Goal: Task Accomplishment & Management: Manage account settings

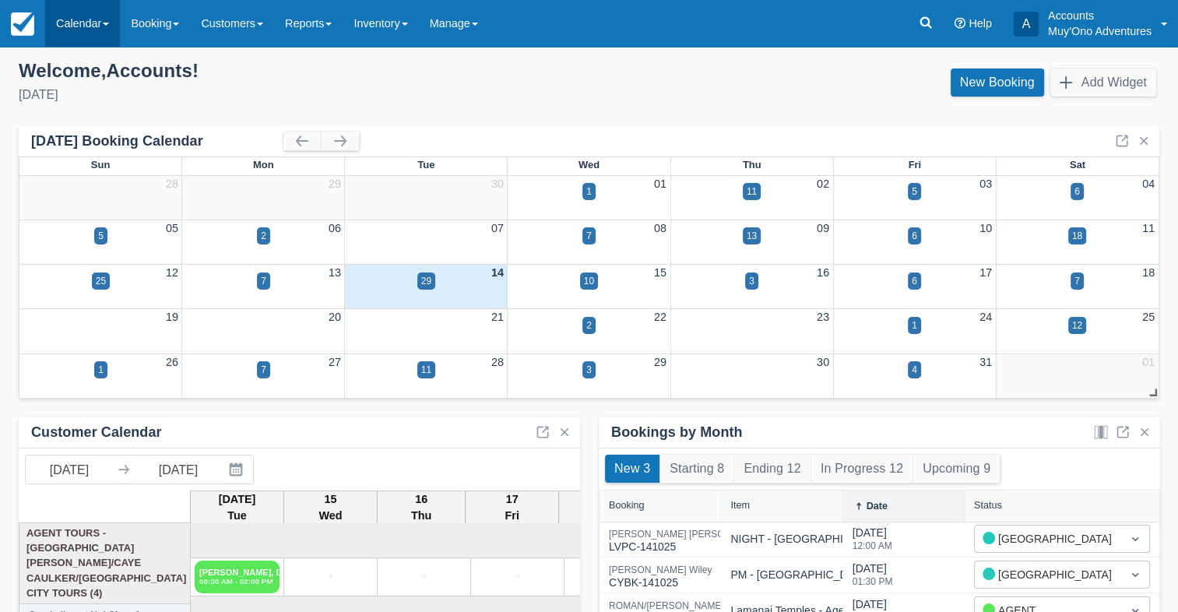
click at [72, 23] on link "Calendar" at bounding box center [82, 23] width 75 height 47
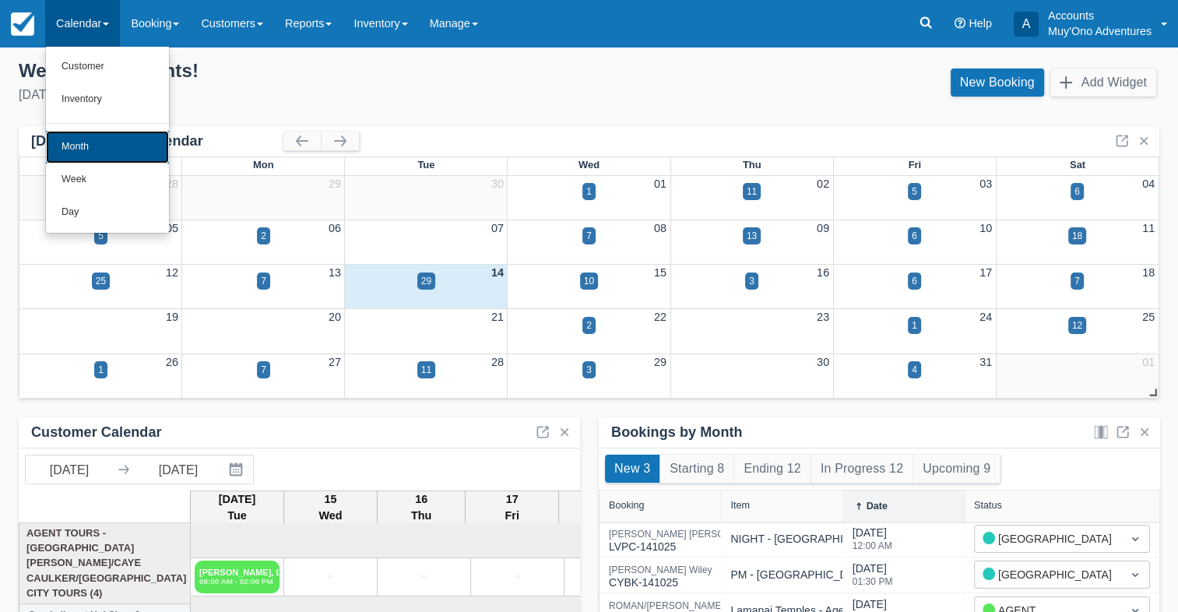
click at [83, 145] on link "Month" at bounding box center [107, 147] width 123 height 33
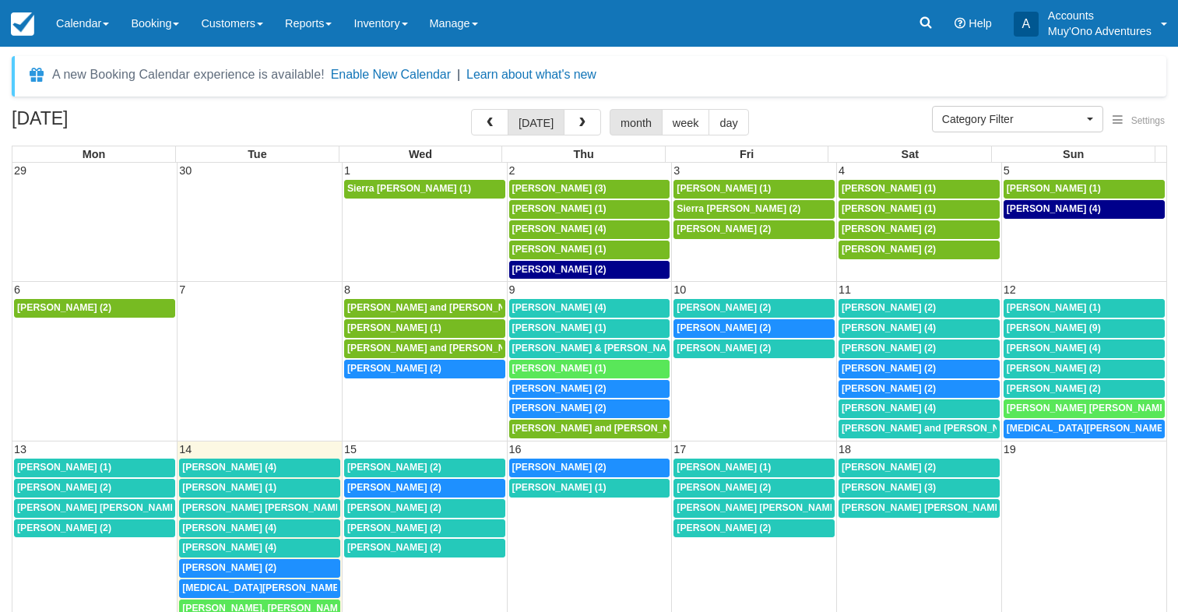
select select
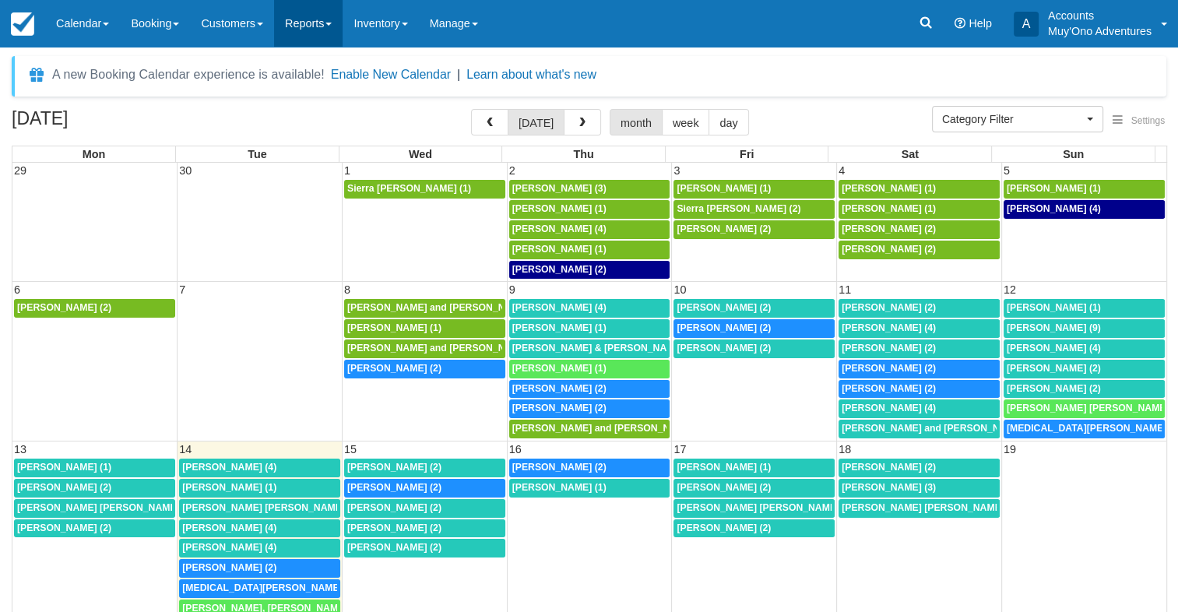
click at [330, 25] on link "Reports" at bounding box center [308, 23] width 69 height 47
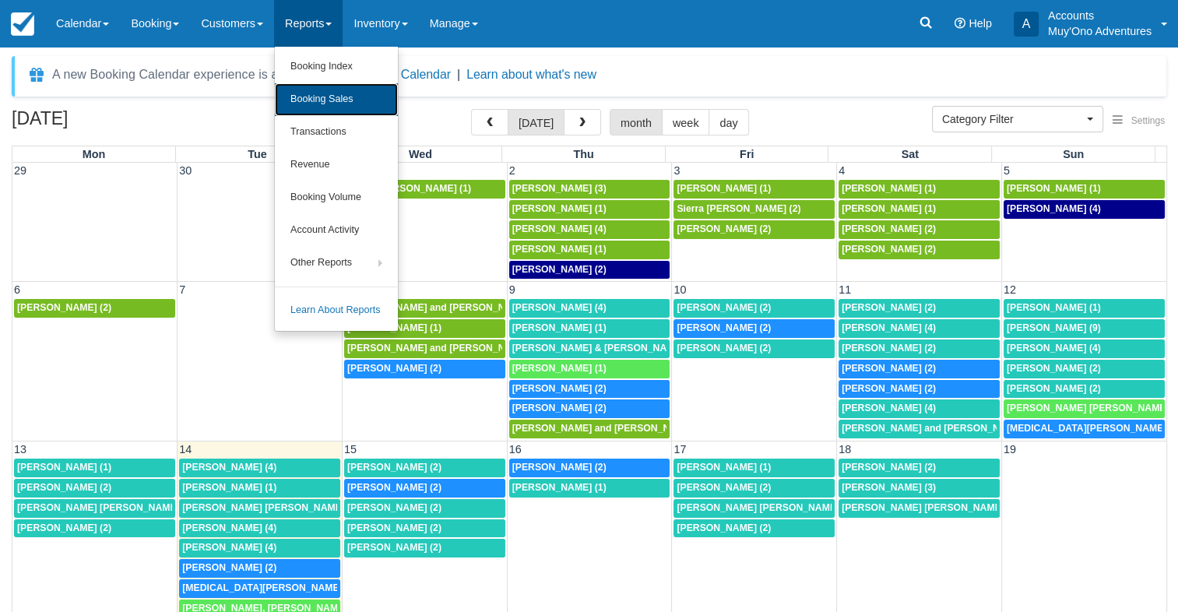
click at [338, 95] on link "Booking Sales" at bounding box center [336, 99] width 123 height 33
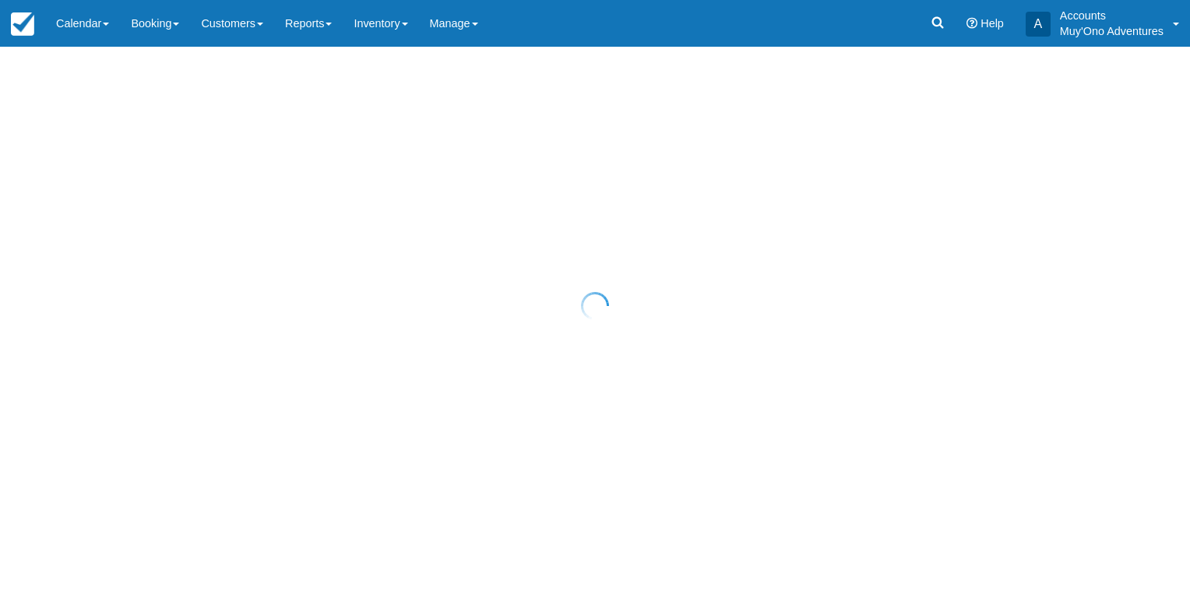
select select "20"
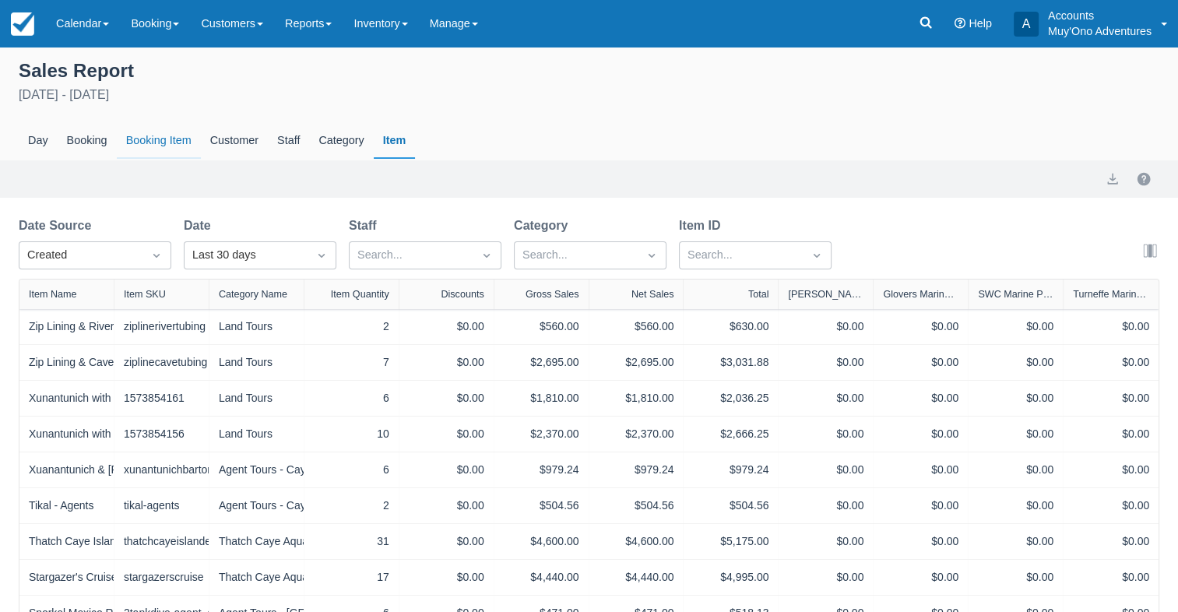
click at [164, 145] on div "Booking Item" at bounding box center [159, 141] width 84 height 36
select select "20"
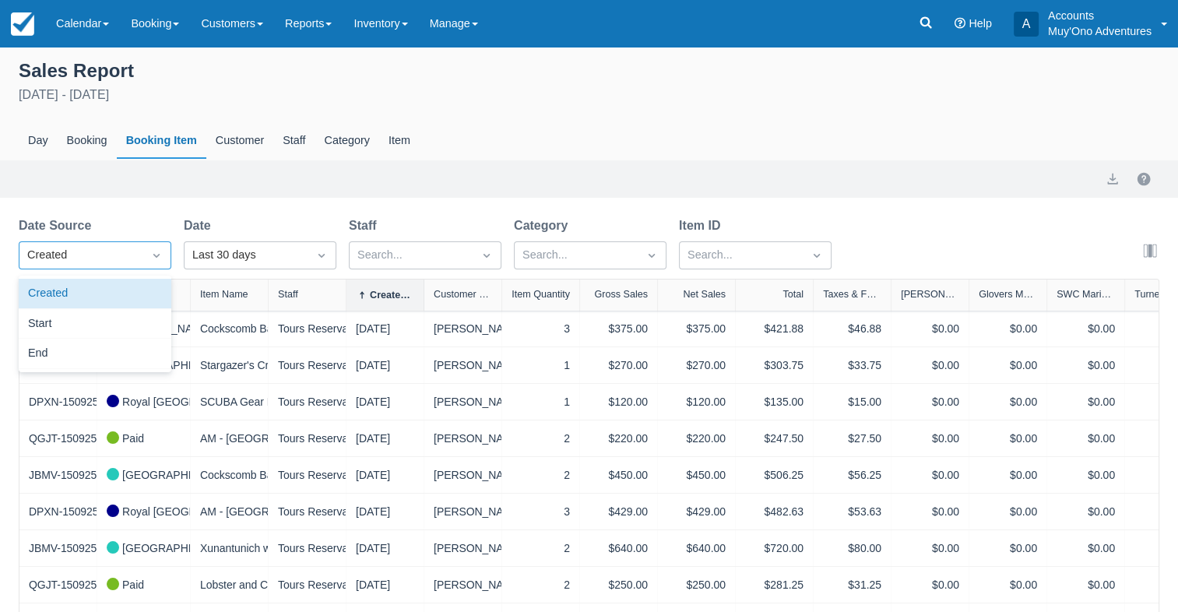
click at [146, 248] on div at bounding box center [157, 256] width 28 height 22
click at [106, 312] on div "Start" at bounding box center [95, 324] width 153 height 30
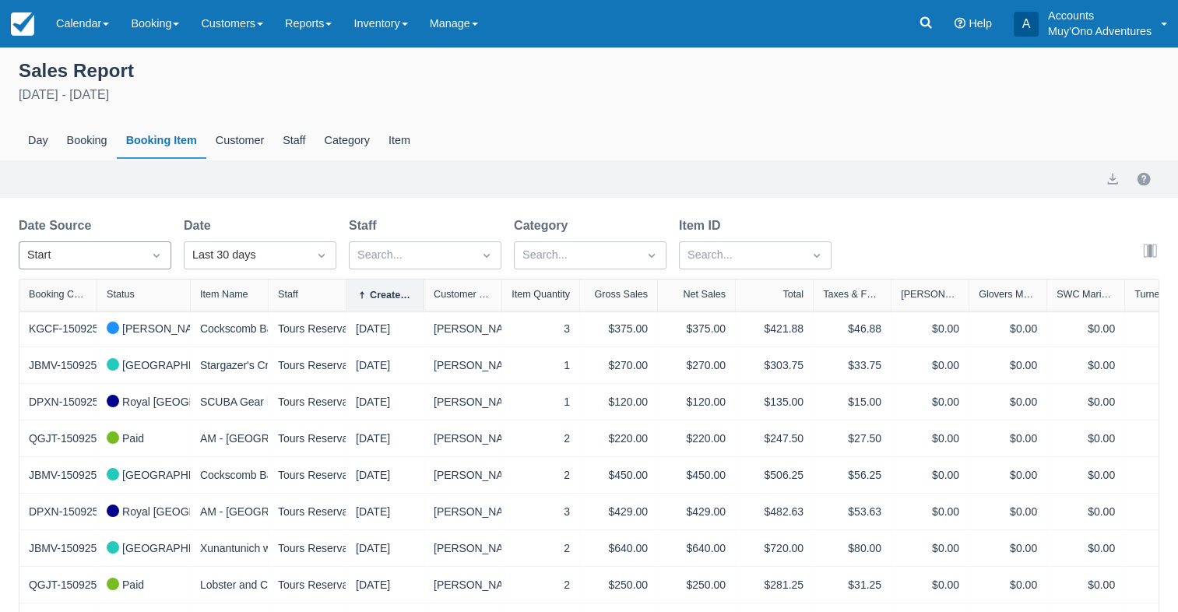
select select "20"
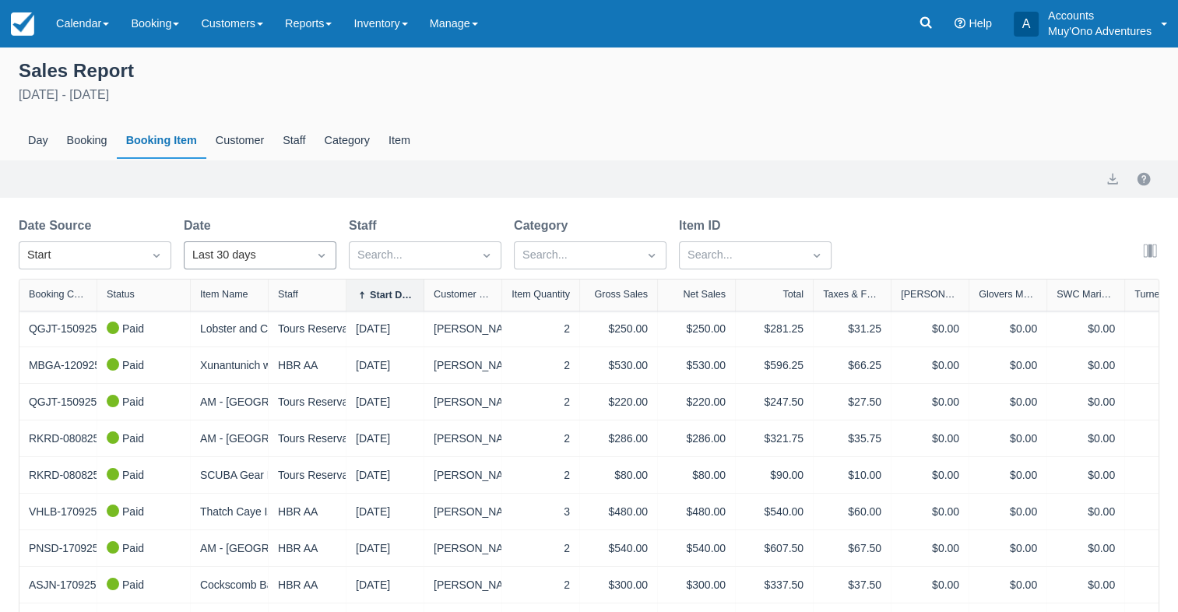
click at [245, 245] on div "Last 30 days" at bounding box center [246, 255] width 123 height 25
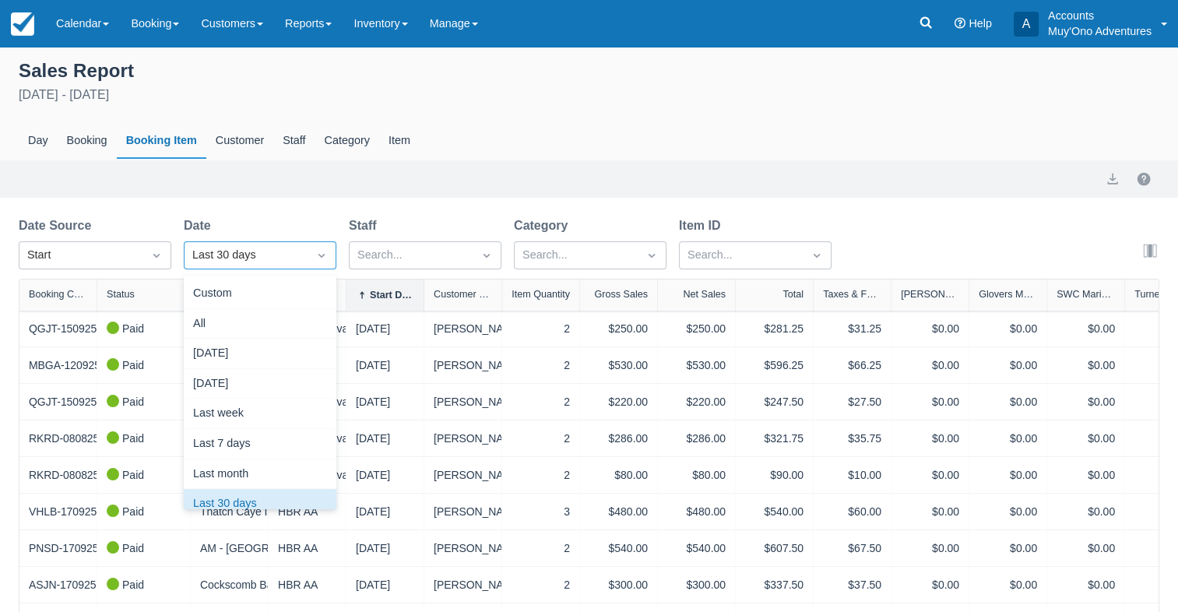
scroll to position [19, 0]
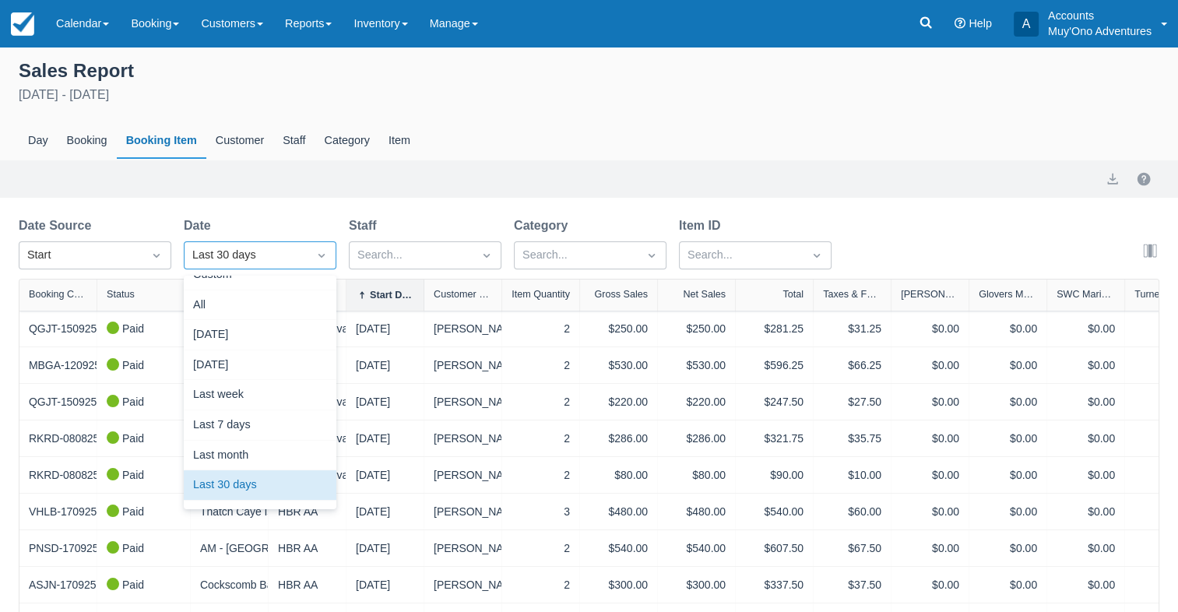
select select "20"
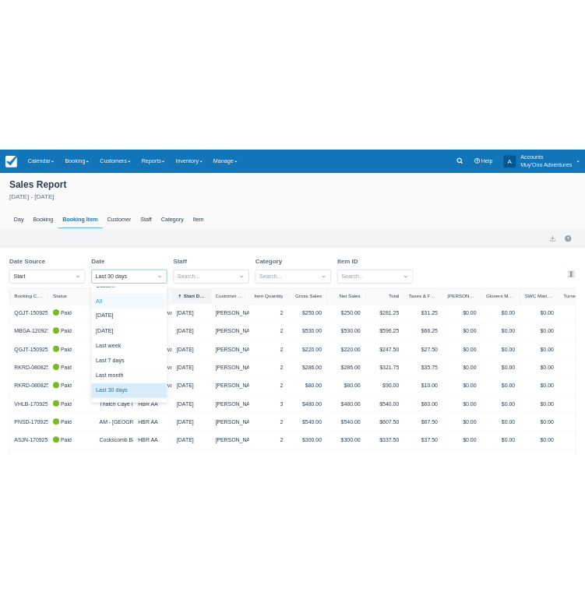
scroll to position [0, 0]
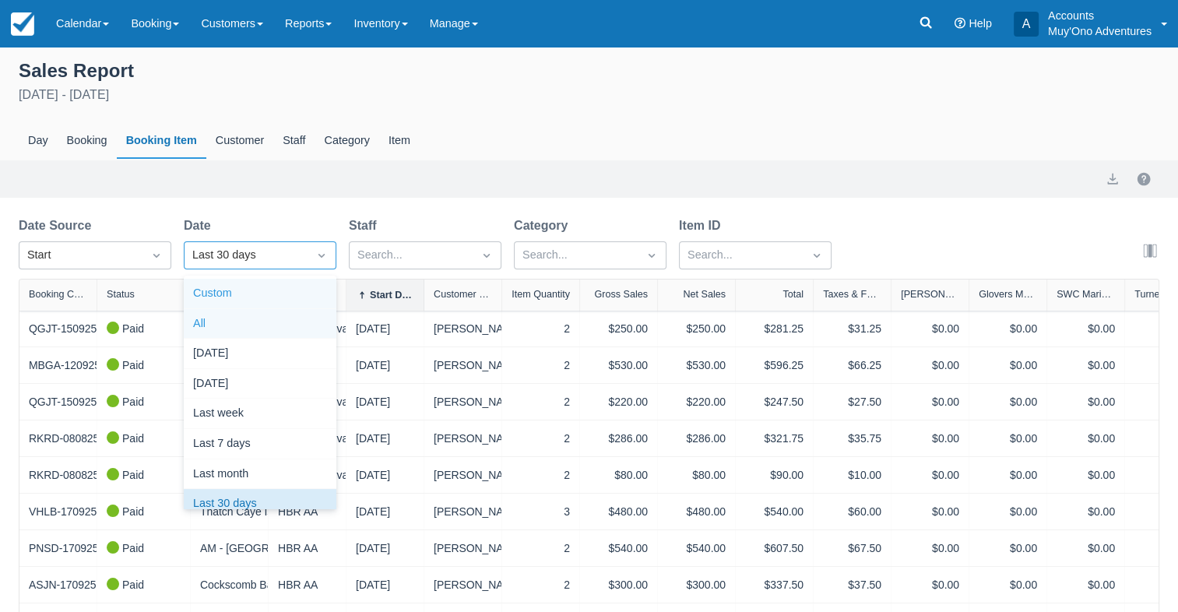
click at [251, 304] on div "Custom" at bounding box center [260, 294] width 153 height 30
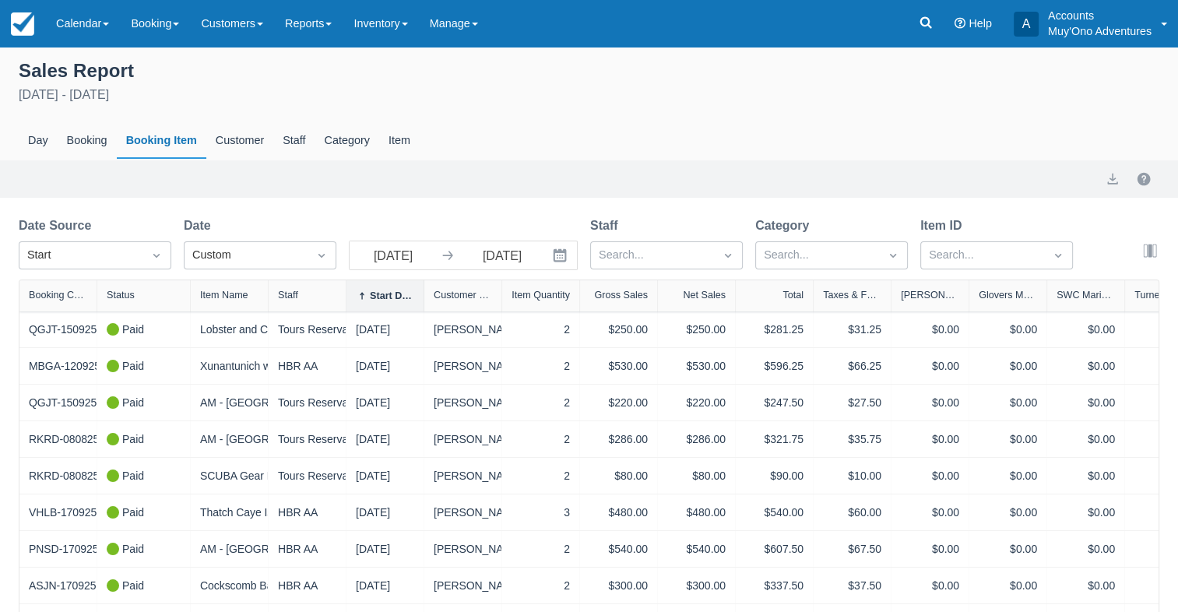
select select "20"
click at [449, 262] on icon at bounding box center [448, 256] width 16 height 16
click at [455, 256] on icon at bounding box center [448, 256] width 16 height 16
click at [449, 252] on icon at bounding box center [448, 256] width 16 height 16
click at [561, 258] on icon "Interact with the calendar and add the check-in date for your trip." at bounding box center [560, 256] width 16 height 16
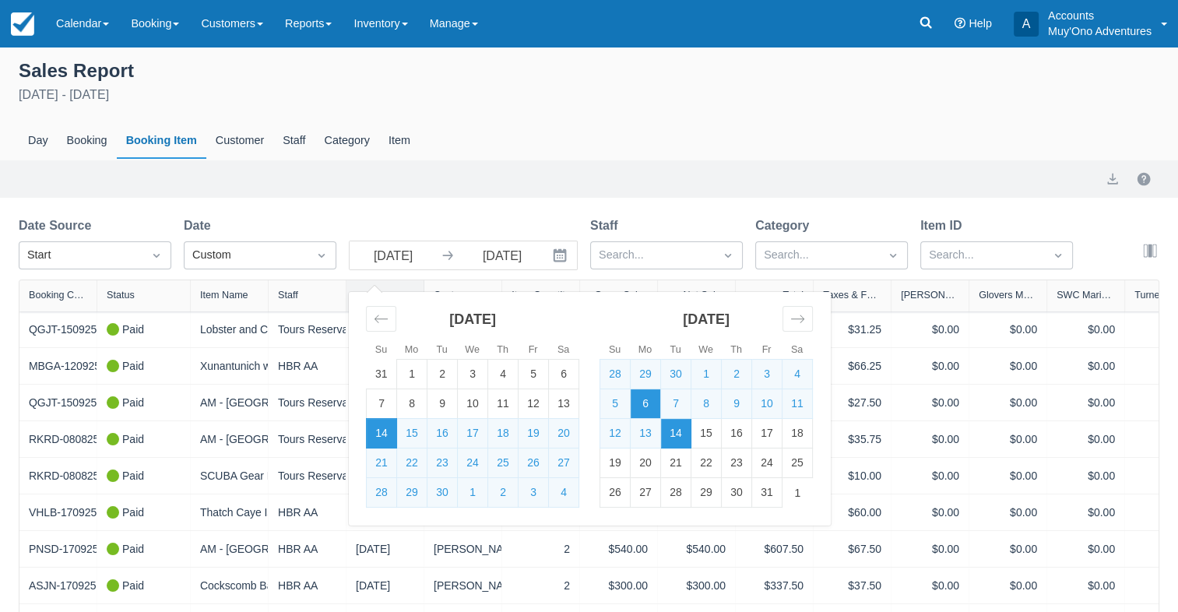
click at [642, 406] on td "6" at bounding box center [646, 404] width 30 height 30
type input "10/06/25"
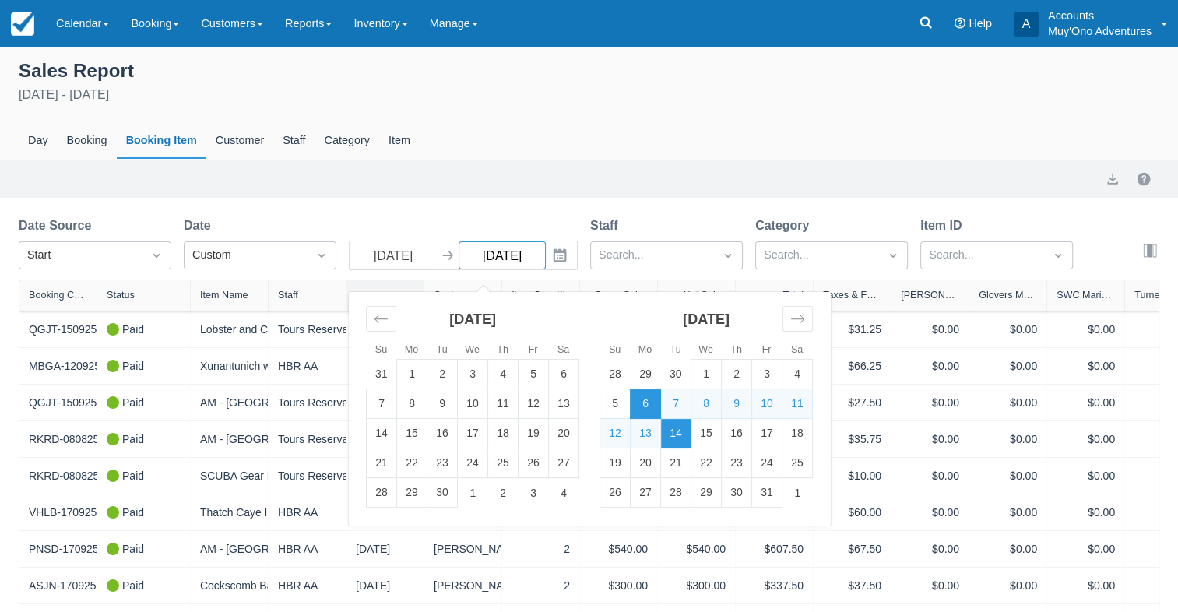
select select "20"
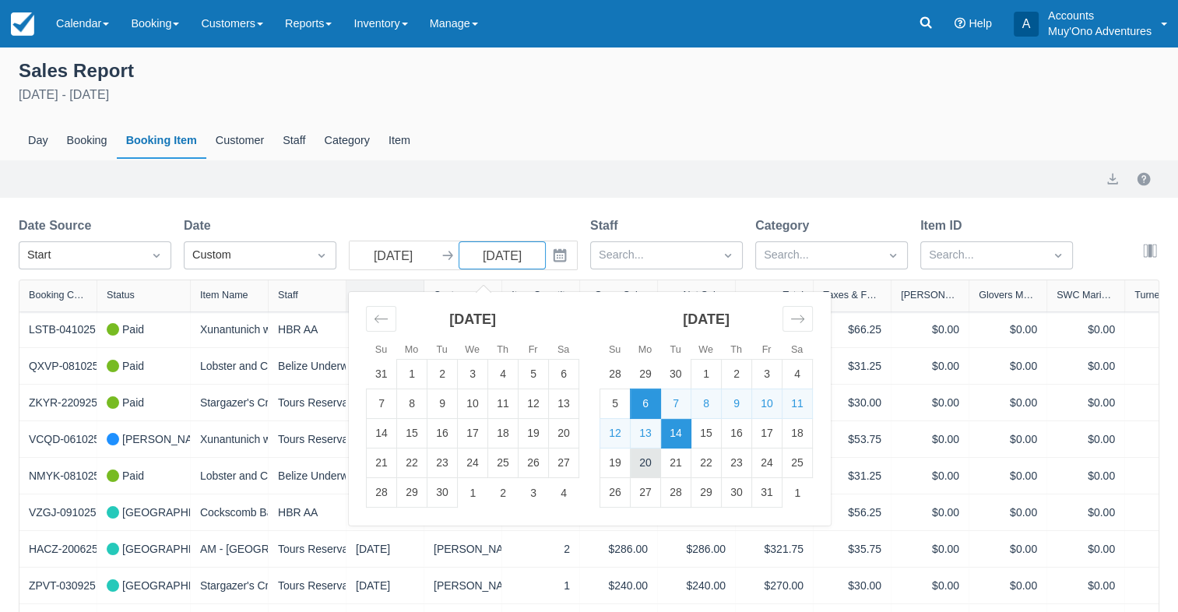
click at [647, 464] on td "20" at bounding box center [646, 464] width 30 height 30
type input "10/20/25"
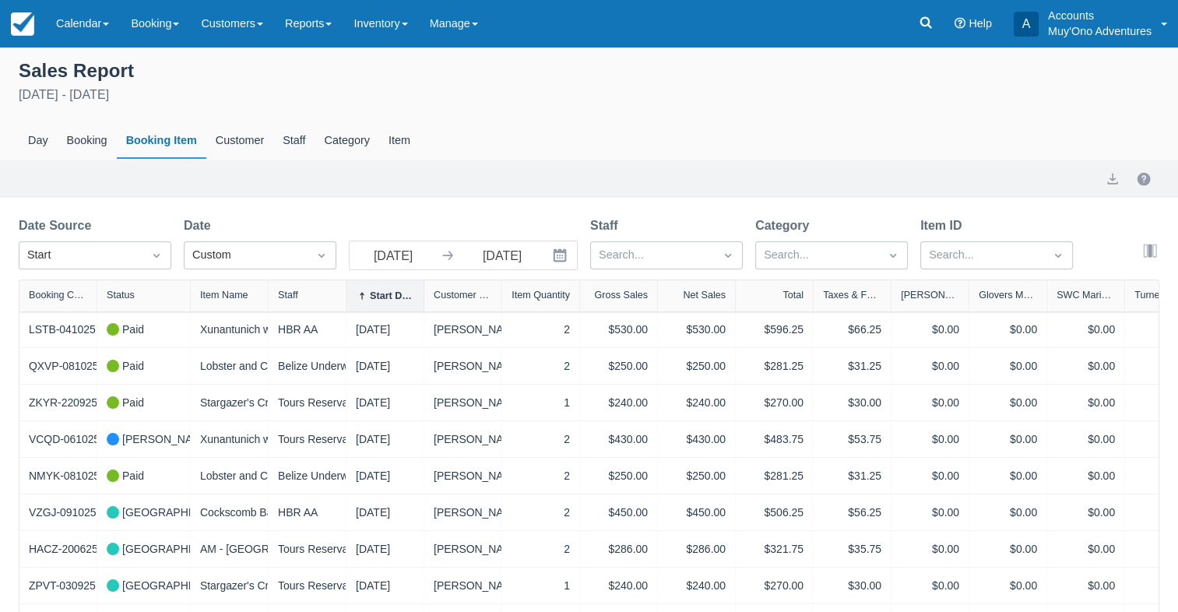
select select "20"
click at [1061, 252] on icon "Search" at bounding box center [1059, 255] width 12 height 12
click at [1111, 176] on button "export" at bounding box center [1112, 179] width 19 height 19
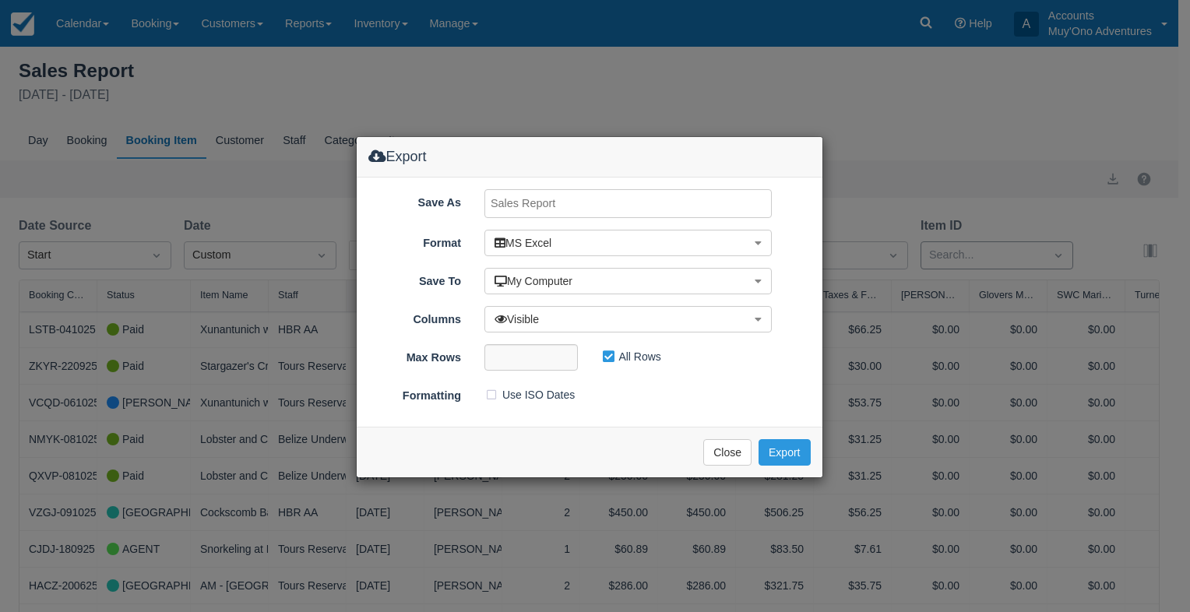
click at [537, 203] on input "Save As" at bounding box center [627, 203] width 287 height 29
type input "CF Tour Log Oct6-20,2025"
click at [790, 456] on button "Export" at bounding box center [783, 452] width 51 height 26
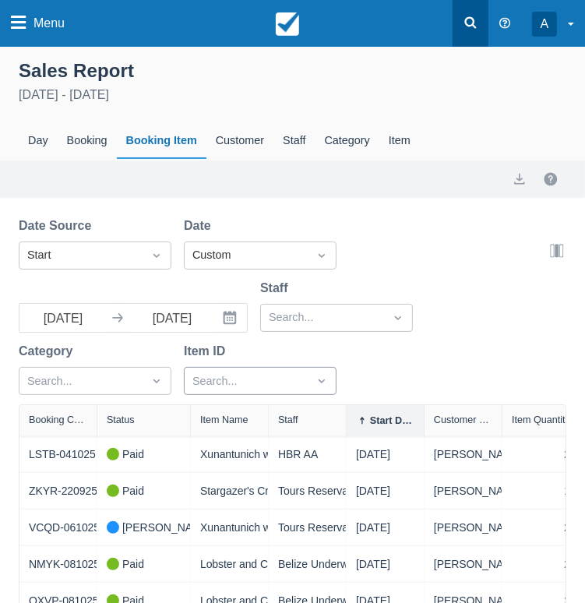
click at [469, 24] on icon at bounding box center [471, 23] width 16 height 16
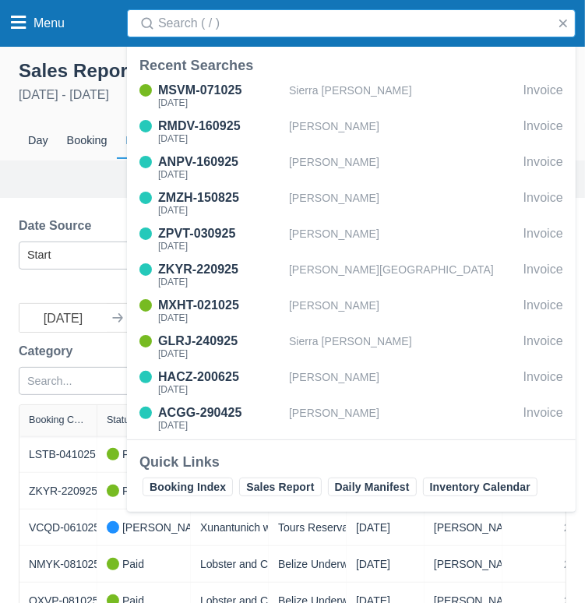
click at [446, 25] on input "Search" at bounding box center [354, 23] width 392 height 28
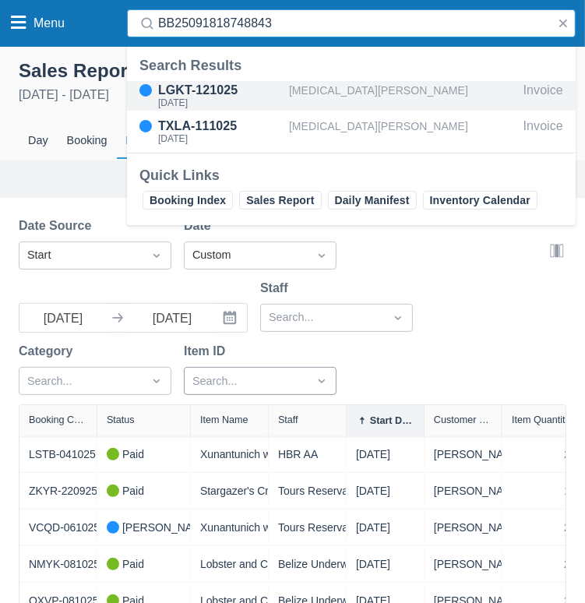
type input "BB25091818748843"
click at [171, 94] on div "LGKT-121025" at bounding box center [220, 90] width 125 height 19
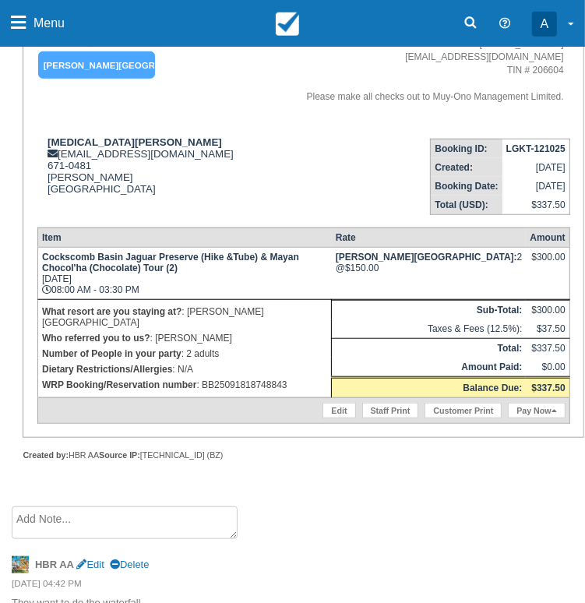
scroll to position [545, 0]
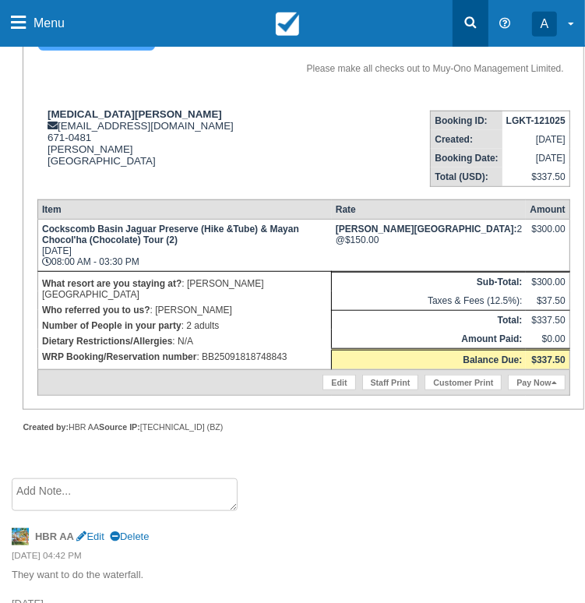
click at [483, 28] on link at bounding box center [470, 23] width 36 height 47
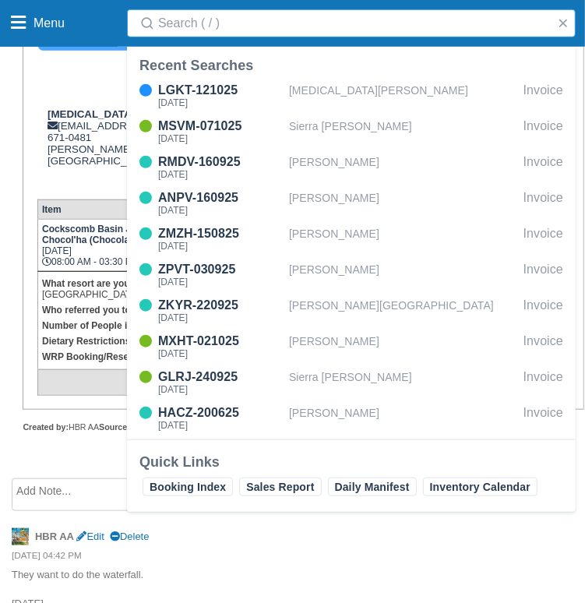
click at [464, 27] on input "Search" at bounding box center [354, 23] width 392 height 28
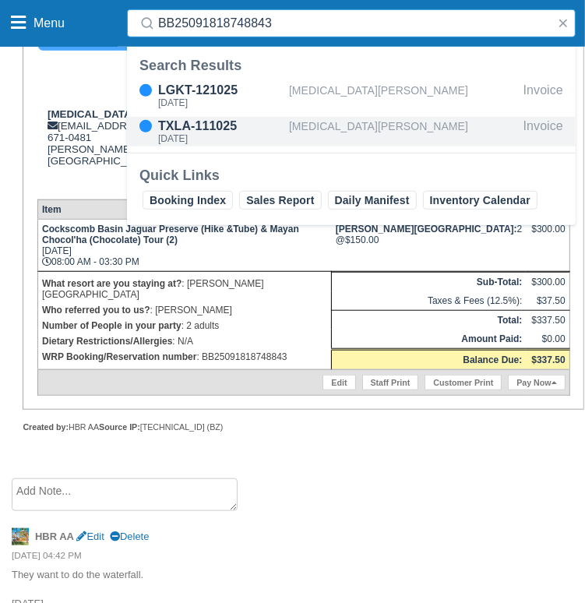
type input "BB25091818748843"
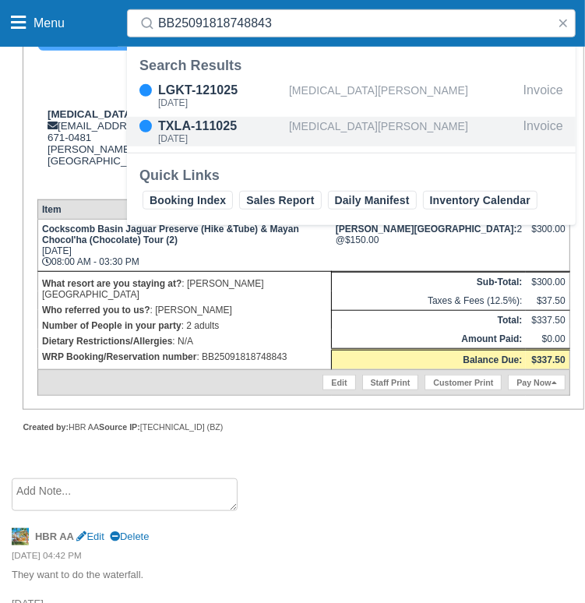
click at [329, 127] on div "[MEDICAL_DATA][PERSON_NAME]" at bounding box center [403, 132] width 228 height 30
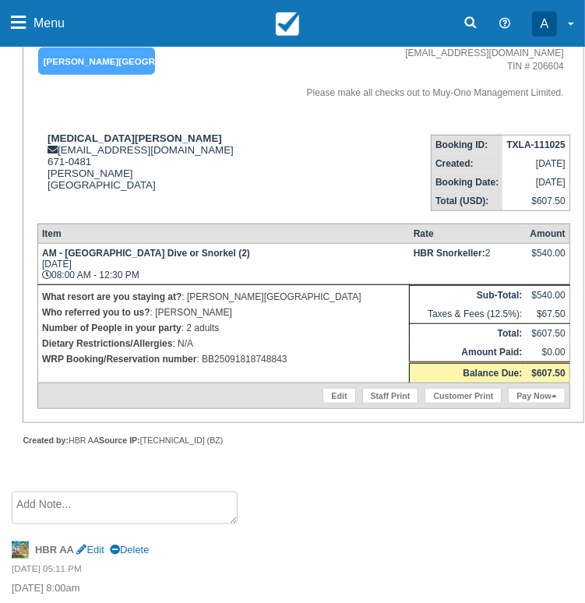
scroll to position [443, 0]
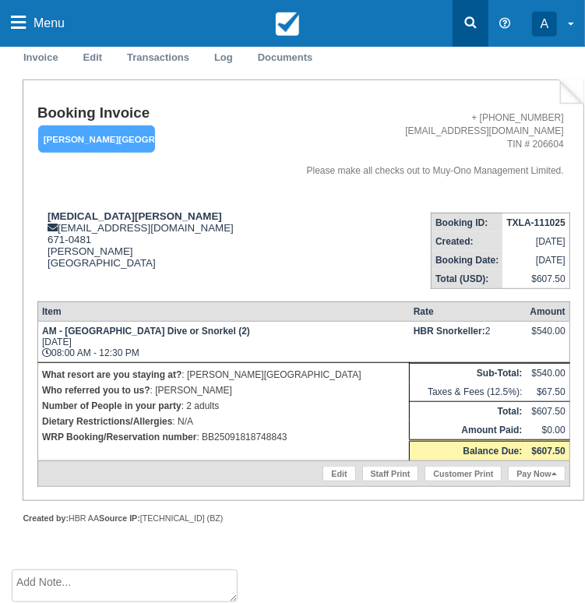
click at [459, 24] on link at bounding box center [470, 23] width 36 height 47
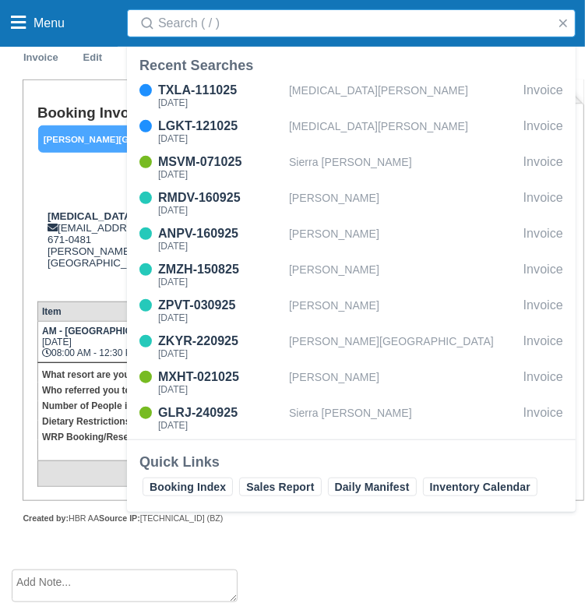
click at [430, 27] on input "Search" at bounding box center [354, 23] width 392 height 28
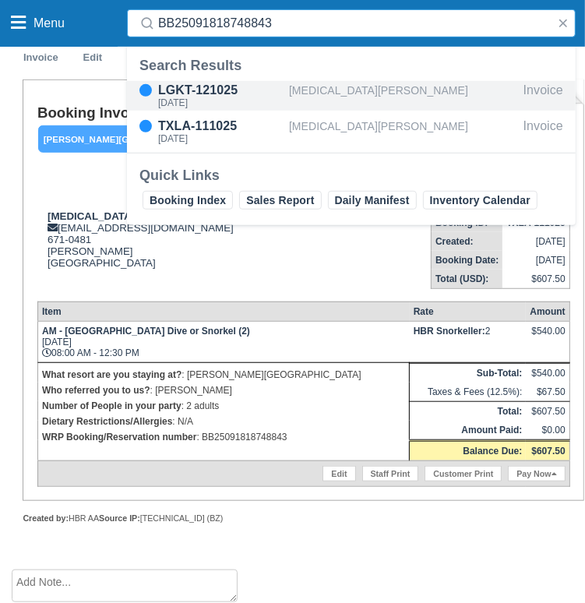
type input "BB25091818748843"
click at [206, 82] on div "LGKT-121025" at bounding box center [220, 90] width 125 height 19
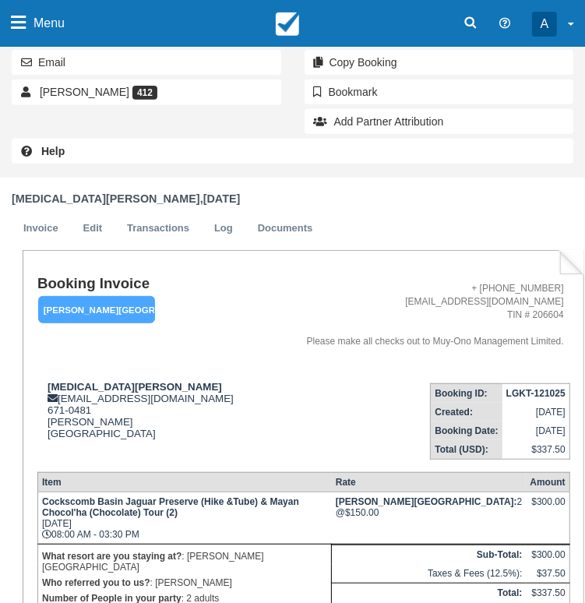
scroll to position [467, 0]
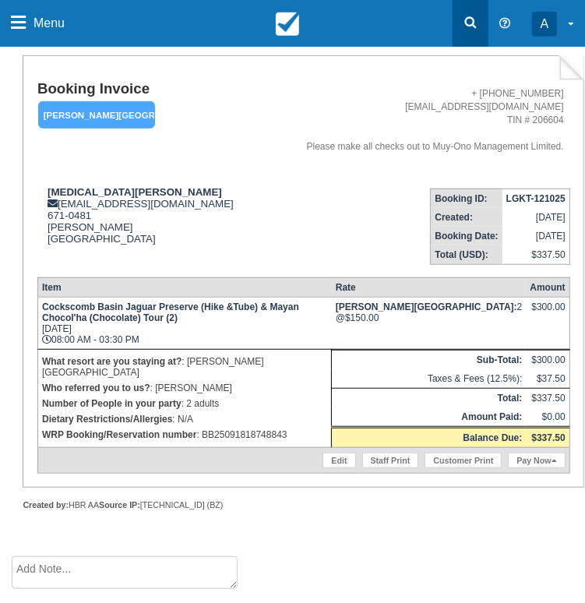
click at [478, 19] on link at bounding box center [470, 23] width 36 height 47
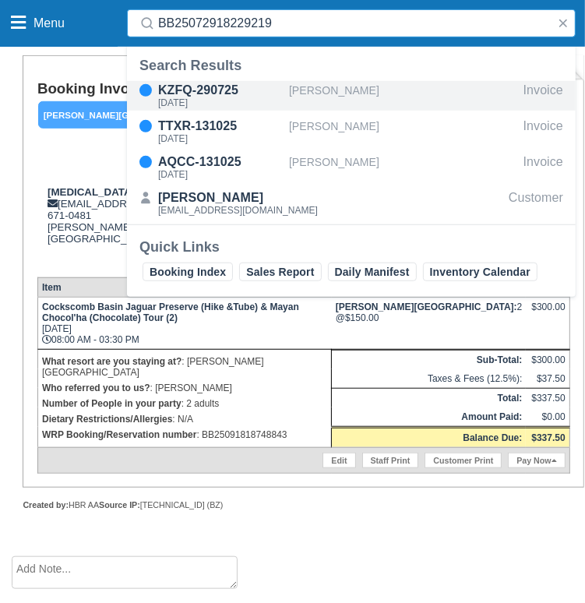
type input "BB25072918229219"
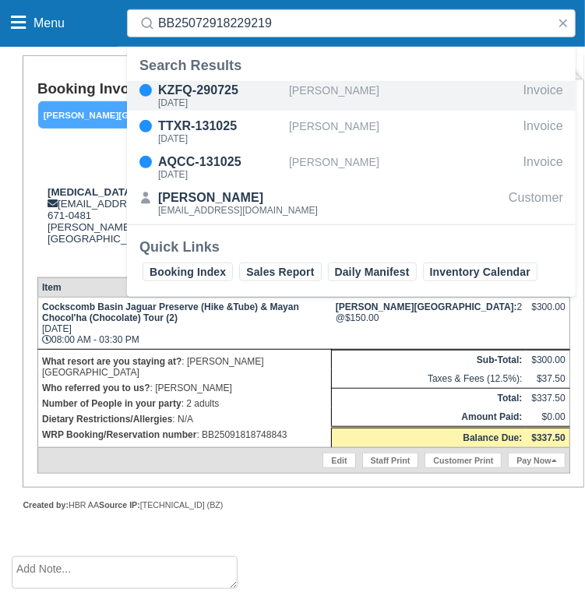
click at [206, 89] on div "KZFQ-290725" at bounding box center [220, 90] width 125 height 19
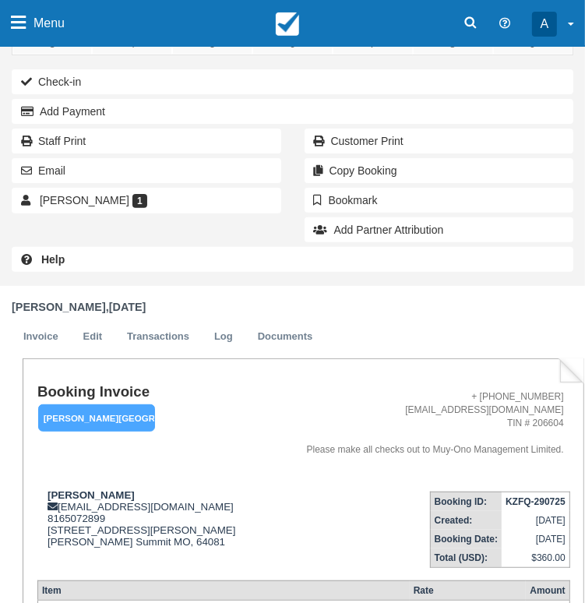
scroll to position [467, 0]
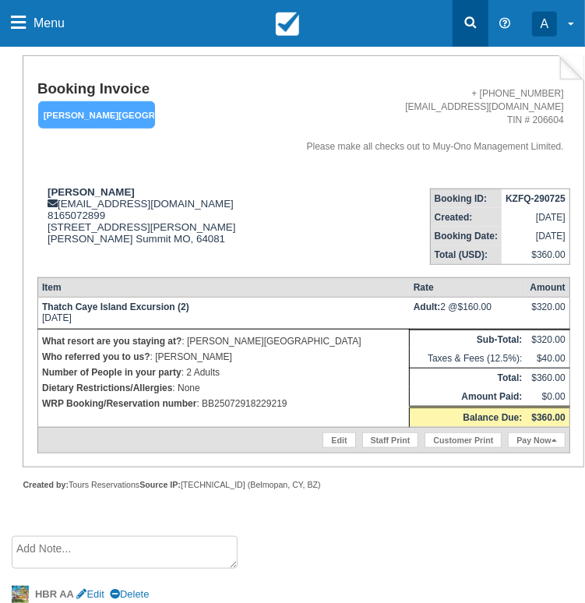
click at [478, 16] on link at bounding box center [470, 23] width 36 height 47
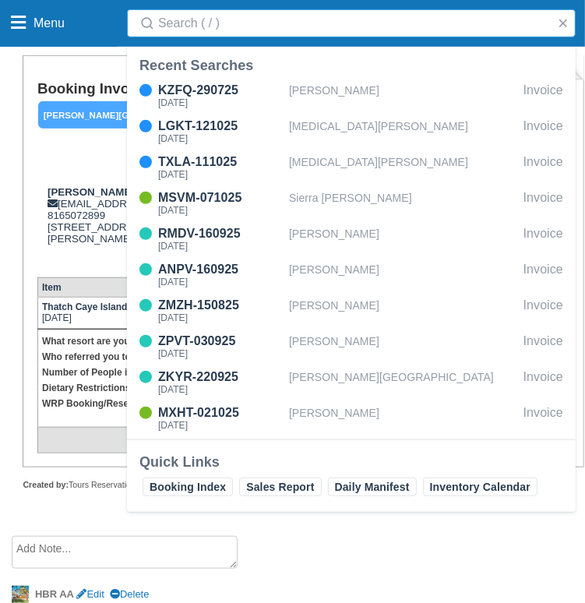
click at [417, 27] on input "Search" at bounding box center [354, 23] width 392 height 28
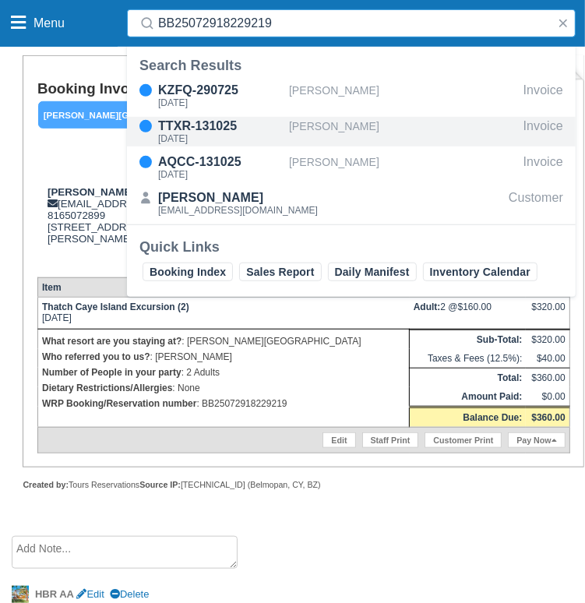
type input "BB25072918229219"
click at [180, 122] on div "TTXR-131025" at bounding box center [220, 126] width 125 height 19
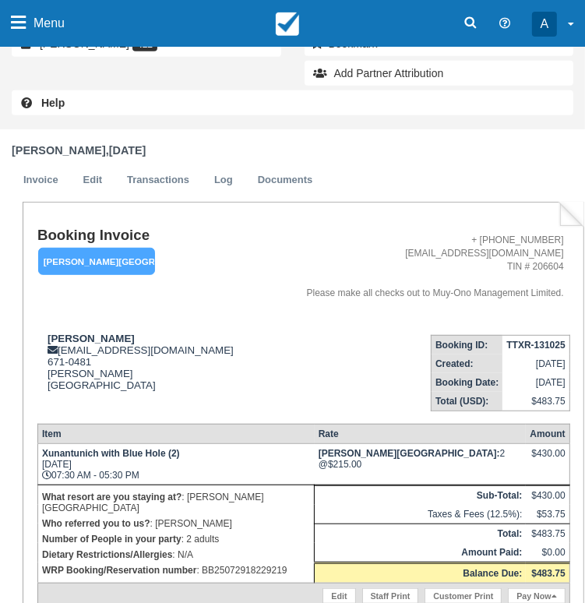
scroll to position [132, 0]
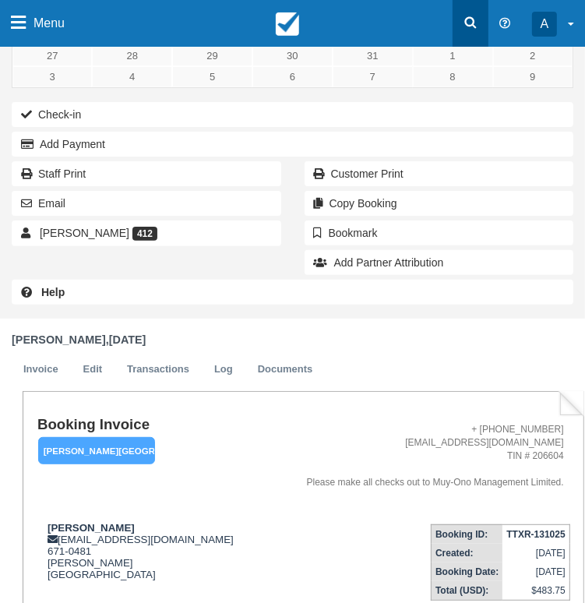
click at [465, 22] on icon at bounding box center [471, 23] width 12 height 12
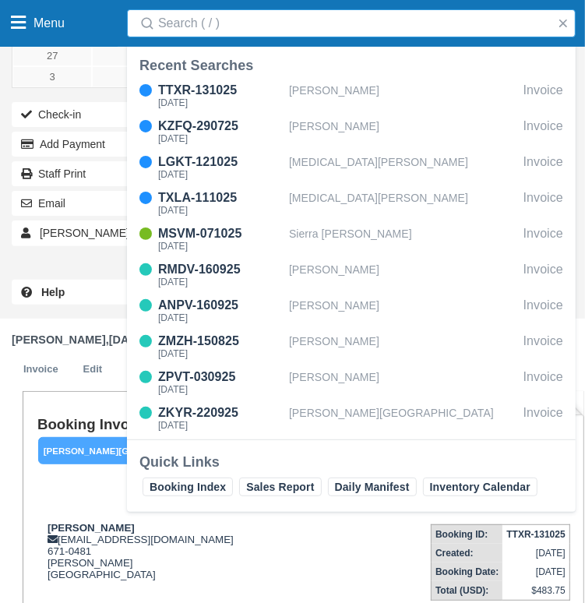
click at [425, 24] on input "Search" at bounding box center [354, 23] width 392 height 28
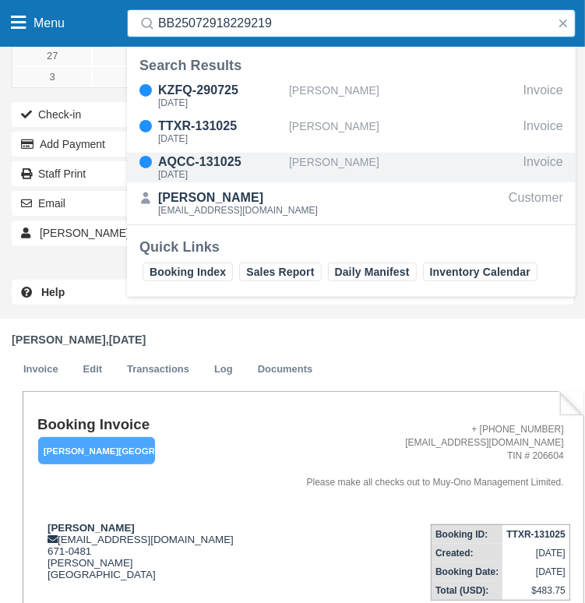
type input "BB25072918229219"
click at [252, 153] on div "AQCC-131025" at bounding box center [220, 162] width 125 height 19
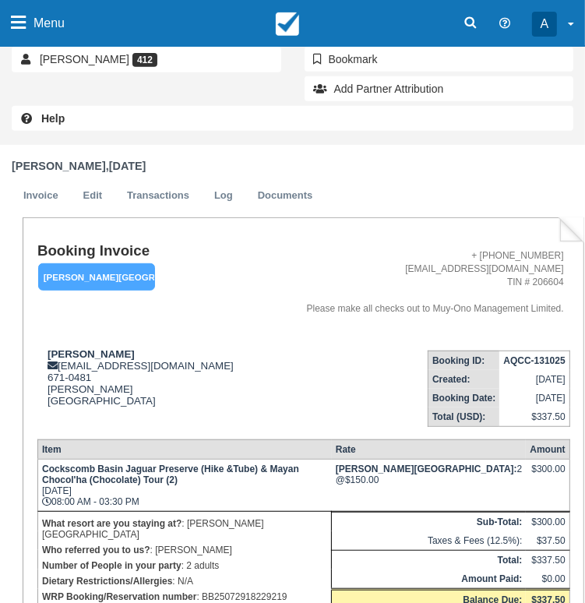
scroll to position [467, 0]
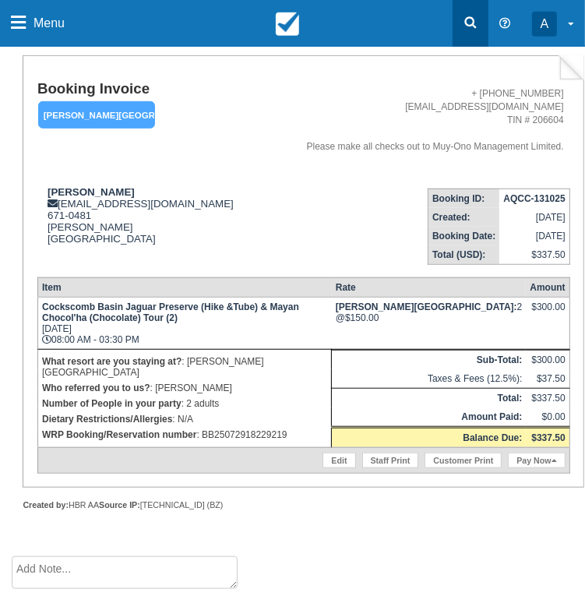
click at [477, 27] on icon at bounding box center [471, 23] width 16 height 16
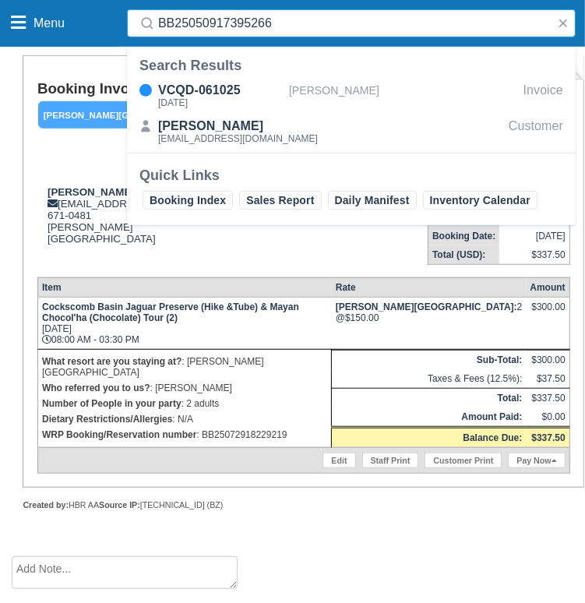
type input "BB25050917395266"
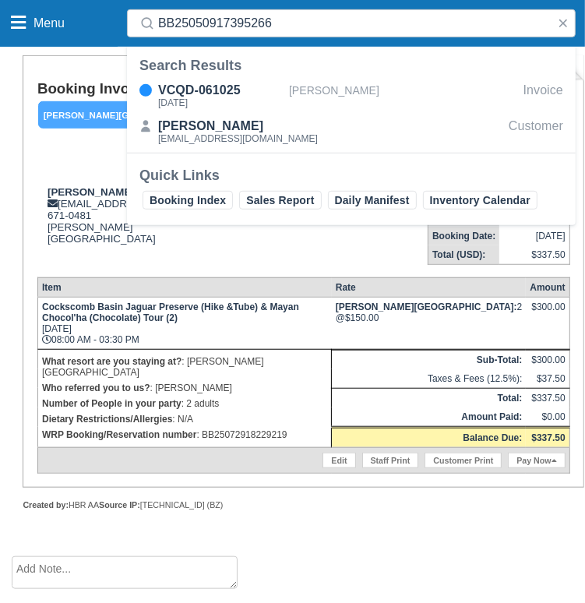
click at [269, 79] on div "VCQD-061025 Wed Oct 8 2025 Joseph Bozzi Invoice Joseph Bozzi jbozzi2000@gmail.c…" at bounding box center [351, 115] width 449 height 75
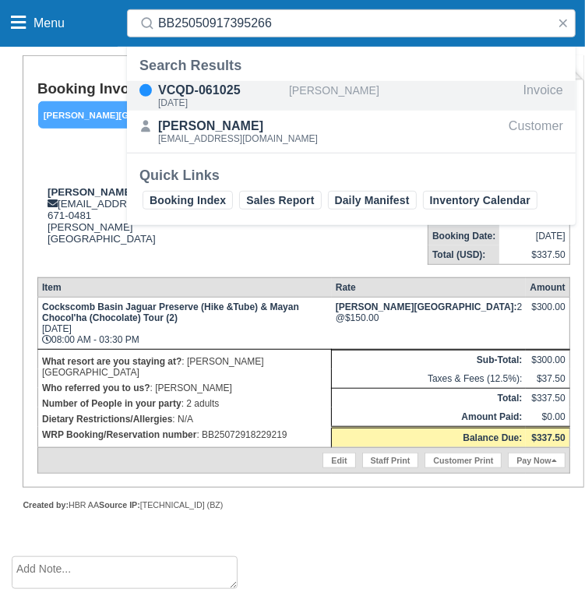
click at [262, 89] on div "VCQD-061025" at bounding box center [220, 90] width 125 height 19
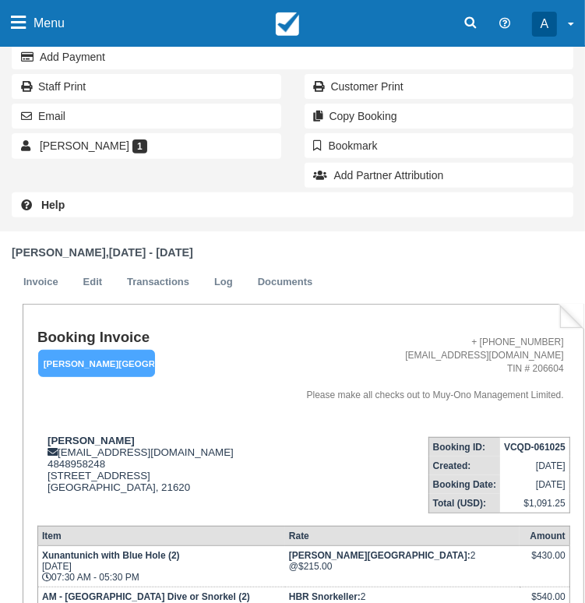
scroll to position [467, 0]
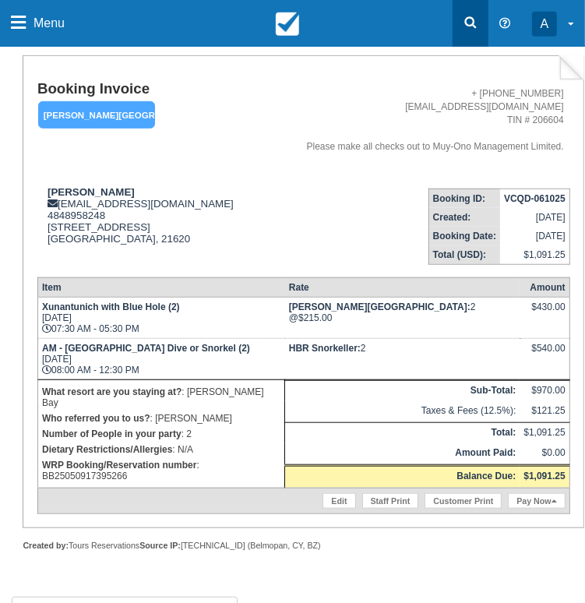
click at [471, 19] on icon at bounding box center [471, 23] width 12 height 12
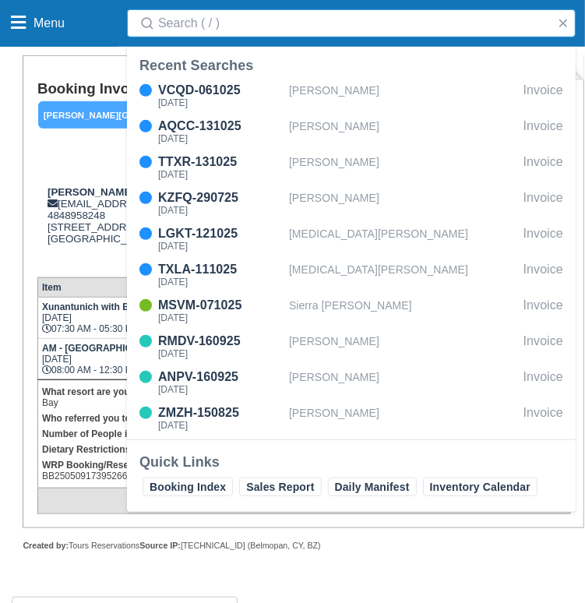
click at [305, 25] on input "Search" at bounding box center [354, 23] width 392 height 28
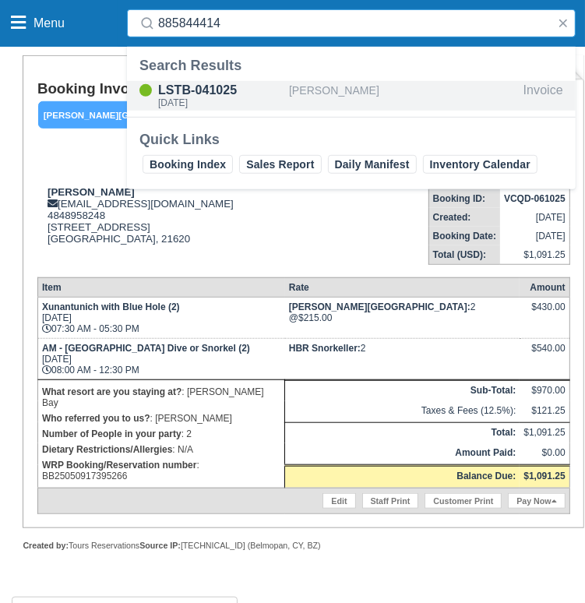
type input "885844414"
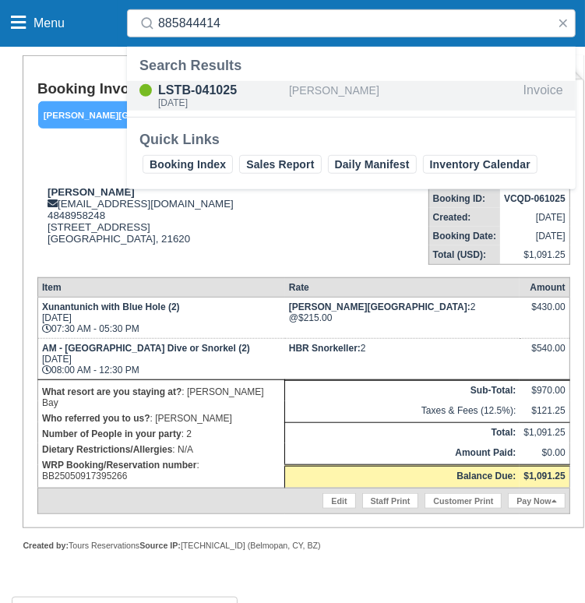
click at [209, 88] on div "LSTB-041025" at bounding box center [220, 90] width 125 height 19
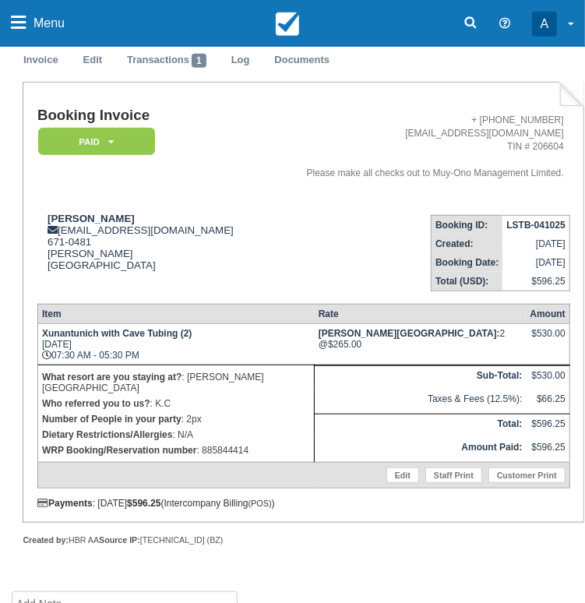
scroll to position [467, 0]
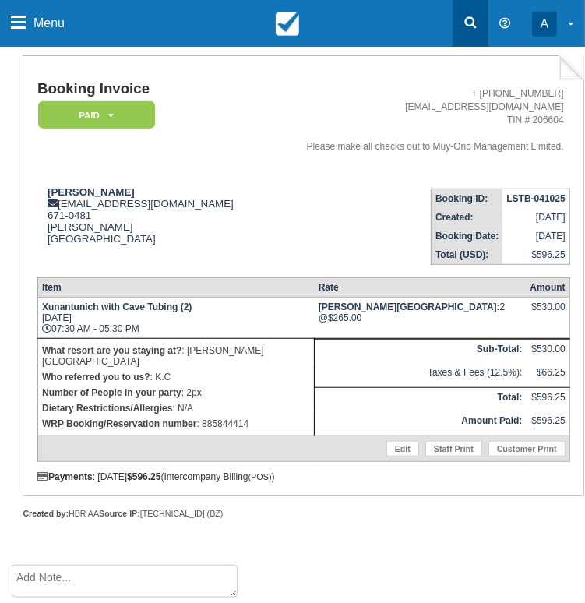
click at [464, 28] on icon at bounding box center [471, 23] width 16 height 16
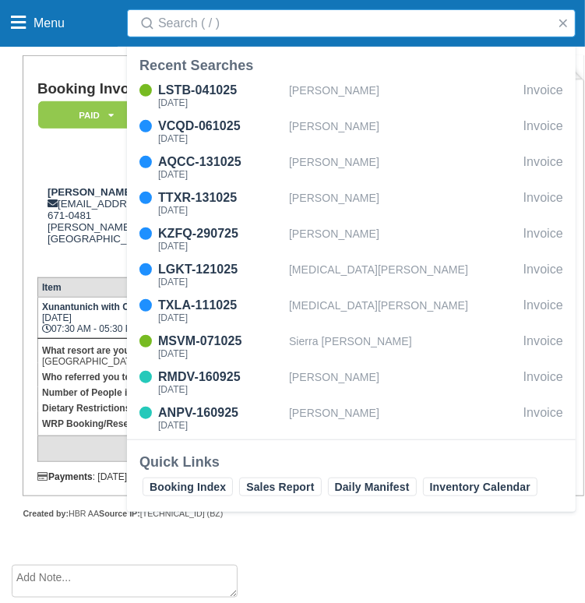
click at [381, 23] on input "Search" at bounding box center [354, 23] width 392 height 28
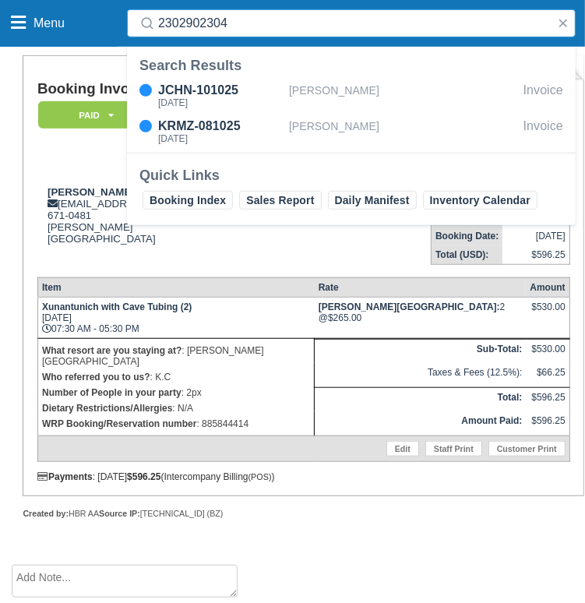
type input "2302902304"
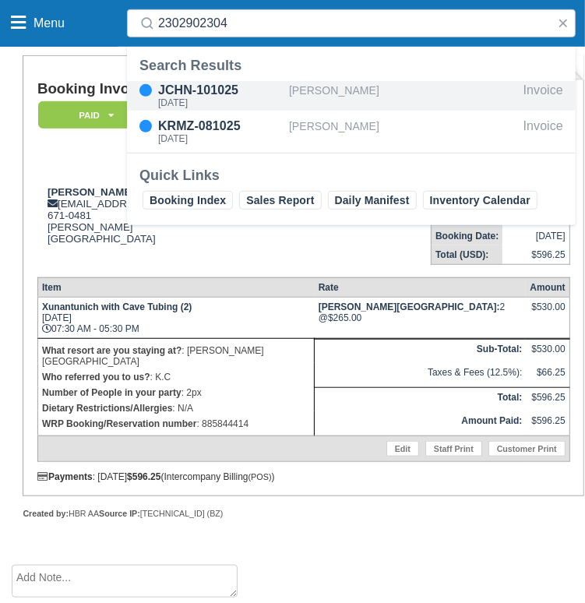
click at [321, 83] on div "[PERSON_NAME]" at bounding box center [403, 96] width 228 height 30
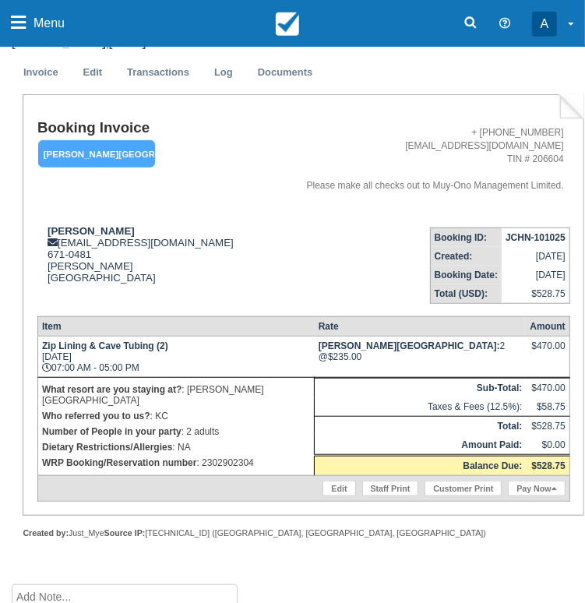
scroll to position [448, 0]
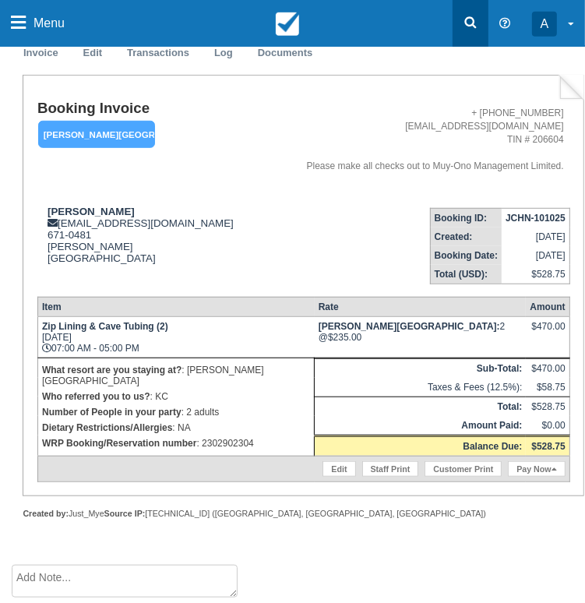
click at [482, 26] on link at bounding box center [470, 23] width 36 height 47
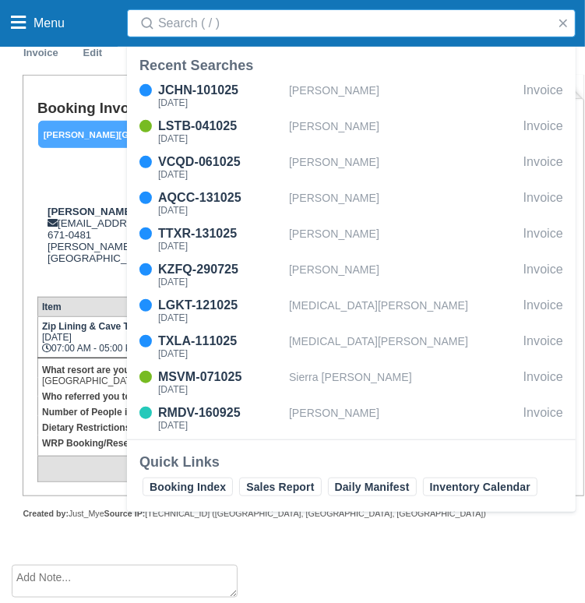
click at [474, 28] on input "Search" at bounding box center [354, 23] width 392 height 28
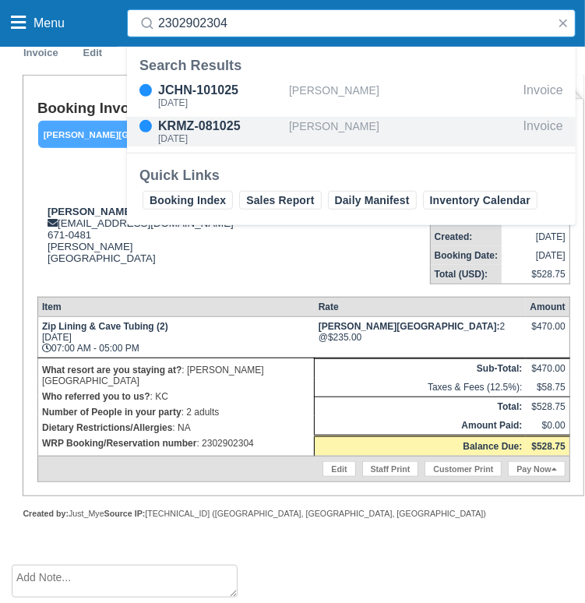
type input "2302902304"
click at [301, 127] on div "[PERSON_NAME]" at bounding box center [403, 132] width 228 height 30
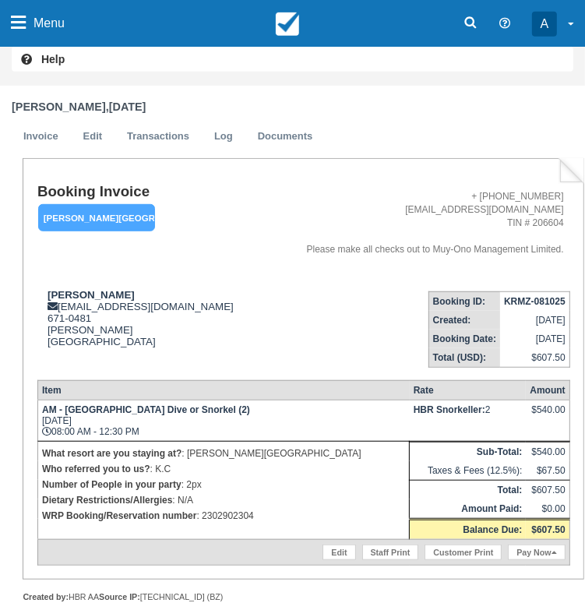
scroll to position [448, 0]
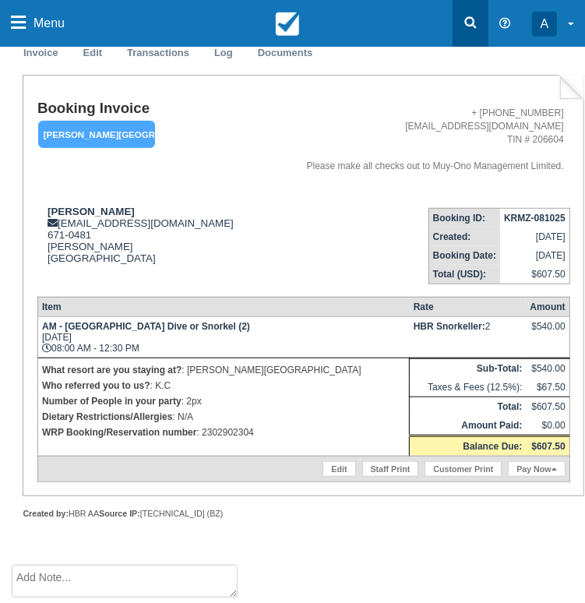
click at [475, 25] on icon at bounding box center [471, 23] width 16 height 16
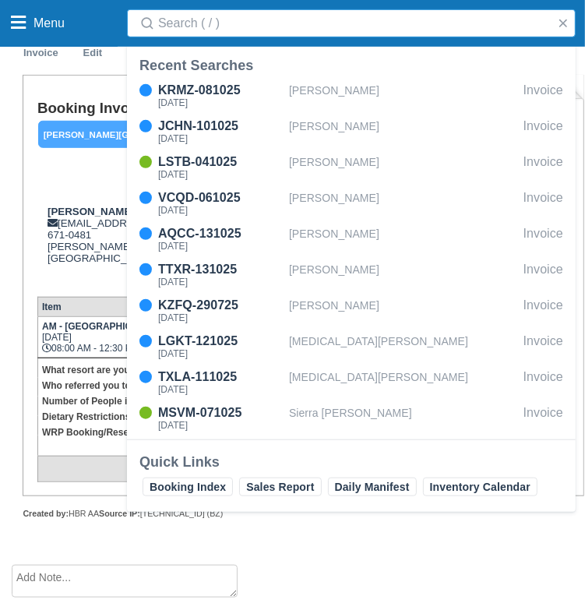
click at [346, 26] on input "Search" at bounding box center [354, 23] width 392 height 28
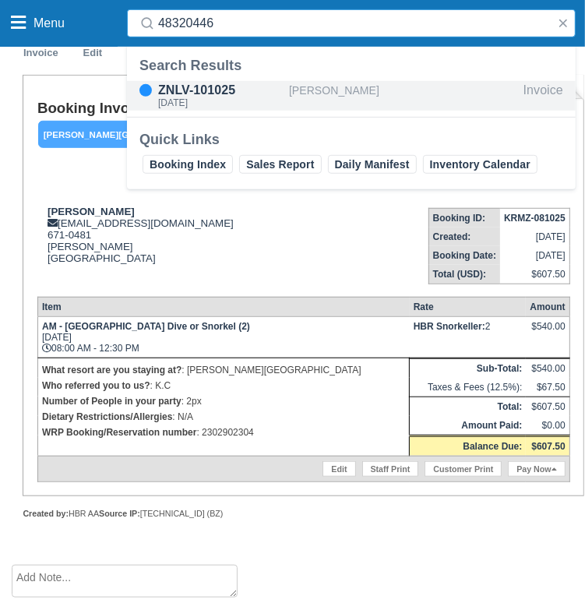
type input "48320446"
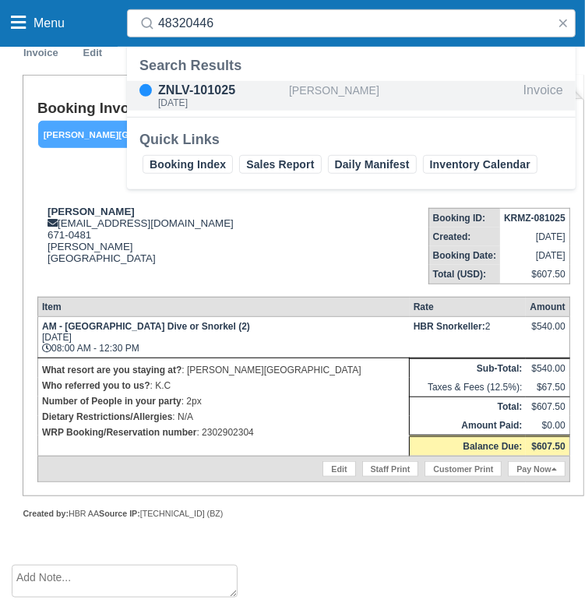
click at [218, 86] on div "ZNLV-101025" at bounding box center [220, 90] width 125 height 19
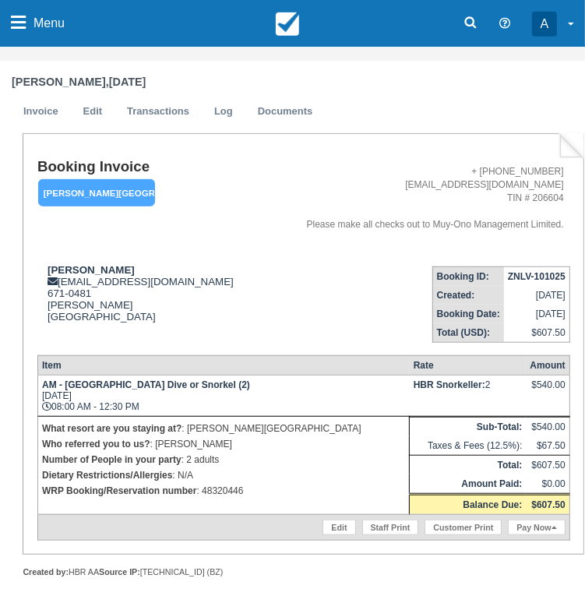
scroll to position [536, 0]
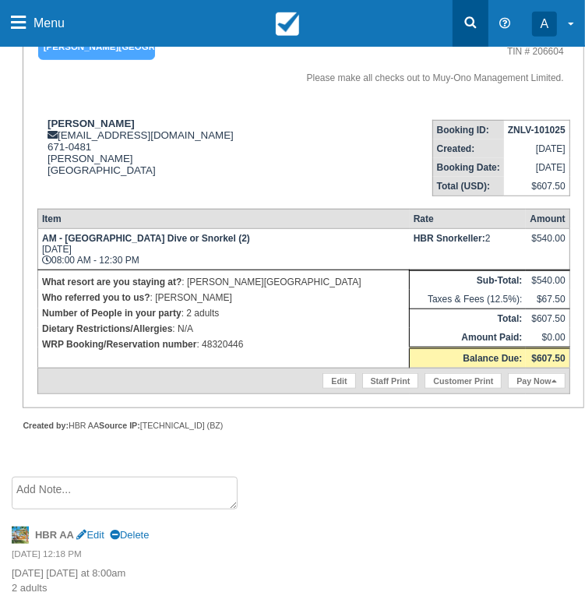
click at [473, 12] on link at bounding box center [470, 23] width 36 height 47
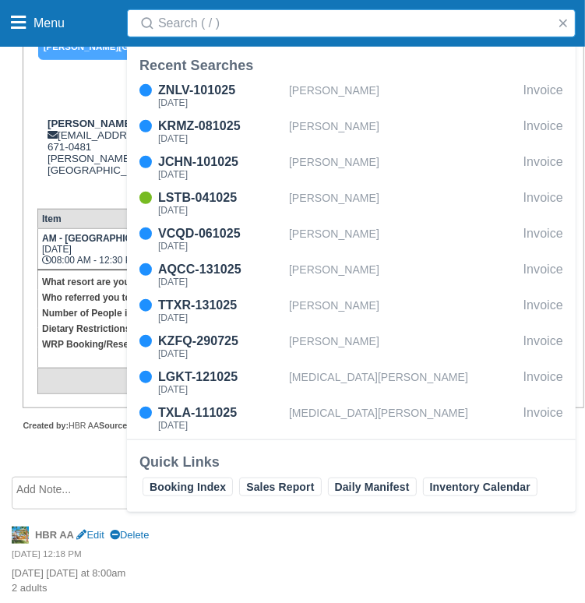
click at [437, 30] on input "Search" at bounding box center [354, 23] width 392 height 28
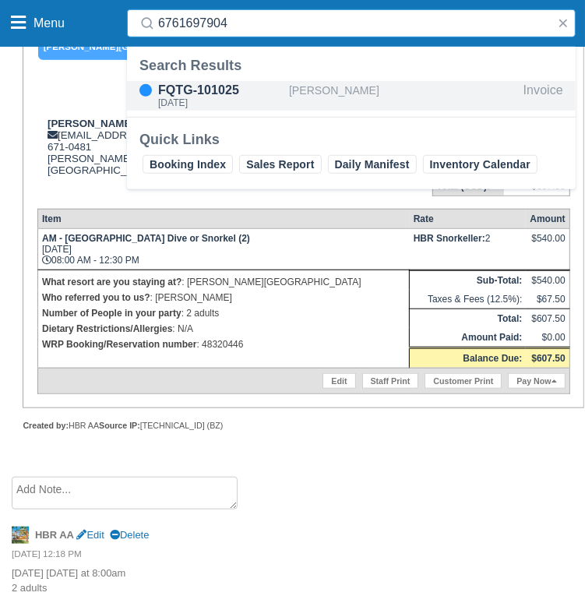
type input "6761697904"
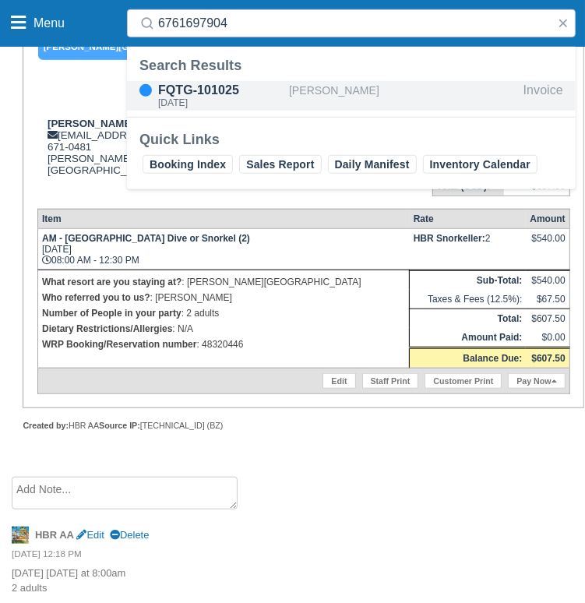
click at [270, 92] on div "FQTG-101025" at bounding box center [220, 90] width 125 height 19
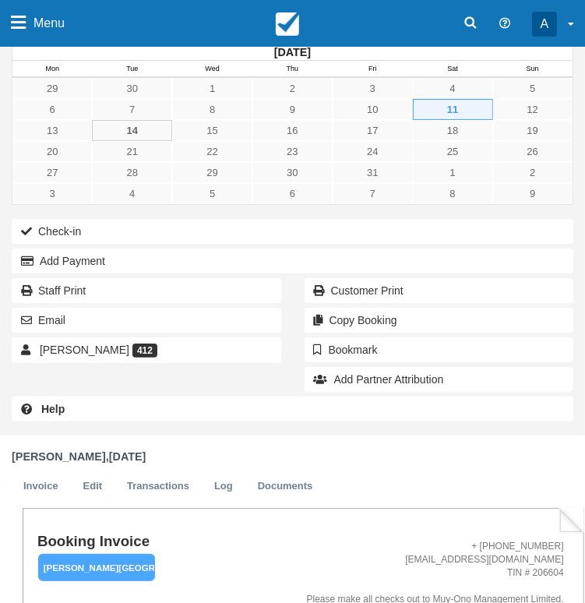
scroll to position [389, 0]
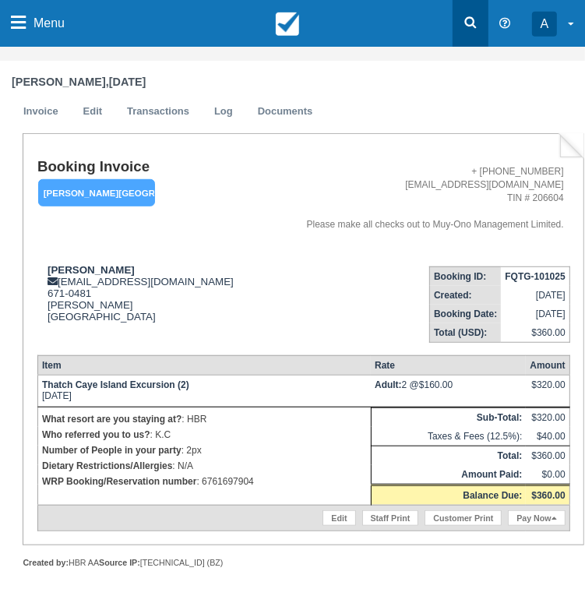
click at [452, 23] on link at bounding box center [470, 23] width 36 height 47
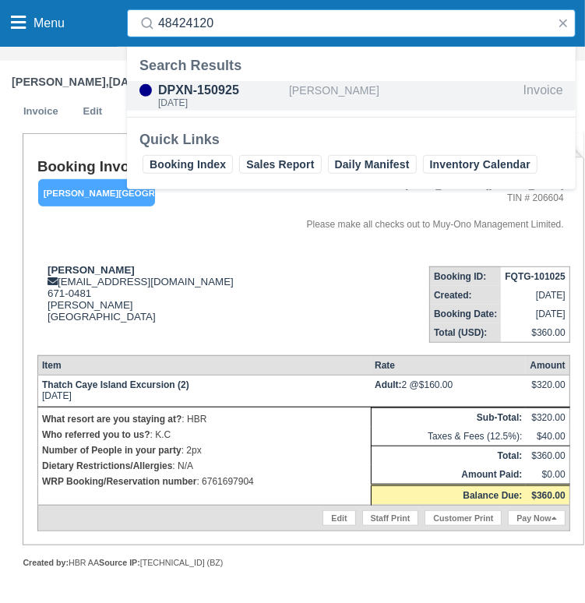
type input "48424120"
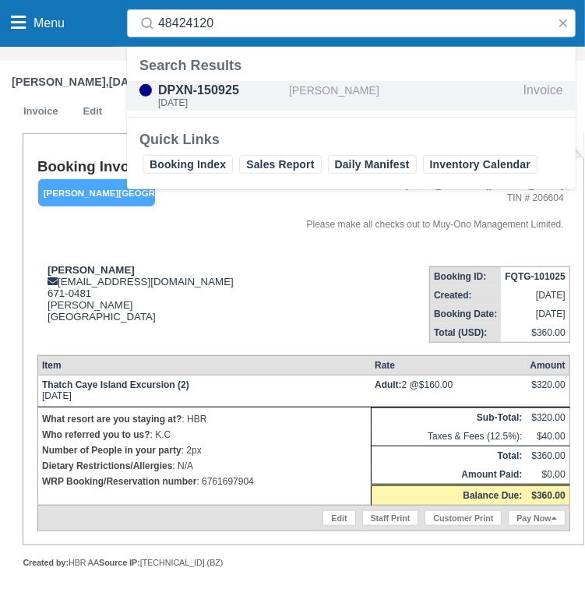
click at [219, 94] on div "DPXN-150925" at bounding box center [220, 90] width 125 height 19
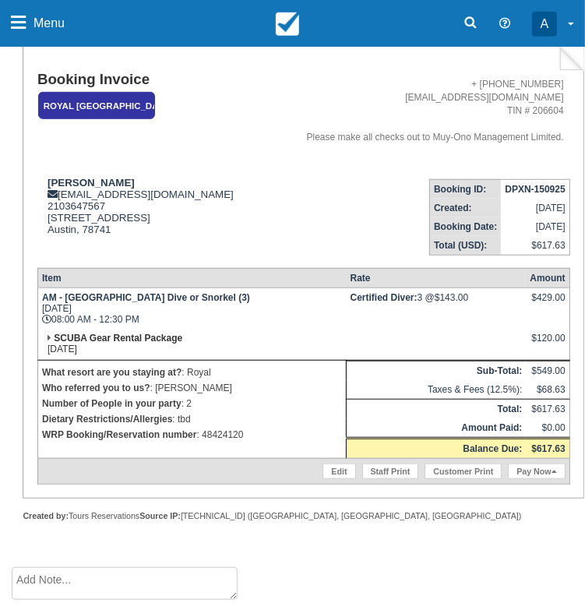
scroll to position [479, 0]
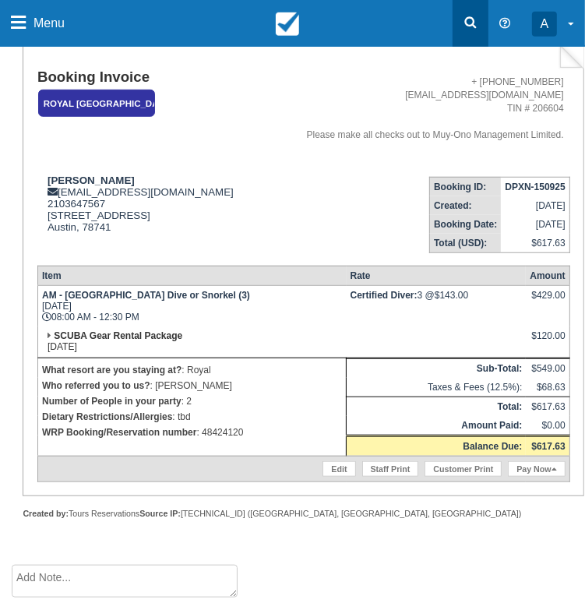
click at [471, 12] on link at bounding box center [470, 23] width 36 height 47
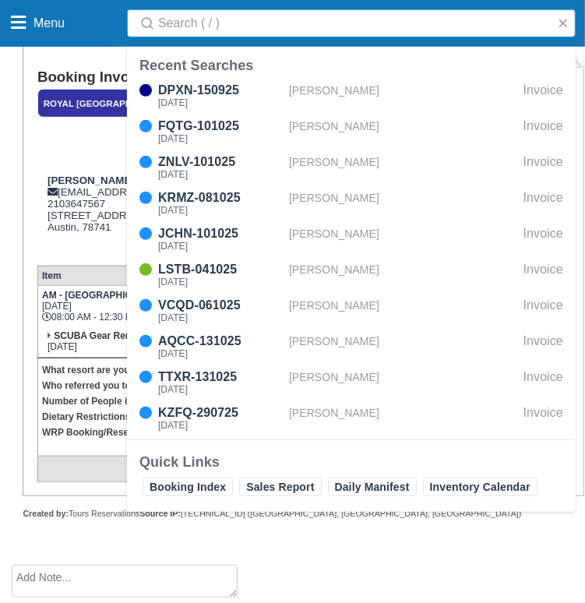
click at [315, 21] on input "Search" at bounding box center [354, 23] width 392 height 28
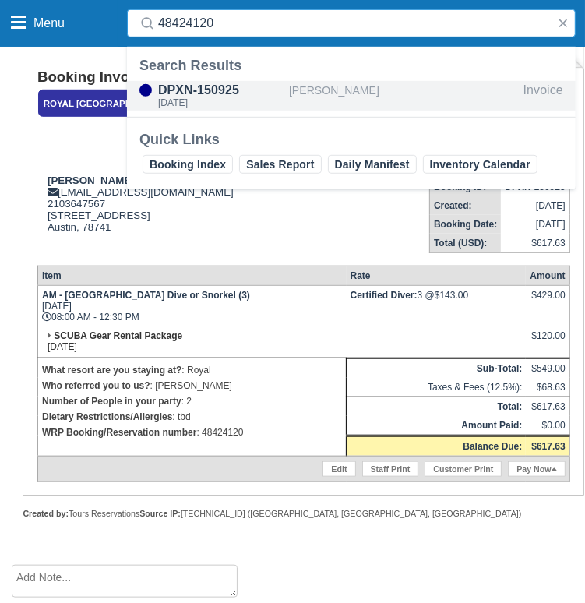
type input "48424120"
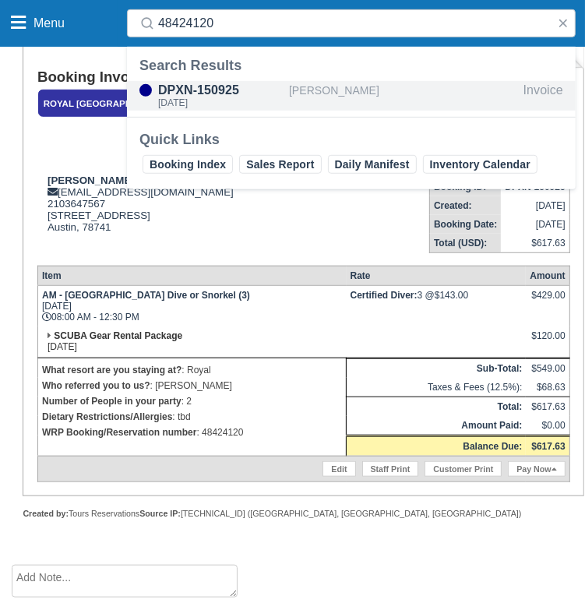
click at [276, 85] on div "DPXN-150925" at bounding box center [220, 90] width 125 height 19
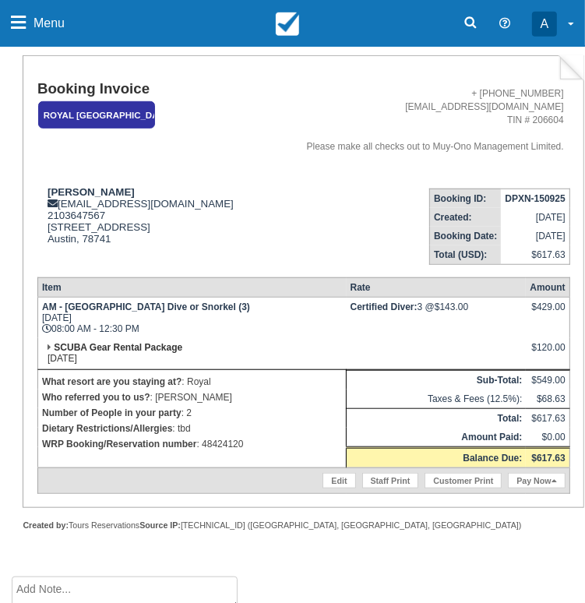
scroll to position [479, 0]
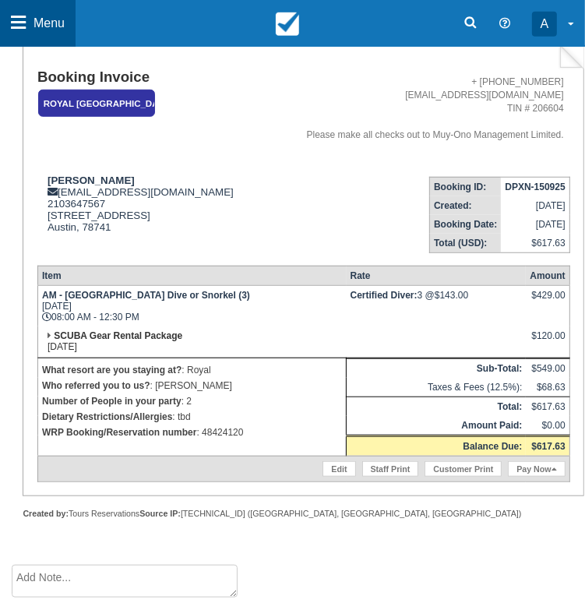
click at [22, 33] on link "Menu" at bounding box center [38, 23] width 76 height 47
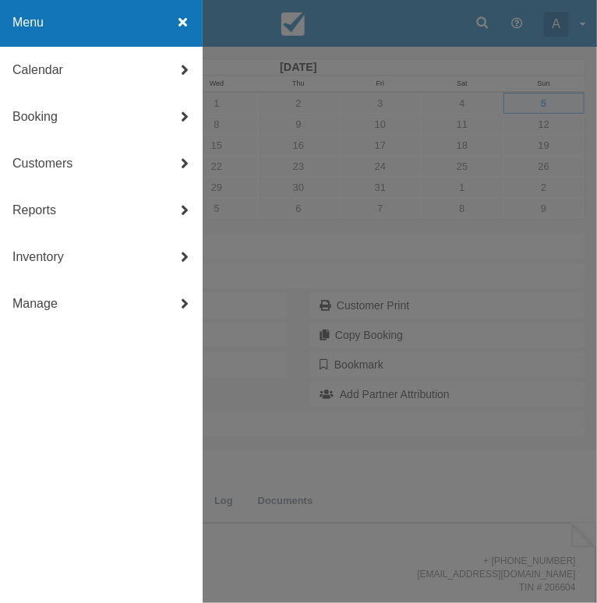
click at [323, 185] on div at bounding box center [298, 301] width 597 height 603
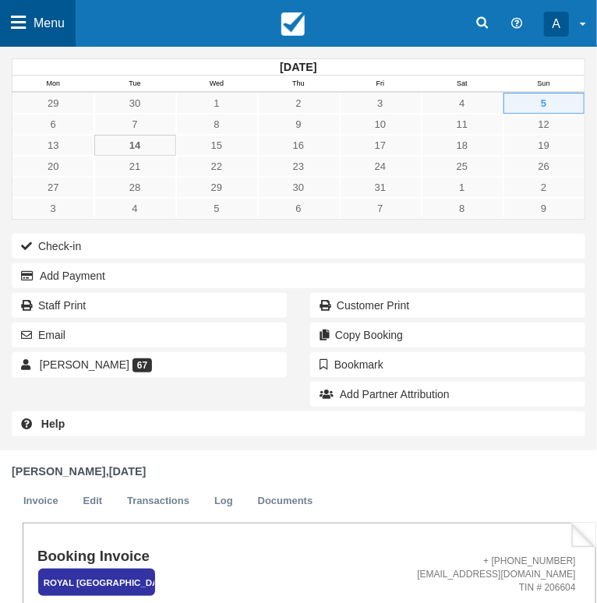
scroll to position [479, 0]
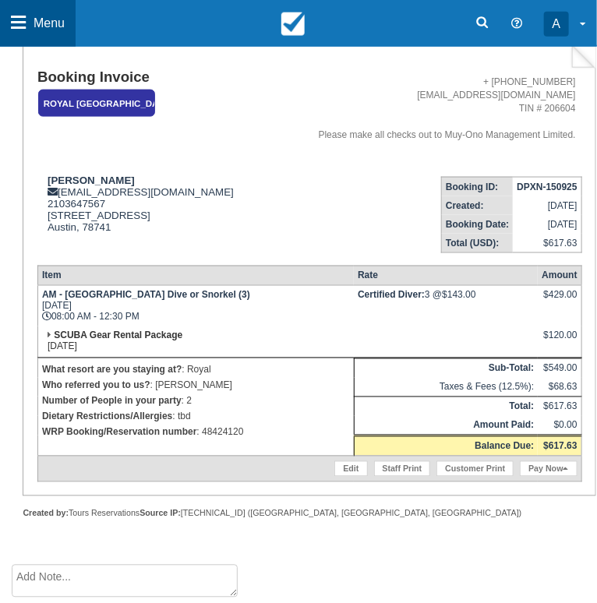
click at [51, 33] on span "Menu" at bounding box center [48, 23] width 31 height 47
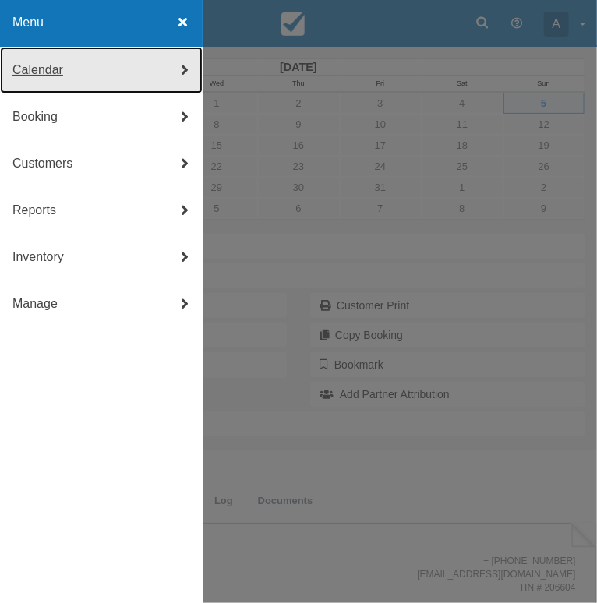
click at [75, 71] on link "Calendar" at bounding box center [101, 70] width 202 height 47
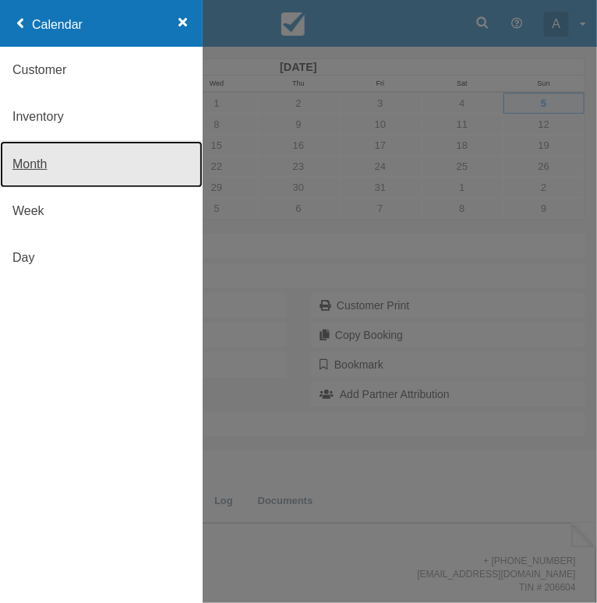
click at [54, 168] on link "Month" at bounding box center [101, 164] width 202 height 47
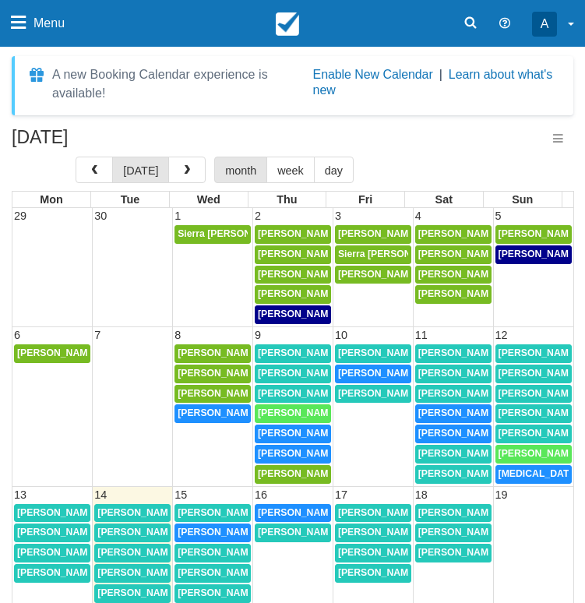
select select
click at [533, 255] on span "Bob Worth (4)" at bounding box center [545, 253] width 94 height 11
select select
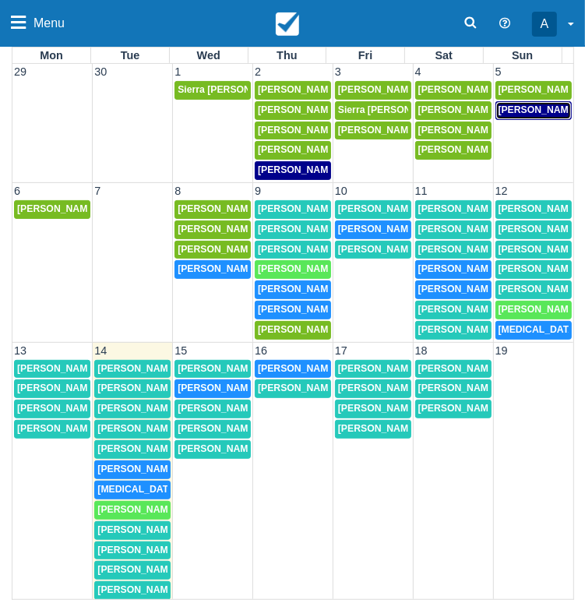
click at [508, 106] on span "Bob Worth (4)" at bounding box center [545, 109] width 94 height 11
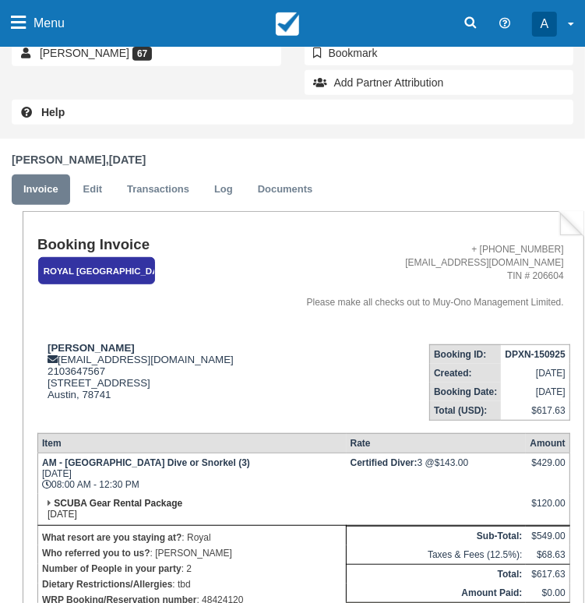
scroll to position [479, 0]
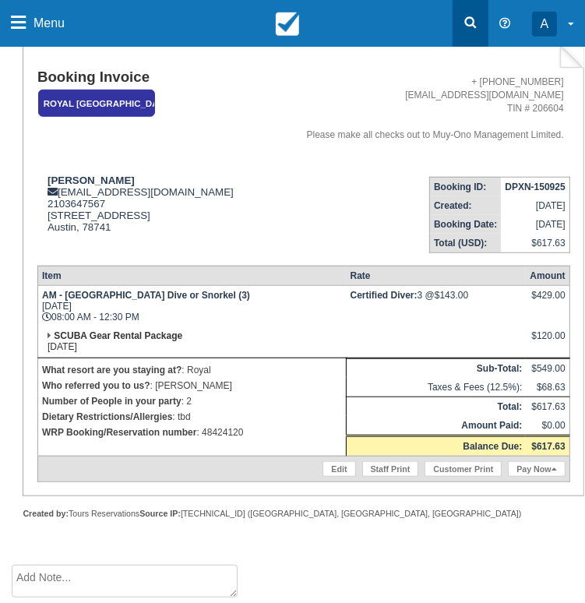
click at [465, 36] on link at bounding box center [470, 23] width 36 height 47
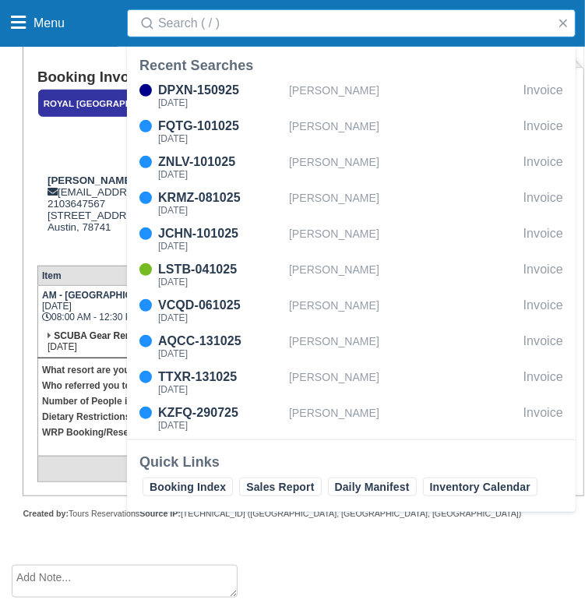
click at [274, 24] on input "Search" at bounding box center [354, 23] width 392 height 28
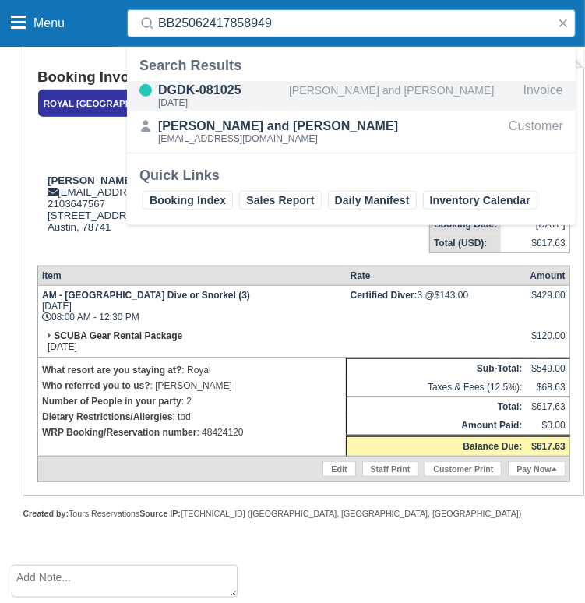
type input "BB25062417858949"
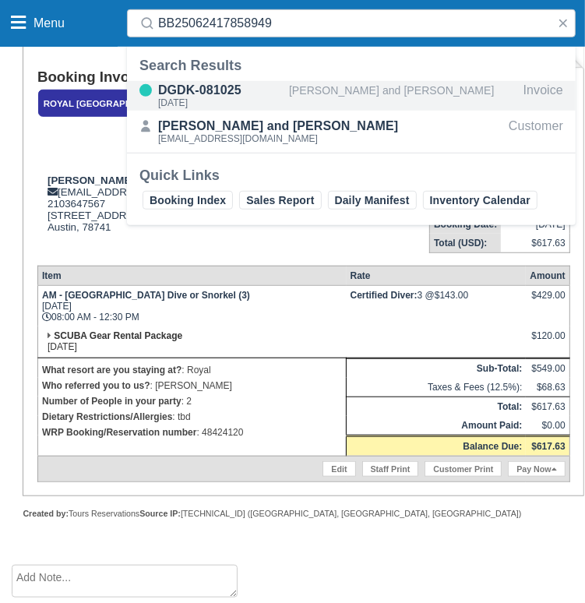
click at [198, 93] on div "DGDK-081025" at bounding box center [220, 90] width 125 height 19
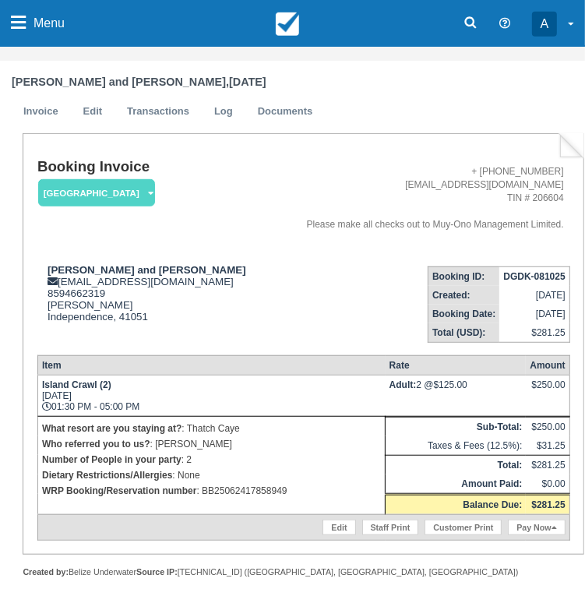
scroll to position [448, 0]
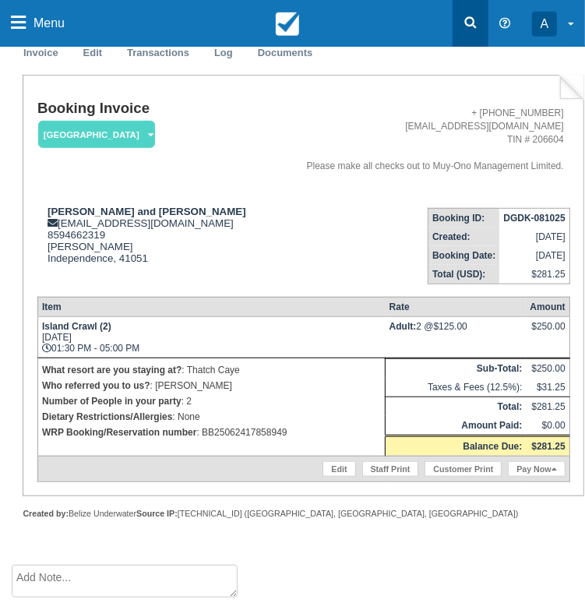
click at [479, 12] on link at bounding box center [470, 23] width 36 height 47
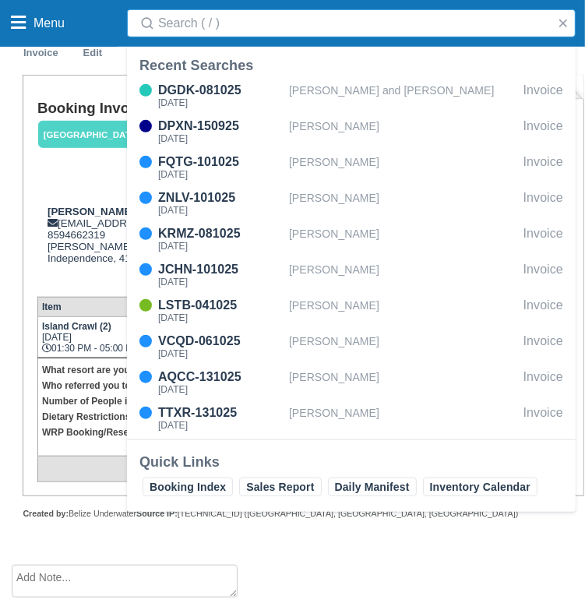
click at [417, 28] on input "Search" at bounding box center [354, 23] width 392 height 28
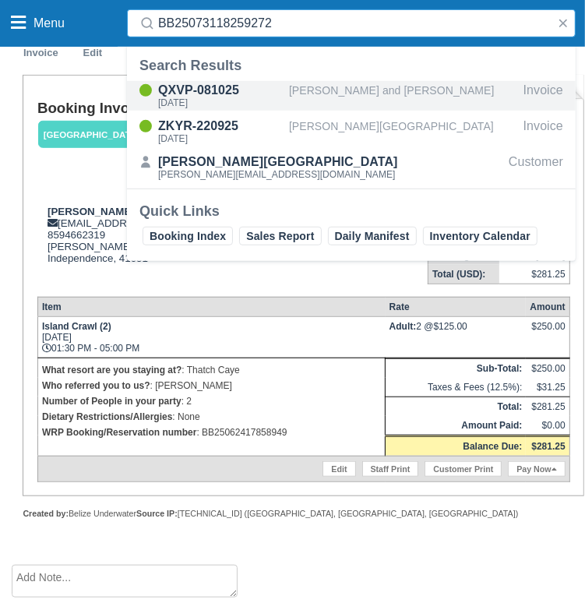
type input "BB25073118259272"
click at [231, 95] on div "QXVP-081025" at bounding box center [220, 90] width 125 height 19
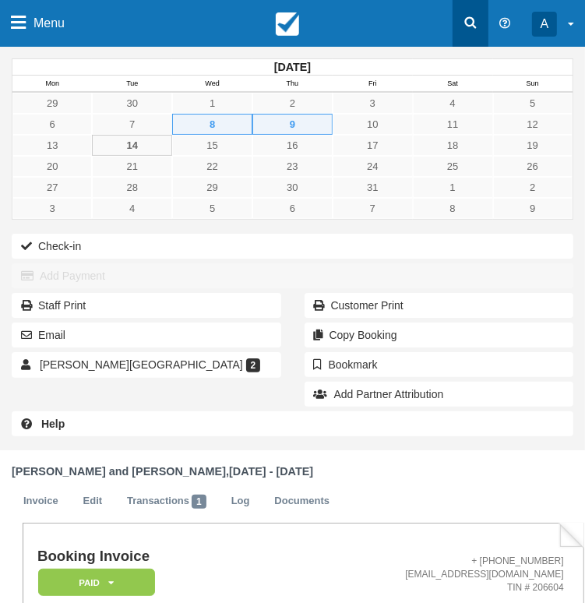
click at [477, 23] on icon at bounding box center [471, 23] width 16 height 16
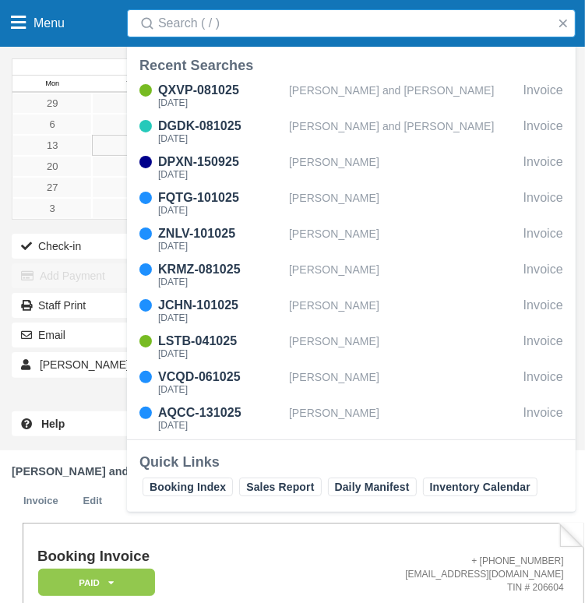
click at [218, 26] on input "Search" at bounding box center [354, 23] width 392 height 28
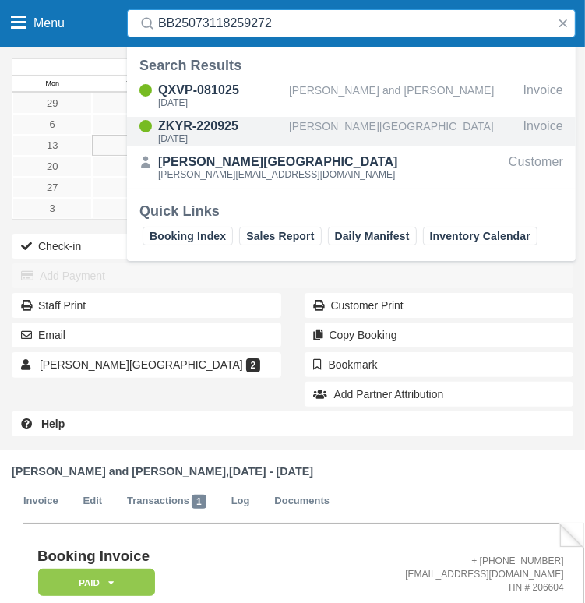
type input "BB25073118259272"
click at [250, 134] on div "[DATE]" at bounding box center [220, 138] width 125 height 9
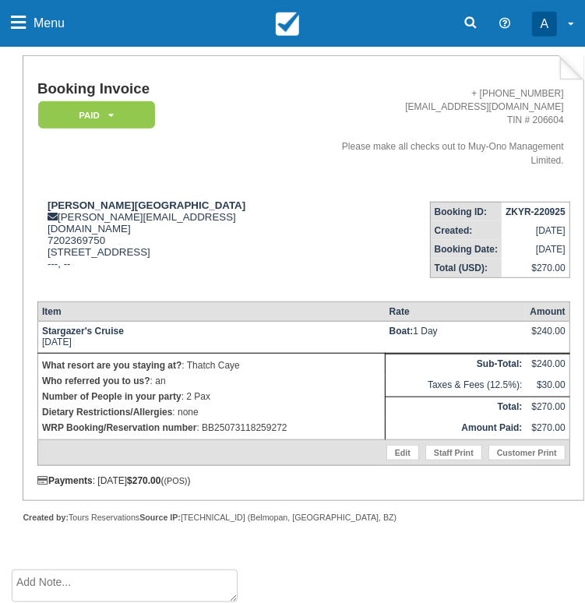
scroll to position [78, 0]
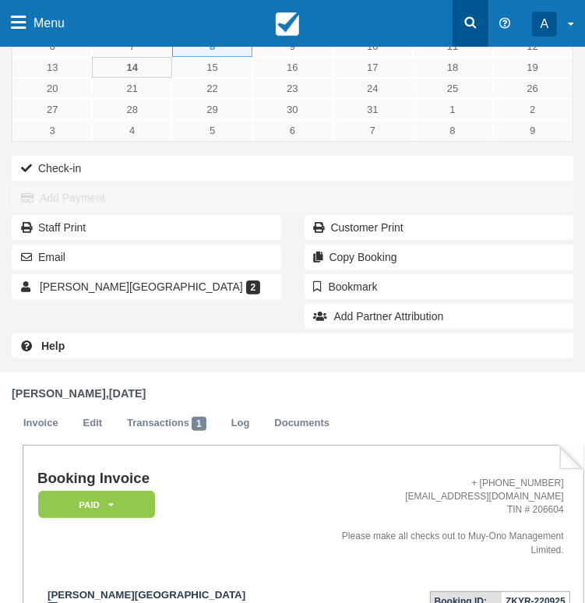
click at [470, 13] on link at bounding box center [470, 23] width 36 height 47
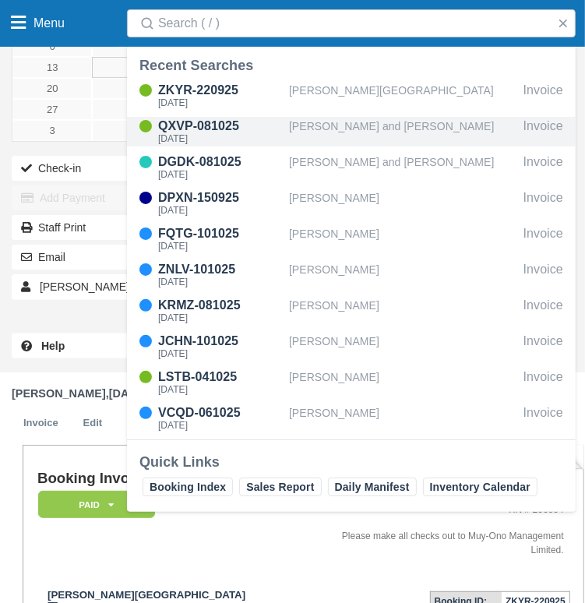
click at [216, 119] on div "QXVP-081025" at bounding box center [220, 126] width 125 height 19
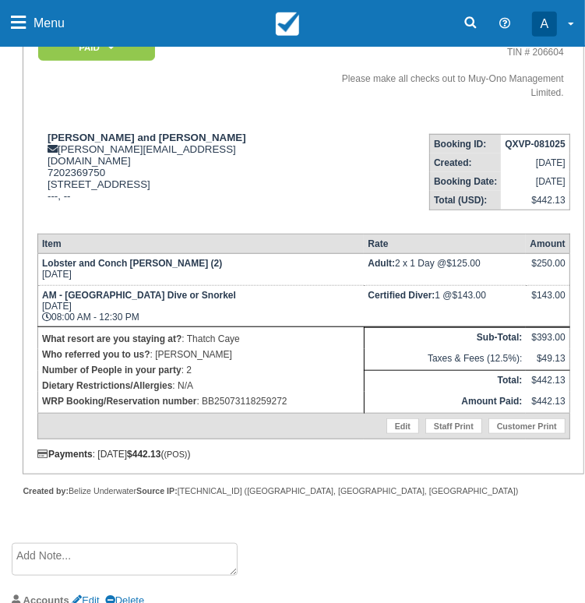
scroll to position [562, 0]
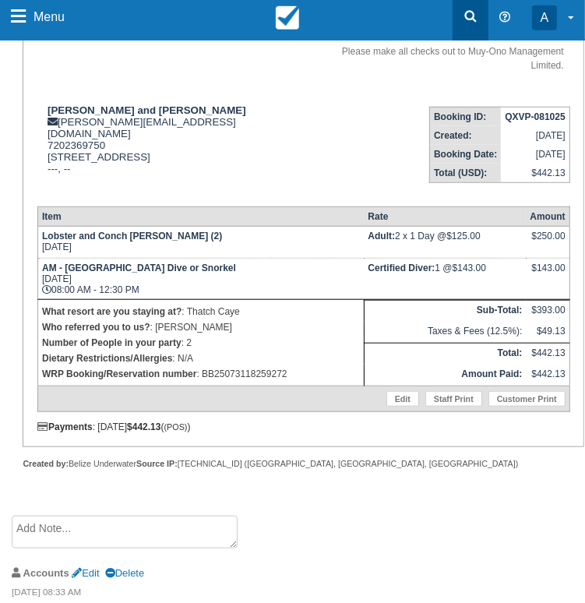
click at [460, 17] on link at bounding box center [470, 17] width 36 height 47
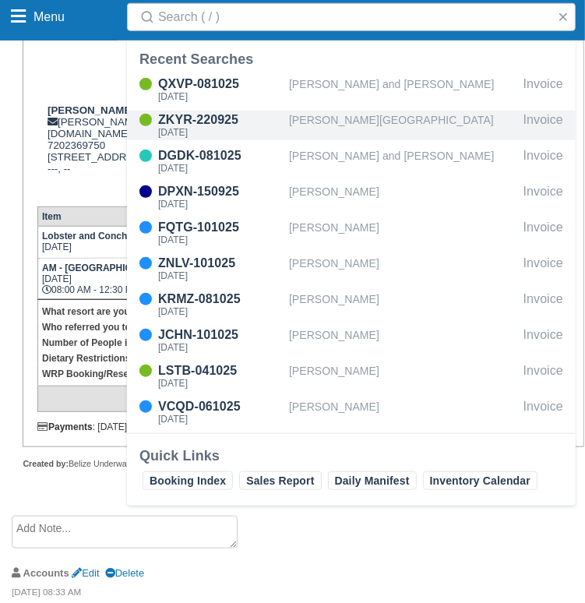
click at [324, 121] on div "[PERSON_NAME][GEOGRAPHIC_DATA]" at bounding box center [403, 126] width 228 height 30
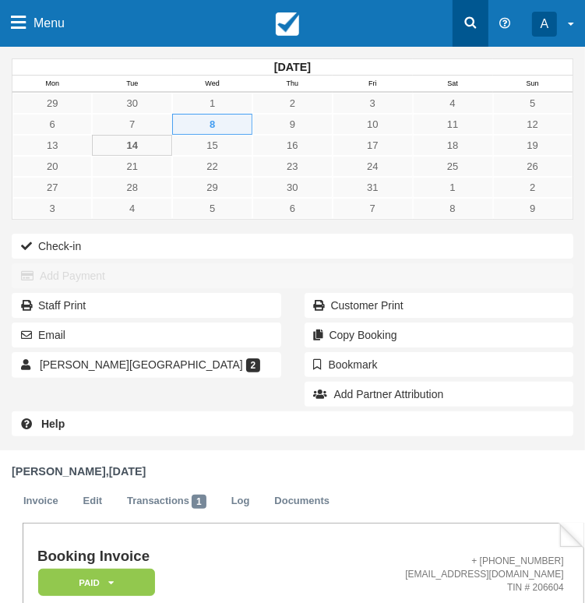
click at [470, 25] on icon at bounding box center [471, 23] width 12 height 12
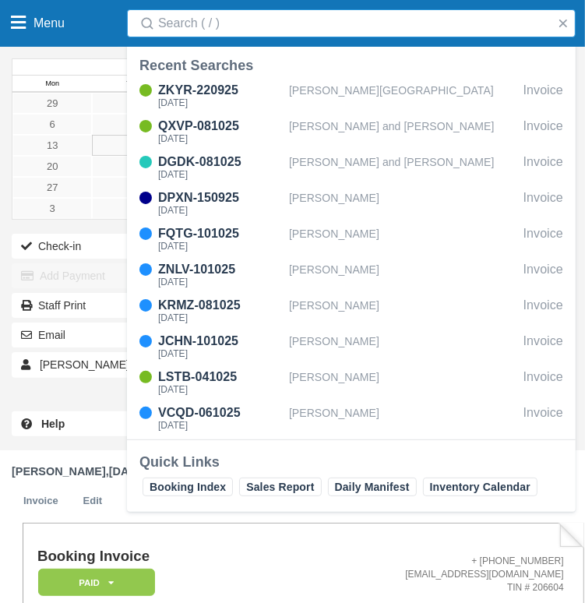
click at [449, 22] on input "Search" at bounding box center [354, 23] width 392 height 28
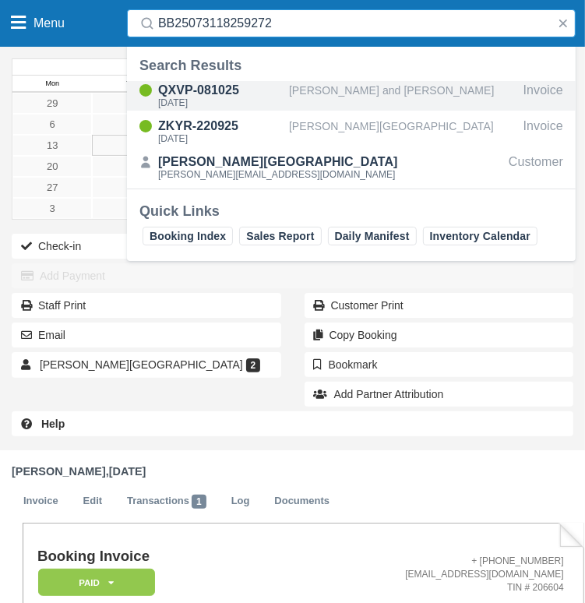
type input "BB25073118259272"
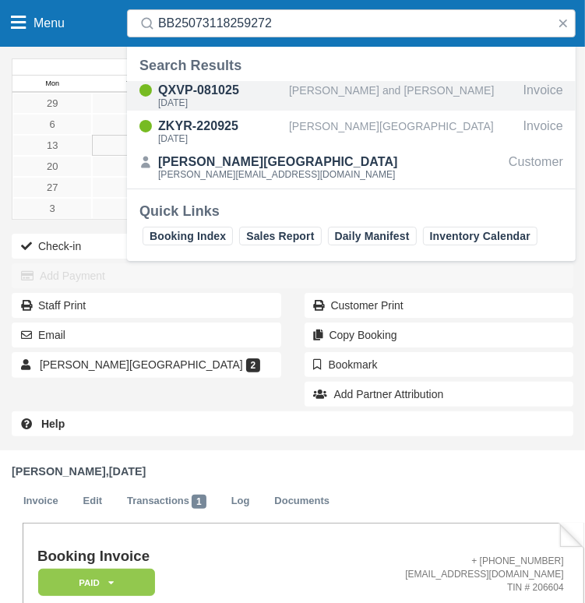
click at [292, 97] on div "[PERSON_NAME] and [PERSON_NAME]" at bounding box center [403, 96] width 228 height 30
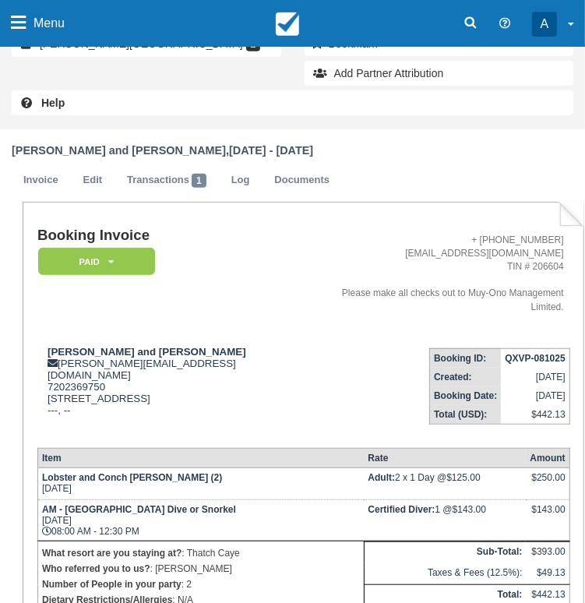
scroll to position [545, 0]
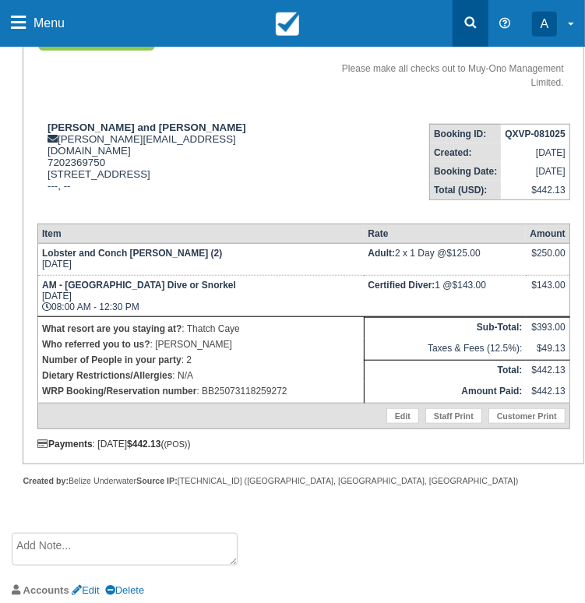
click at [487, 19] on link at bounding box center [470, 23] width 36 height 47
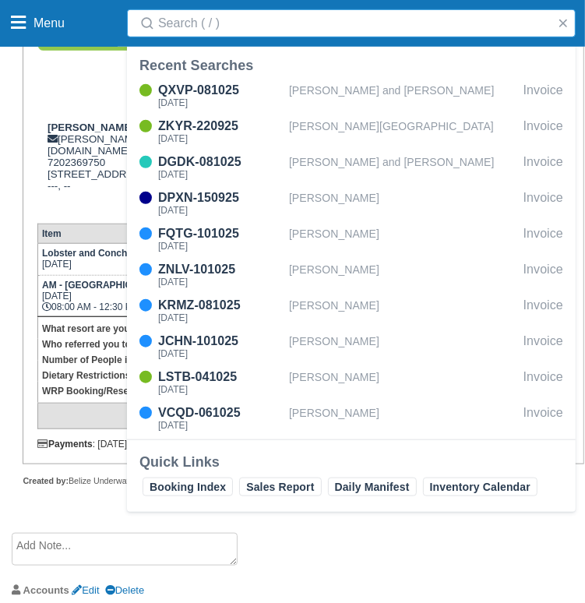
click at [466, 14] on input "Search" at bounding box center [354, 23] width 392 height 28
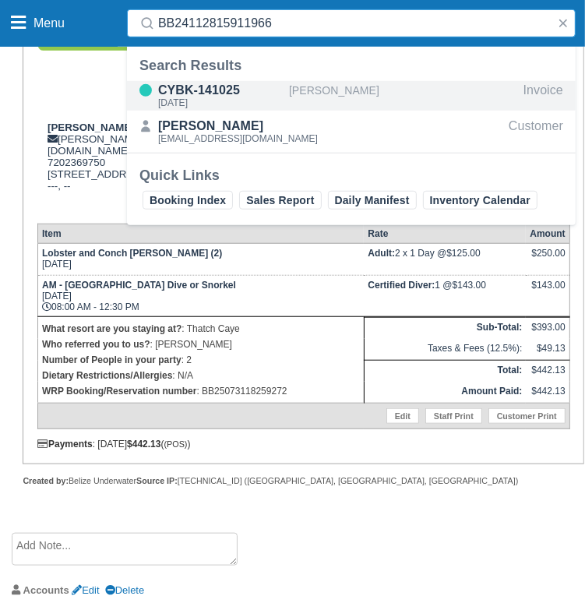
type input "BB24112815911966"
click at [392, 89] on div "[PERSON_NAME]" at bounding box center [403, 96] width 228 height 30
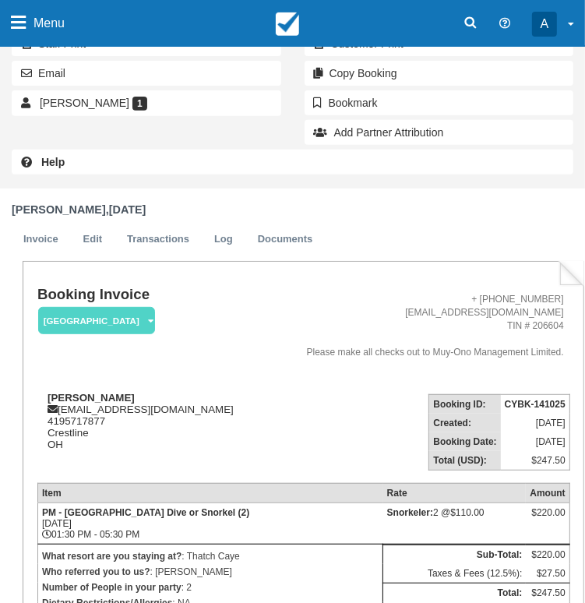
scroll to position [448, 0]
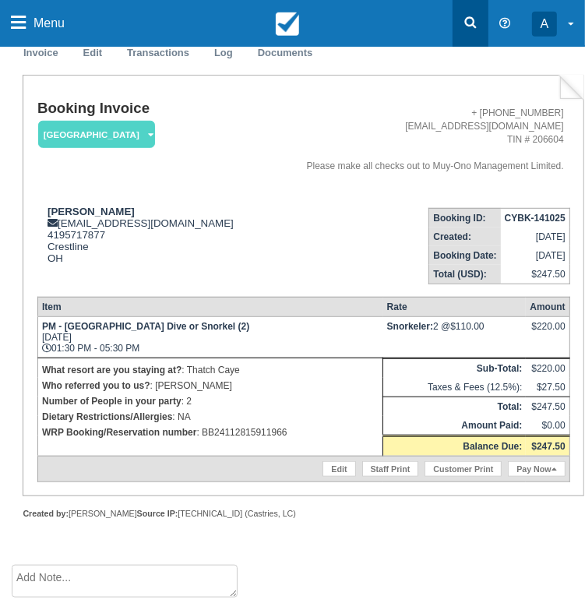
click at [474, 23] on icon at bounding box center [471, 23] width 16 height 16
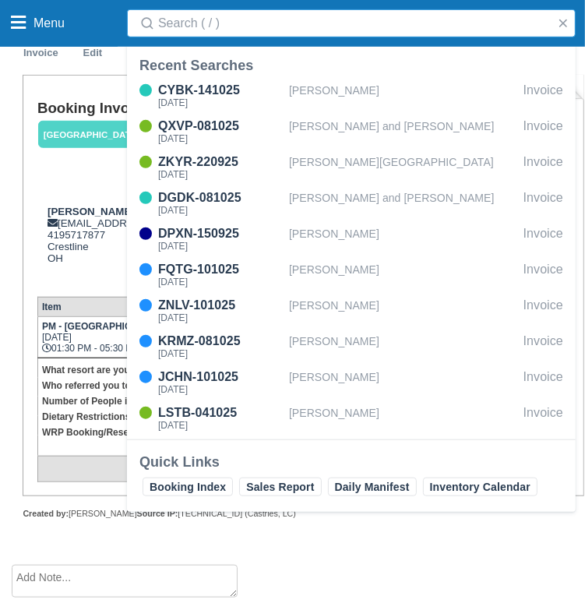
click at [431, 28] on input "Search" at bounding box center [354, 23] width 392 height 28
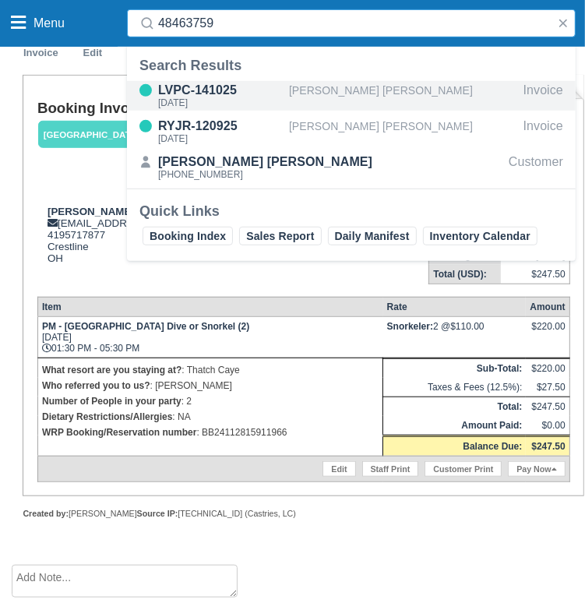
type input "48463759"
click at [361, 81] on div "[PERSON_NAME] [PERSON_NAME]" at bounding box center [403, 96] width 228 height 30
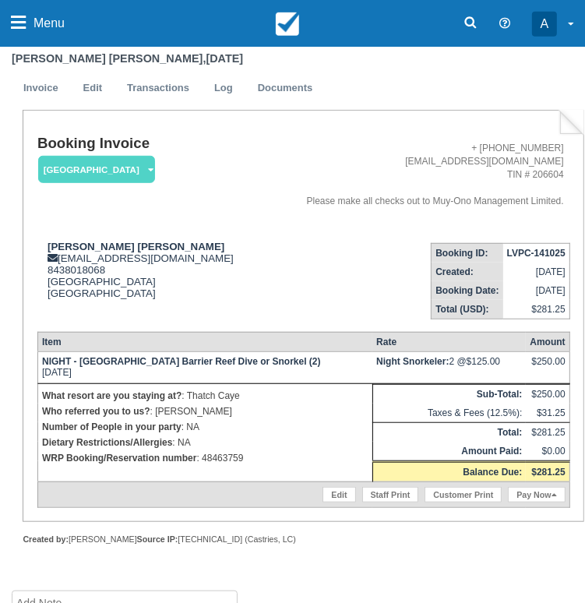
scroll to position [439, 0]
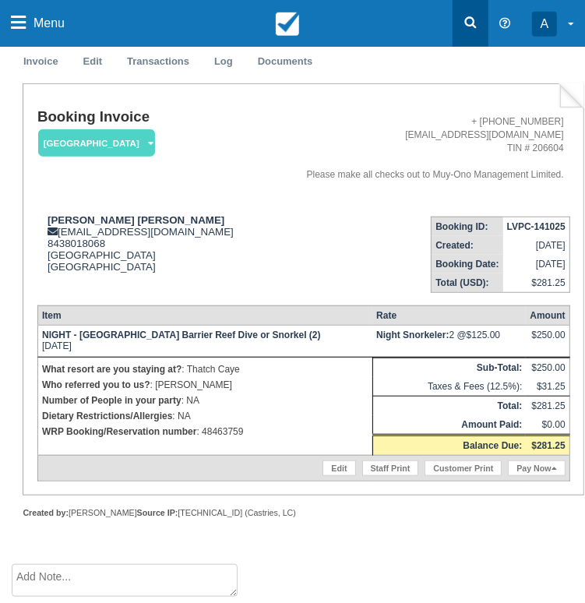
click at [459, 30] on link at bounding box center [470, 23] width 36 height 47
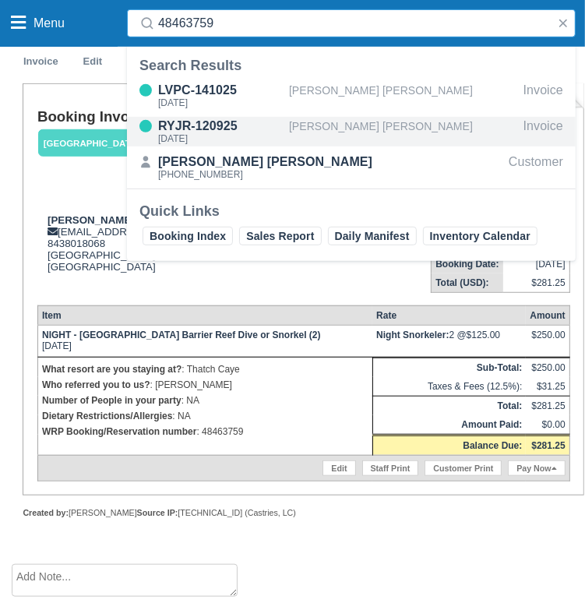
type input "48463759"
click at [352, 128] on div "[PERSON_NAME] [PERSON_NAME]" at bounding box center [403, 132] width 228 height 30
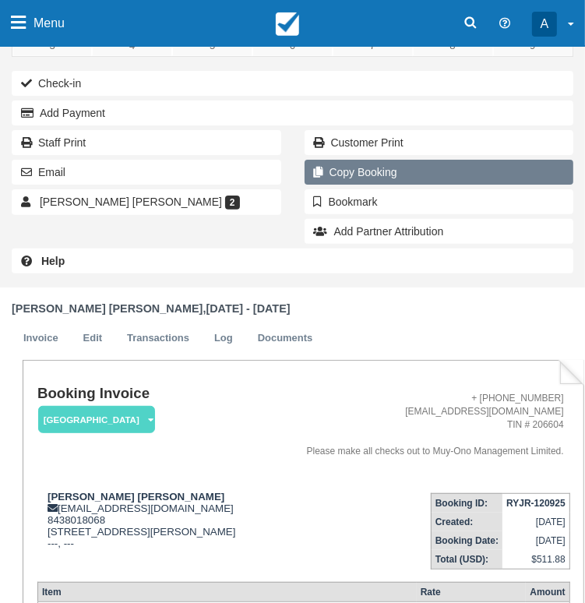
scroll to position [389, 0]
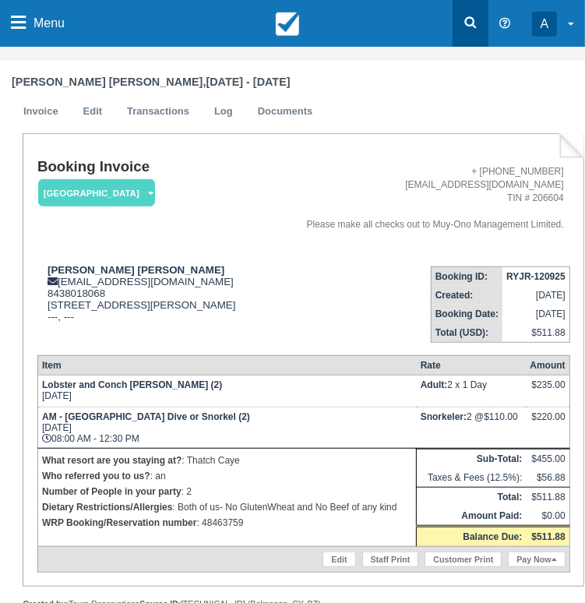
click at [463, 22] on icon at bounding box center [471, 23] width 16 height 16
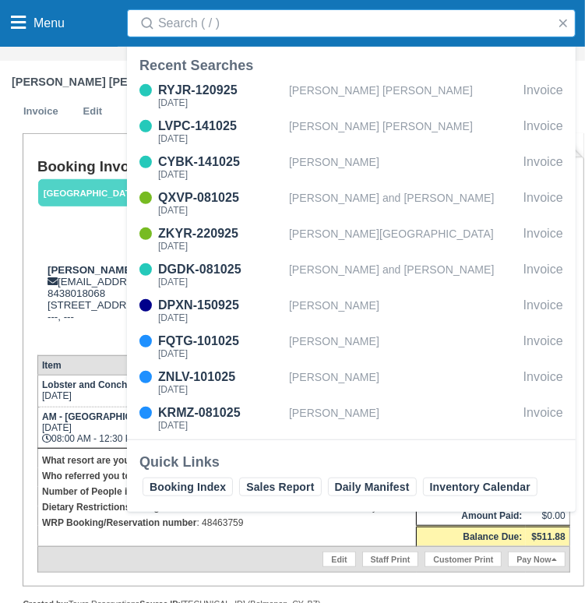
click at [409, 21] on input "Search" at bounding box center [354, 23] width 392 height 28
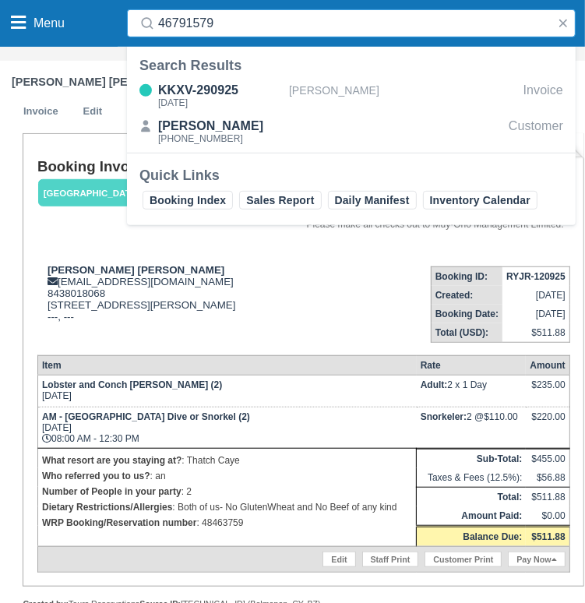
type input "46791579"
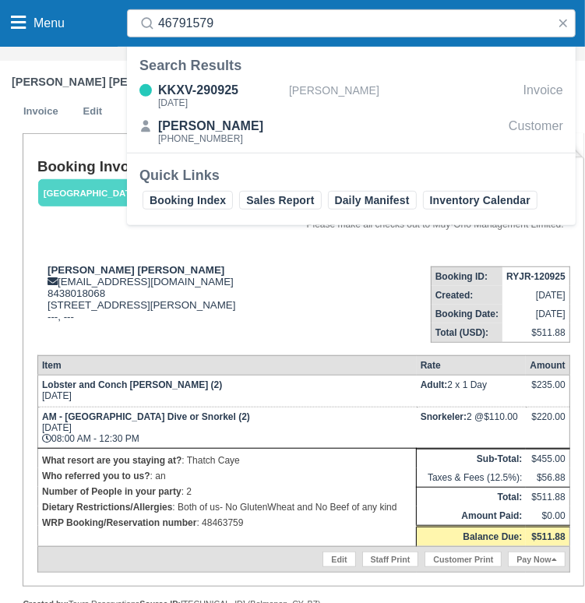
click at [340, 79] on div "KKXV-290925 Wed Oct 15, 2025 Caroline Fraley Reeves Invoice Caroline Fraley Ree…" at bounding box center [351, 115] width 449 height 75
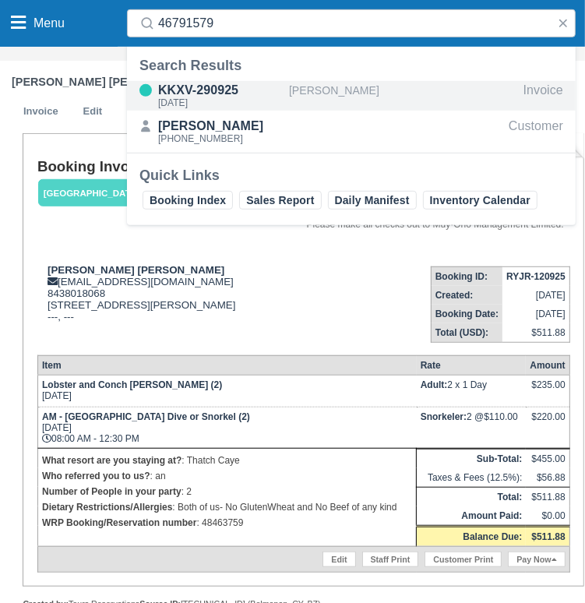
click at [334, 84] on div "Caroline Fraley Reeves" at bounding box center [403, 96] width 228 height 30
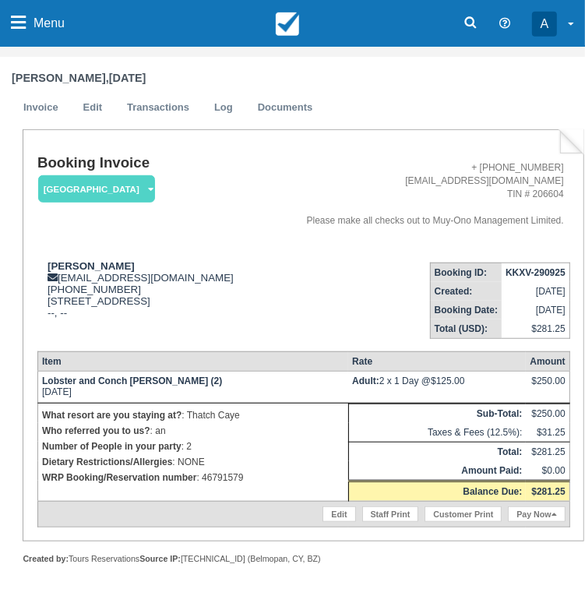
scroll to position [512, 0]
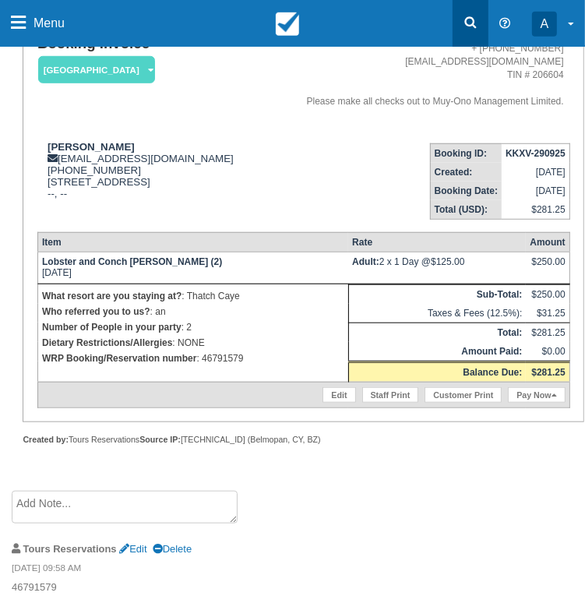
click at [474, 16] on icon at bounding box center [471, 23] width 16 height 16
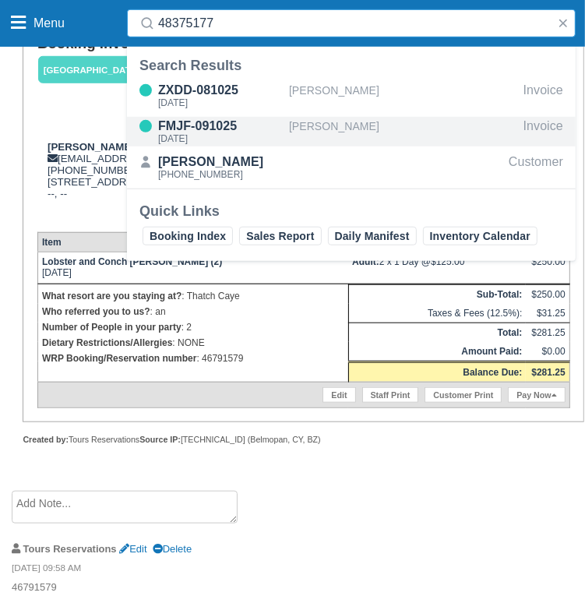
type input "48375177"
click at [296, 136] on div "[PERSON_NAME]" at bounding box center [403, 132] width 228 height 30
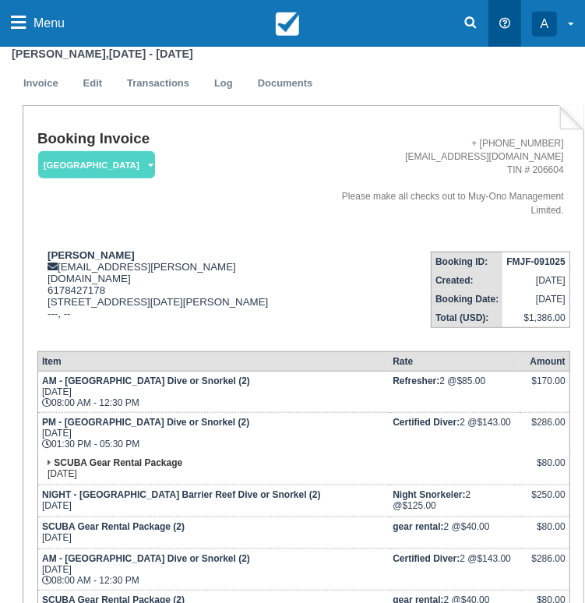
scroll to position [234, 0]
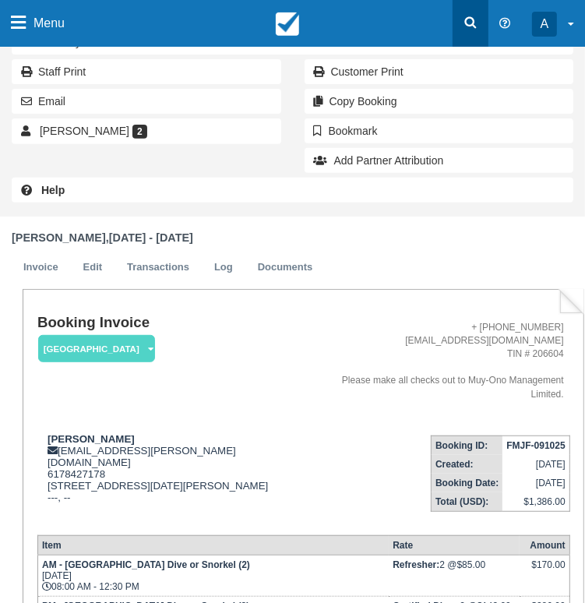
click at [459, 21] on link at bounding box center [470, 23] width 36 height 47
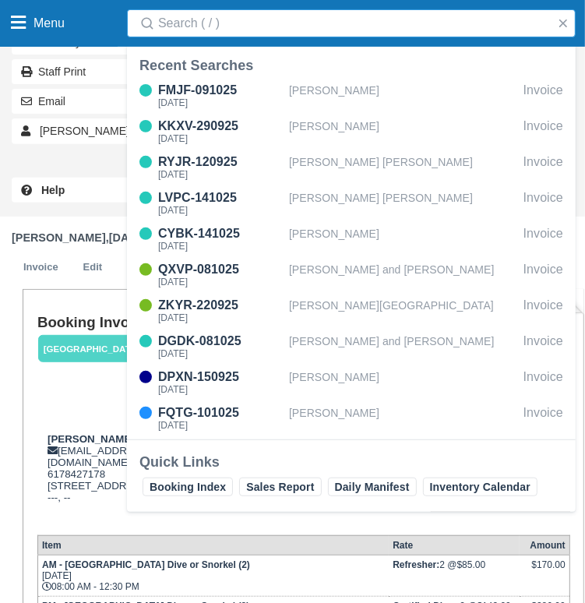
click at [427, 21] on input "Search" at bounding box center [354, 23] width 392 height 28
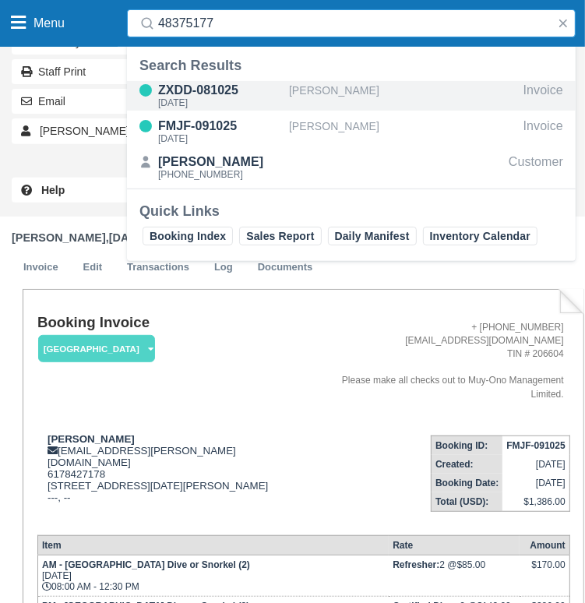
type input "48375177"
click at [279, 87] on div "ZXDD-081025" at bounding box center [220, 90] width 125 height 19
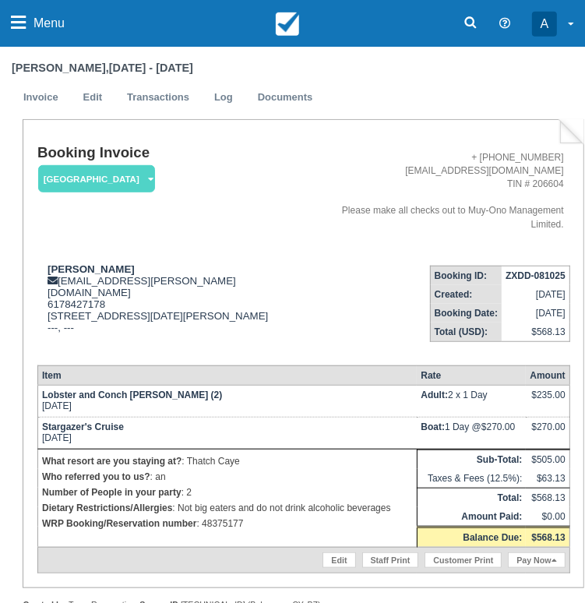
scroll to position [544, 0]
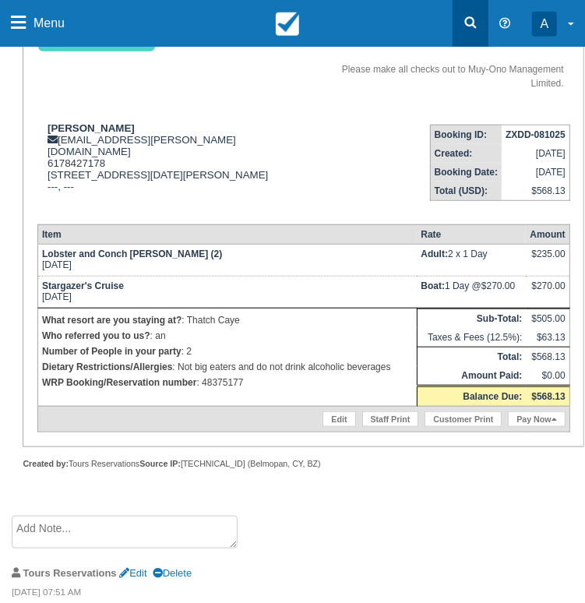
click at [460, 18] on link at bounding box center [470, 23] width 36 height 47
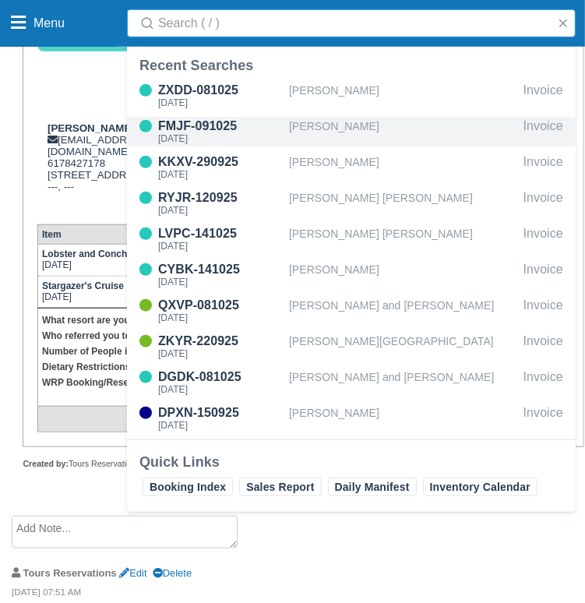
click at [207, 125] on div "FMJF-091025" at bounding box center [220, 126] width 125 height 19
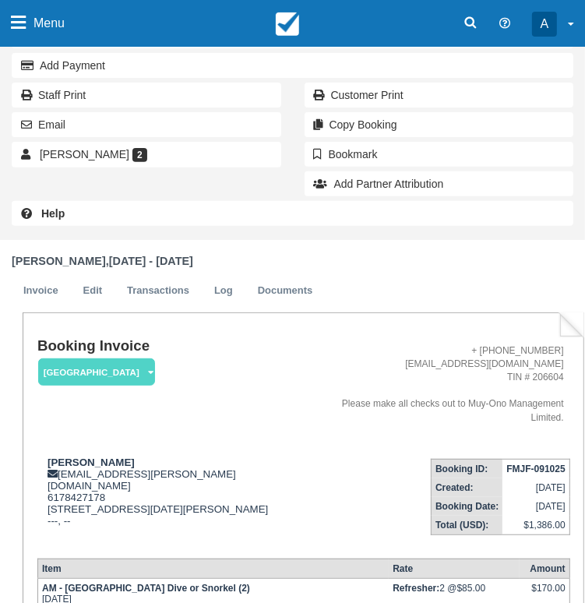
scroll to position [78, 0]
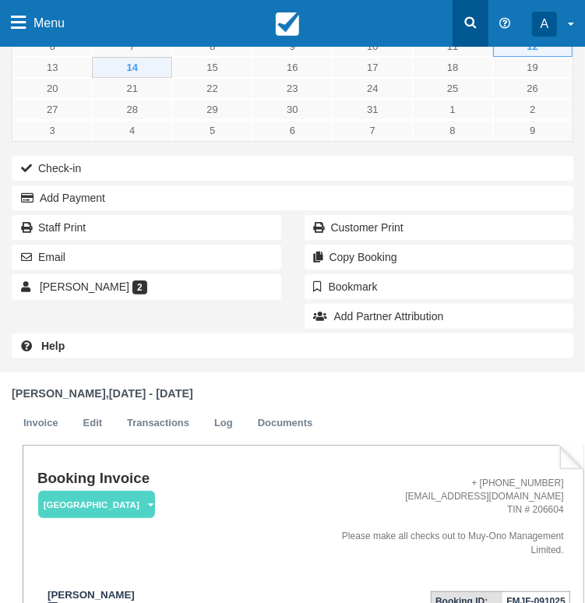
click at [482, 27] on link at bounding box center [470, 23] width 36 height 47
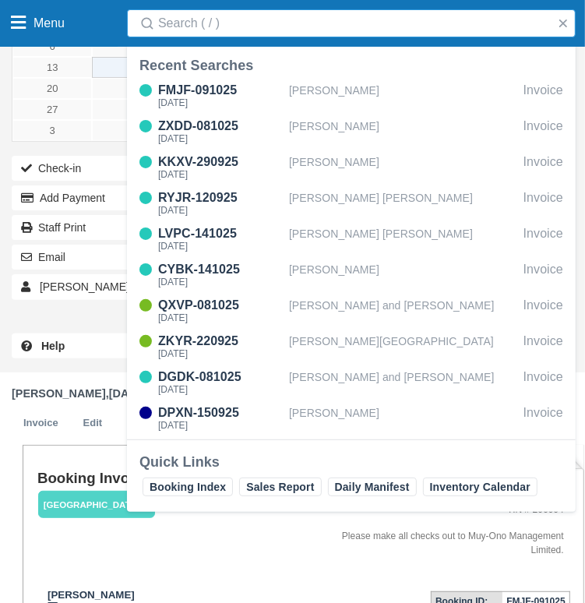
click at [449, 23] on input "Search" at bounding box center [354, 23] width 392 height 28
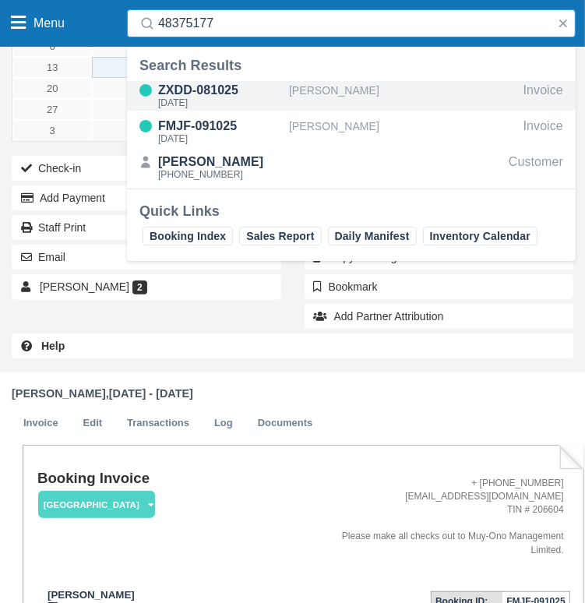
type input "48375177"
click at [227, 90] on div "ZXDD-081025" at bounding box center [220, 90] width 125 height 19
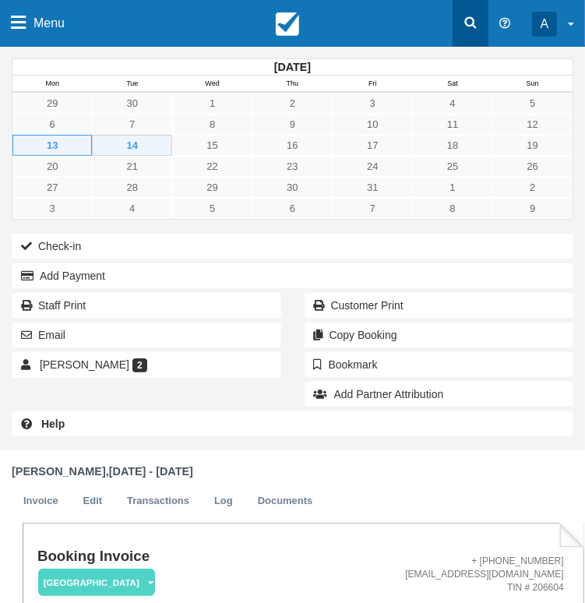
click at [470, 11] on link at bounding box center [470, 23] width 36 height 47
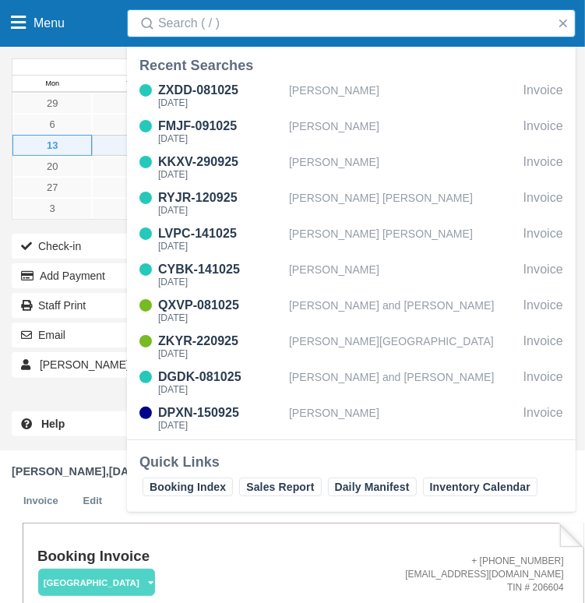
click at [423, 23] on input "Search" at bounding box center [354, 23] width 392 height 28
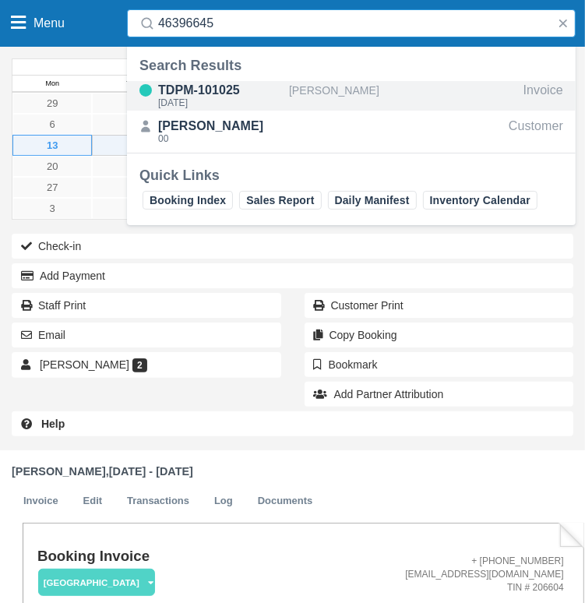
type input "46396645"
click at [235, 86] on div "TDPM-101025" at bounding box center [220, 90] width 125 height 19
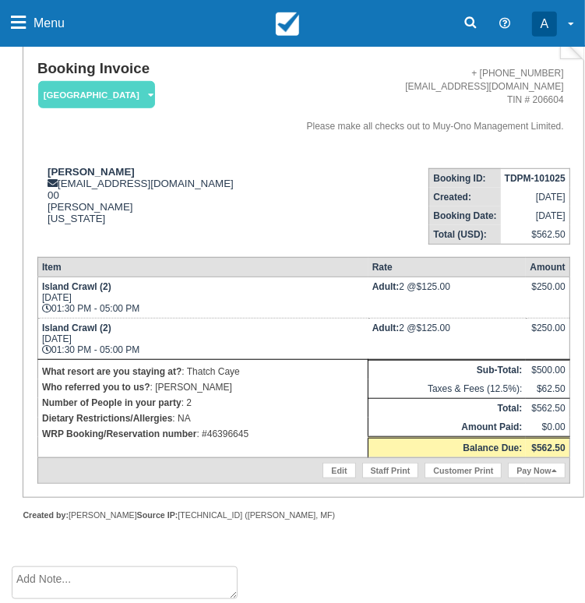
scroll to position [488, 0]
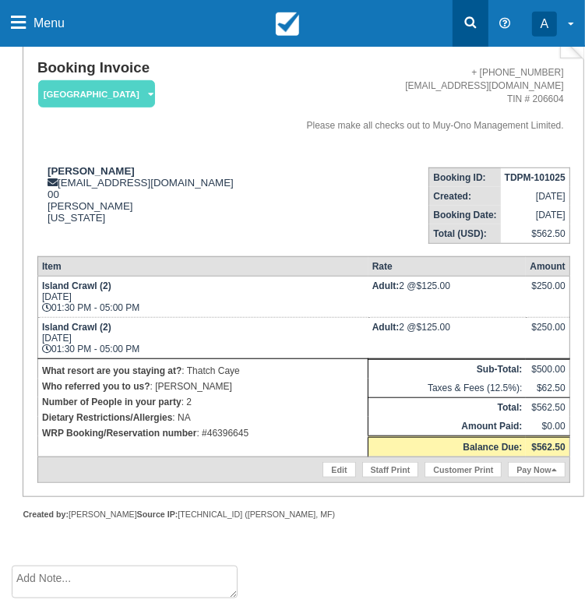
click at [479, 25] on link at bounding box center [470, 23] width 36 height 47
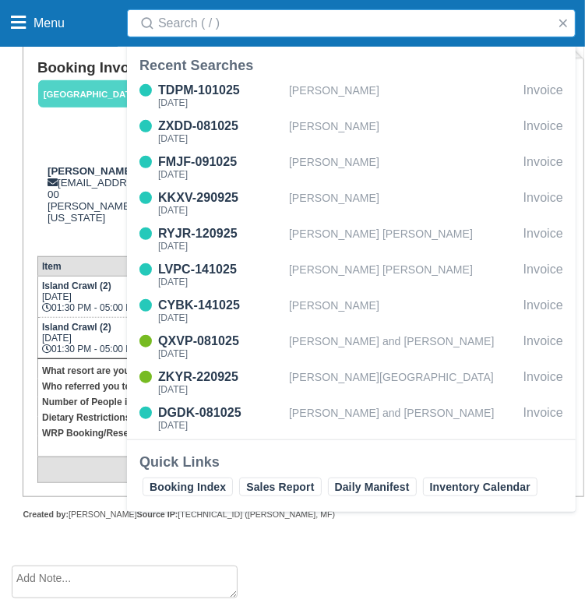
click at [432, 30] on input "Search" at bounding box center [354, 23] width 392 height 28
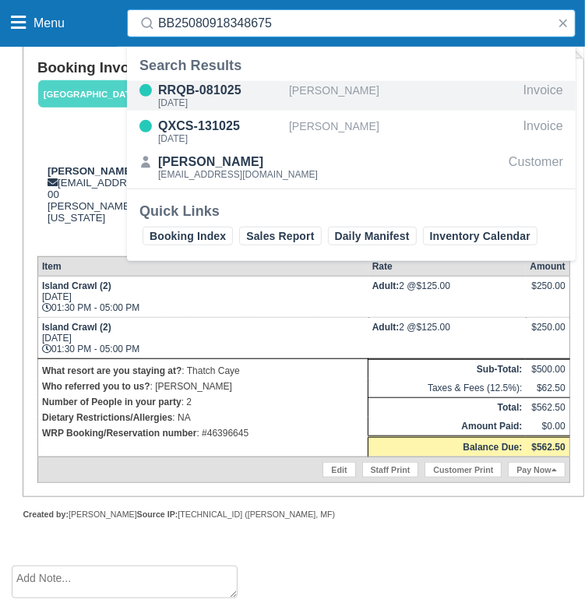
type input "BB25080918348675"
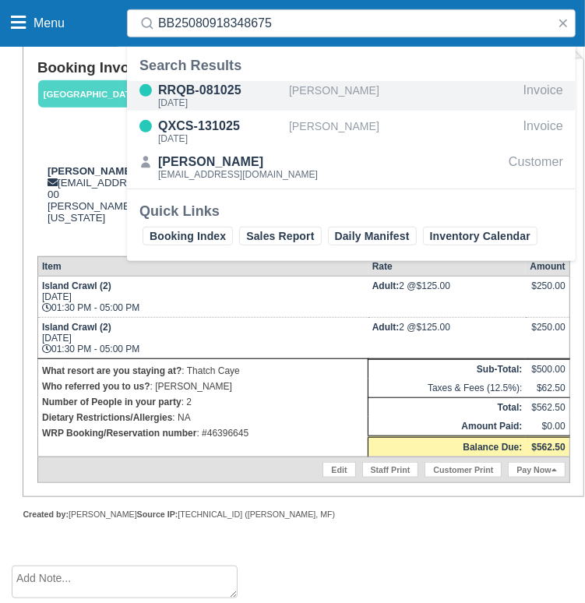
click at [329, 85] on div "[PERSON_NAME]" at bounding box center [403, 96] width 228 height 30
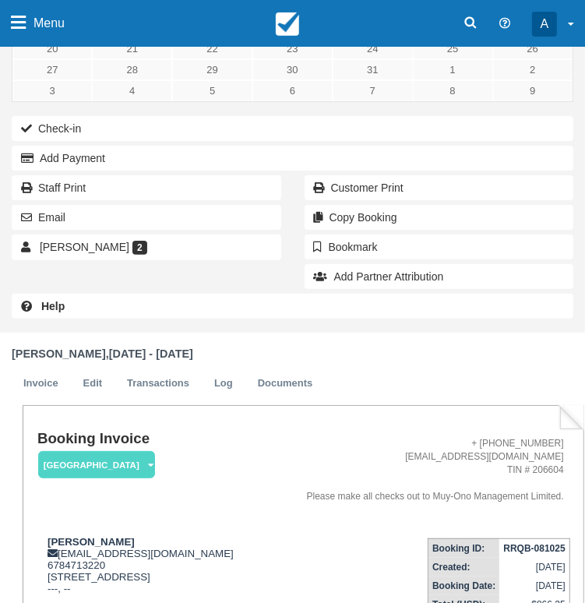
scroll to position [389, 0]
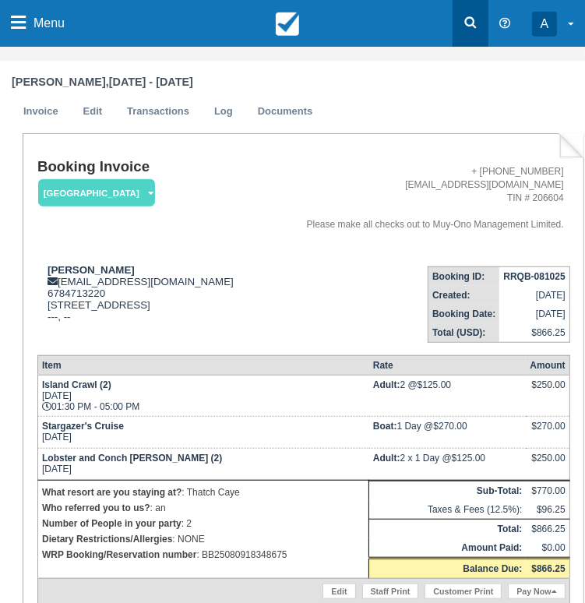
click at [457, 15] on link at bounding box center [470, 23] width 36 height 47
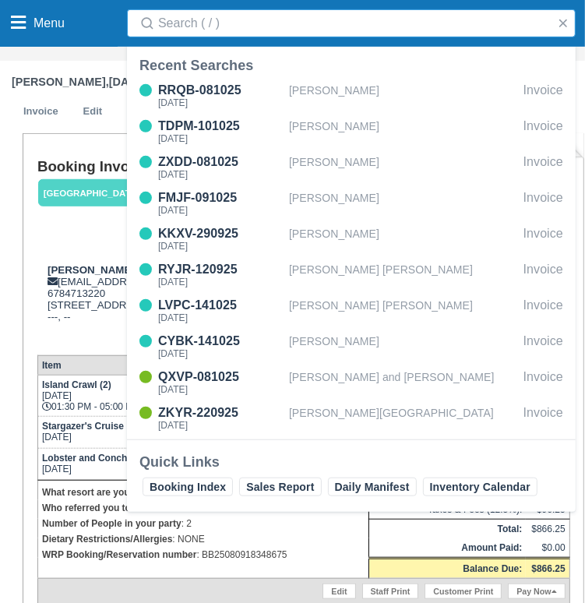
click at [382, 34] on input "Search" at bounding box center [354, 23] width 392 height 28
click at [60, 146] on div "Booking Invoice [GEOGRAPHIC_DATA]   Pending HOLD Deposit Paid Cancelled Void Mu…" at bounding box center [303, 375] width 561 height 485
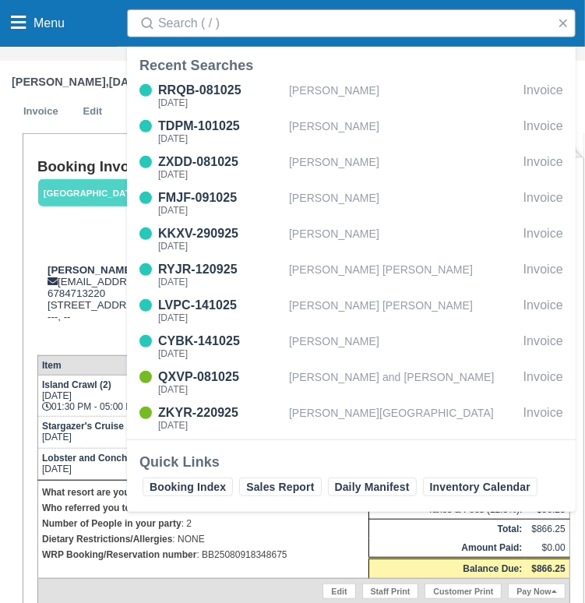
click at [257, 12] on input "Search" at bounding box center [354, 23] width 392 height 28
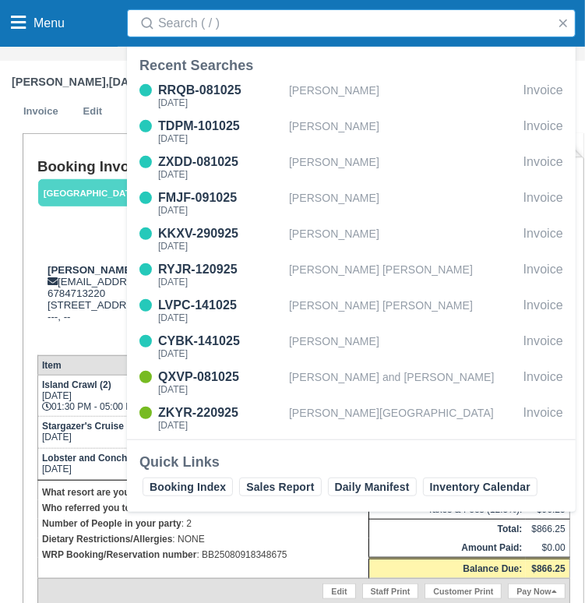
paste input "BB25080918348675"
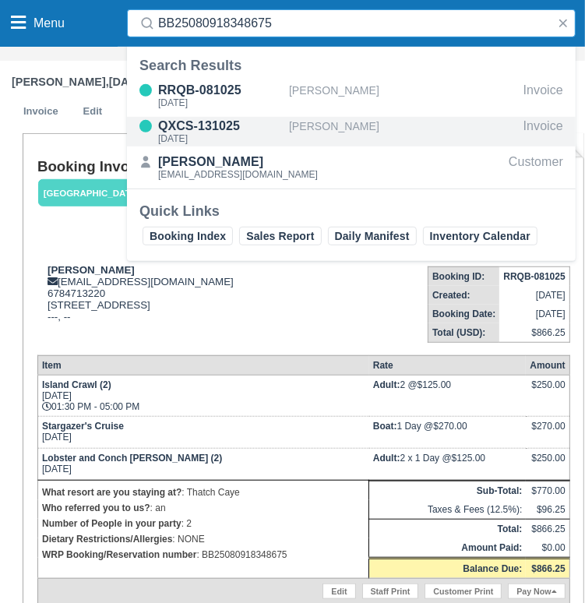
type input "BB25080918348675"
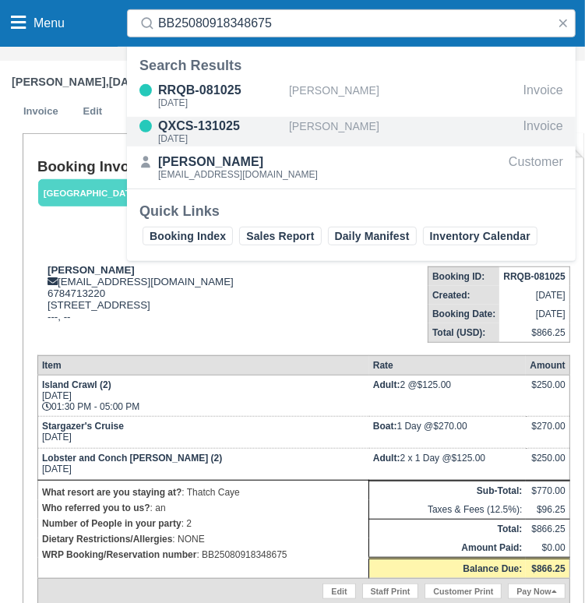
click at [375, 131] on div "[PERSON_NAME]" at bounding box center [403, 132] width 228 height 30
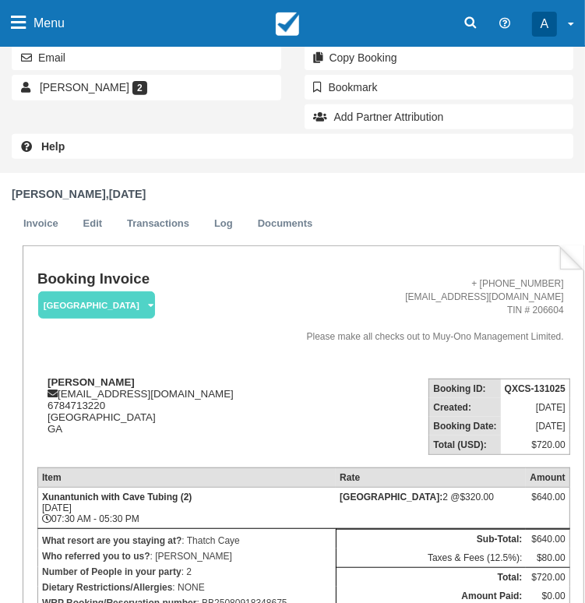
scroll to position [448, 0]
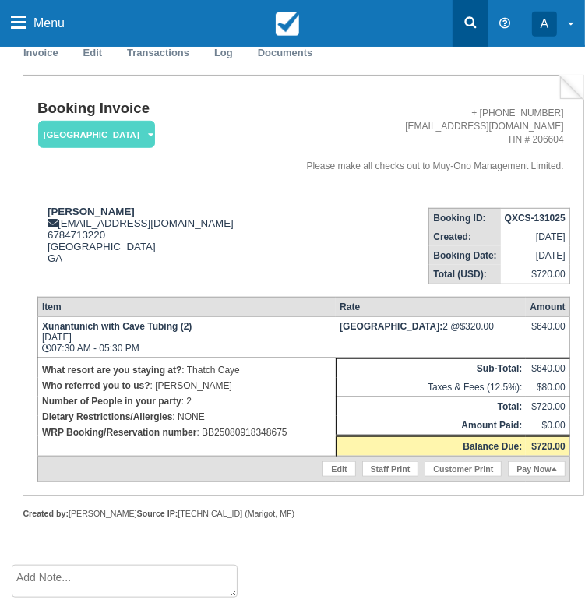
click at [478, 12] on link at bounding box center [470, 23] width 36 height 47
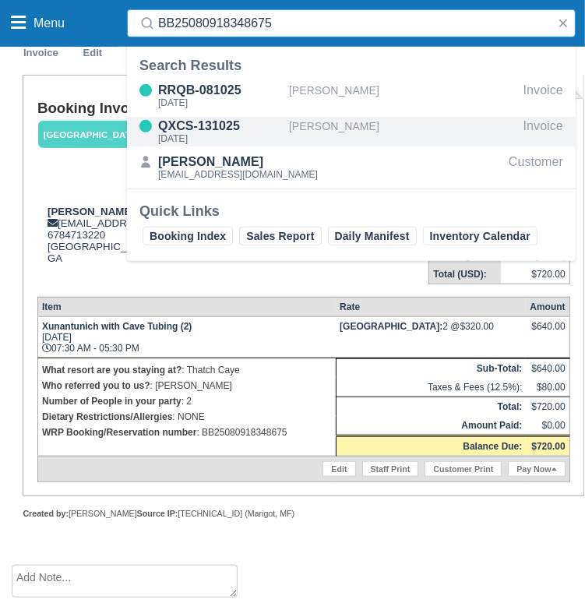
type input "BB25080918348675"
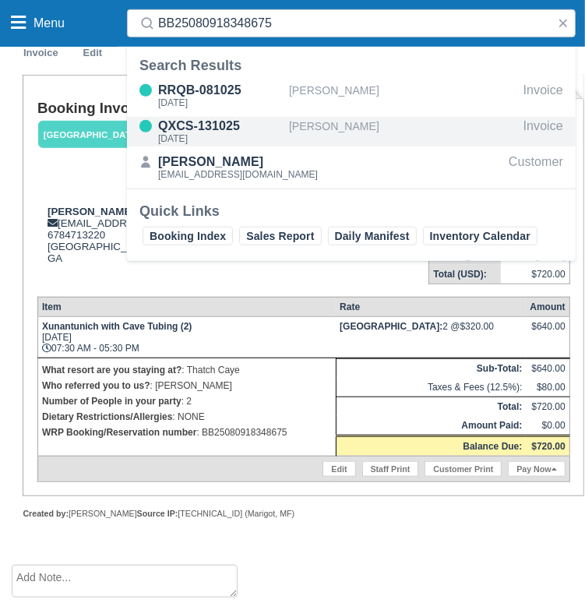
click at [213, 118] on div "QXCS-131025" at bounding box center [220, 126] width 125 height 19
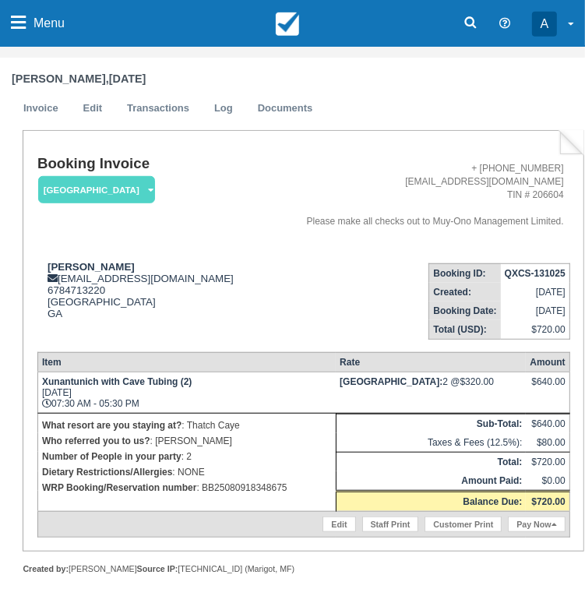
scroll to position [448, 0]
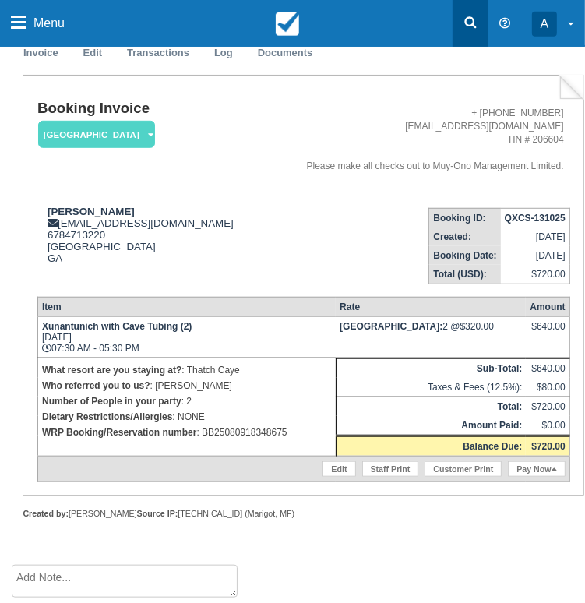
click at [477, 16] on icon at bounding box center [471, 23] width 16 height 16
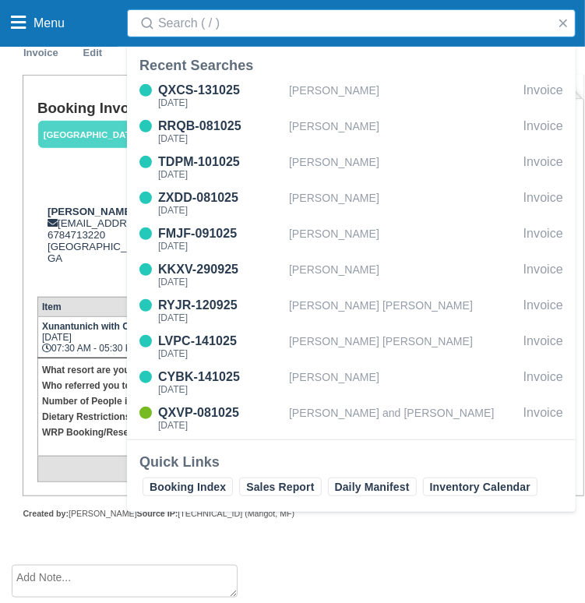
click at [411, 21] on input "Search" at bounding box center [354, 23] width 392 height 28
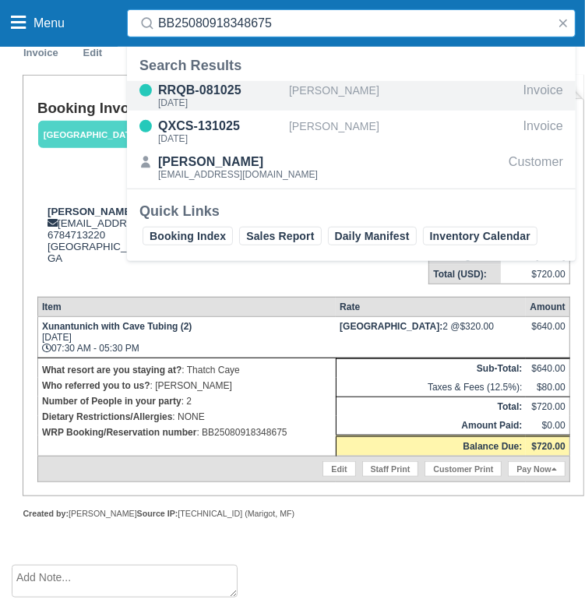
type input "BB25080918348675"
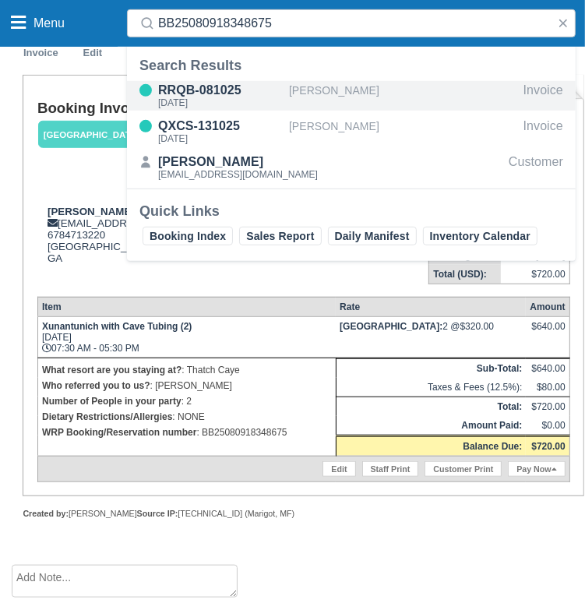
click at [252, 98] on div "[DATE]" at bounding box center [220, 102] width 125 height 9
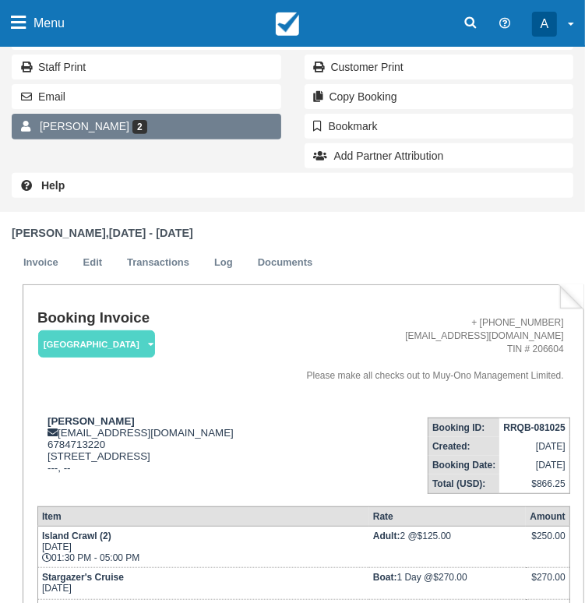
scroll to position [467, 0]
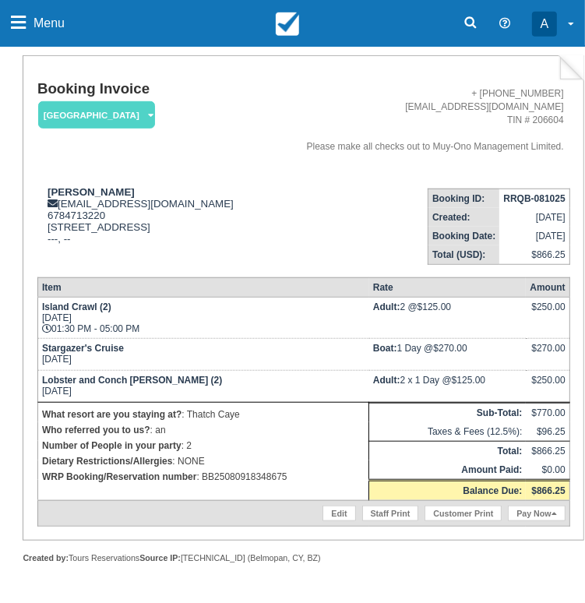
click at [544, 193] on strong "RRQB-081025" at bounding box center [534, 198] width 62 height 11
copy tbody "RRQB-081025"
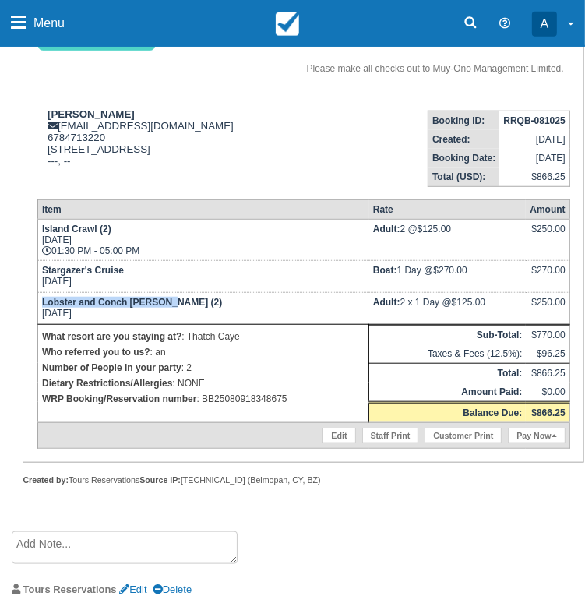
drag, startPoint x: 39, startPoint y: 298, endPoint x: 167, endPoint y: 300, distance: 128.5
click at [167, 300] on td "Lobster and Conch Hunt (2) Fri Oct 17, 2025" at bounding box center [202, 308] width 331 height 32
copy strong "Lobster and Conch Hunt (2)"
click at [467, 15] on icon at bounding box center [471, 23] width 16 height 16
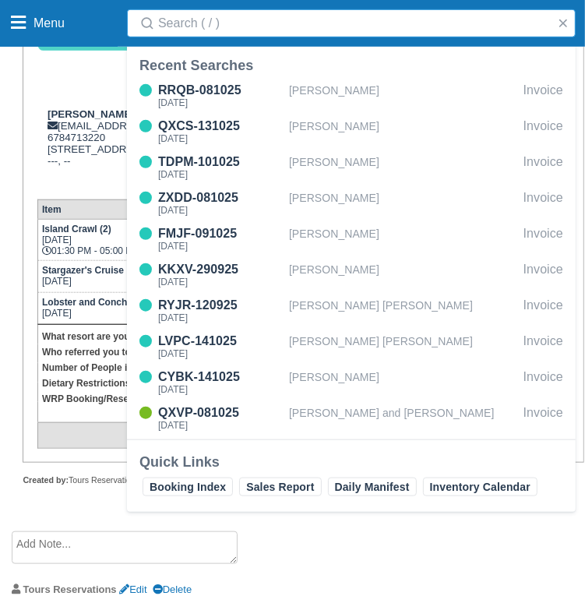
click at [417, 28] on input "Search" at bounding box center [354, 23] width 392 height 28
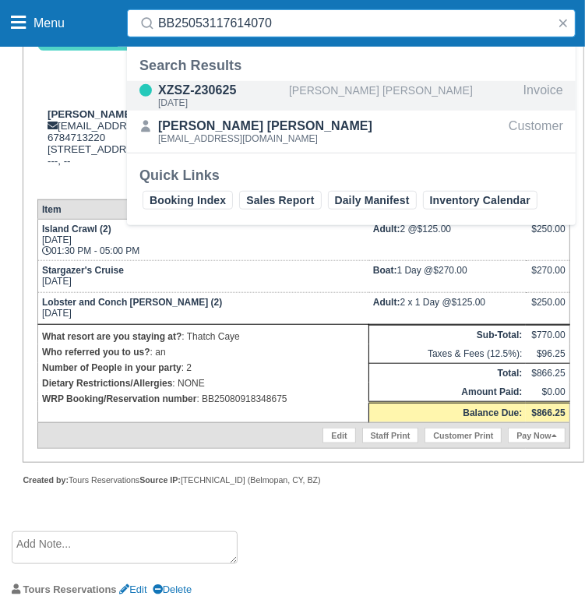
type input "BB25053117614070"
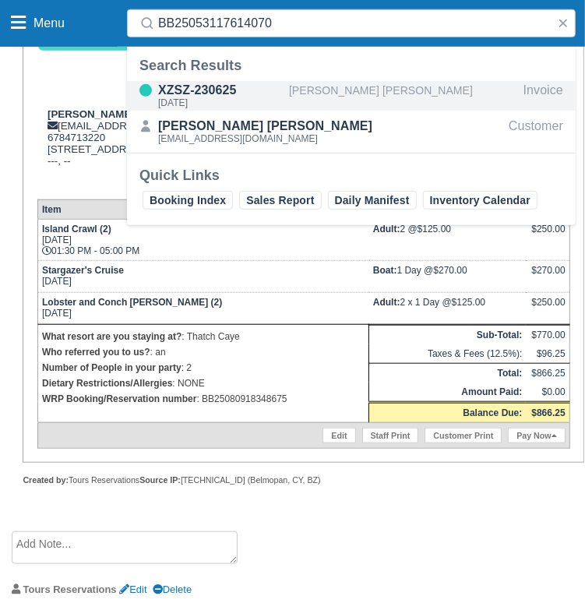
click at [346, 90] on div "[PERSON_NAME] [PERSON_NAME]" at bounding box center [403, 96] width 228 height 30
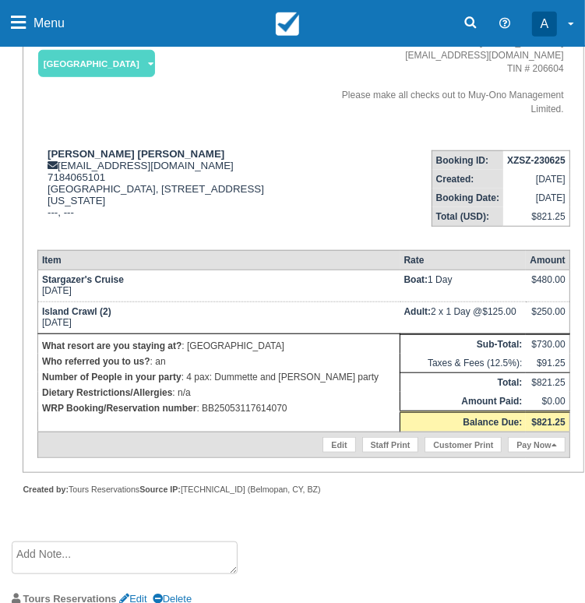
scroll to position [545, 0]
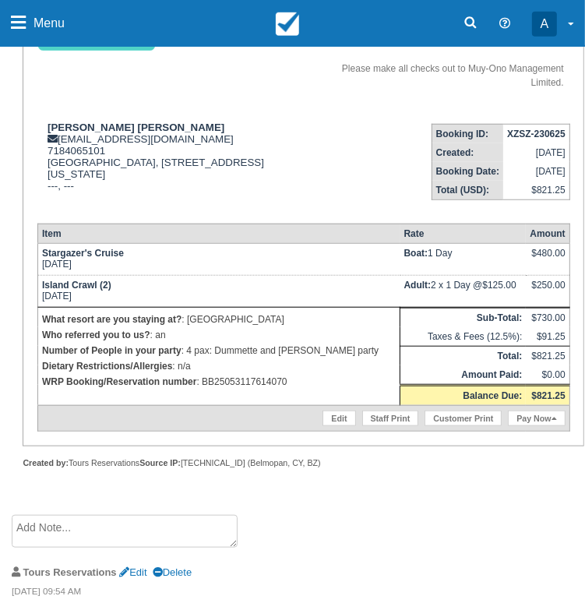
click at [526, 124] on td "XZSZ-230625" at bounding box center [536, 133] width 66 height 19
click at [536, 137] on td "XZSZ-230625" at bounding box center [536, 133] width 66 height 19
click at [536, 128] on strong "XZSZ-230625" at bounding box center [536, 133] width 58 height 11
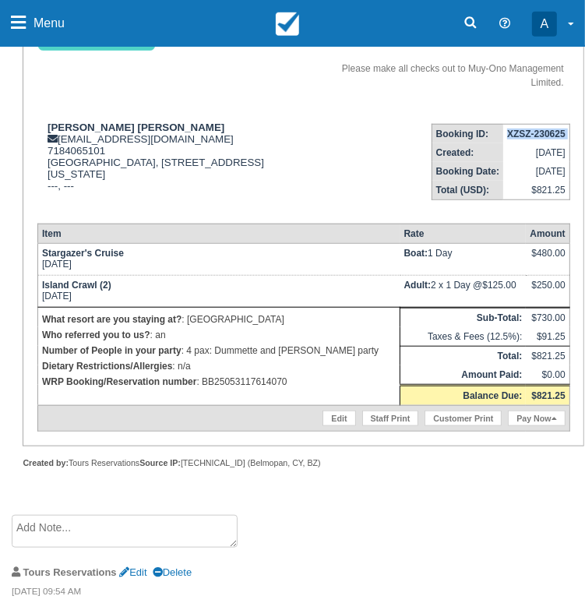
copy tbody "XZSZ-230625"
drag, startPoint x: 43, startPoint y: 256, endPoint x: 128, endPoint y: 259, distance: 84.9
click at [128, 259] on td "Stargazer's Cruise Fri Oct 17, 2025" at bounding box center [218, 259] width 362 height 32
copy strong "Stargazer's Cruise"
click at [476, 21] on icon at bounding box center [471, 23] width 16 height 16
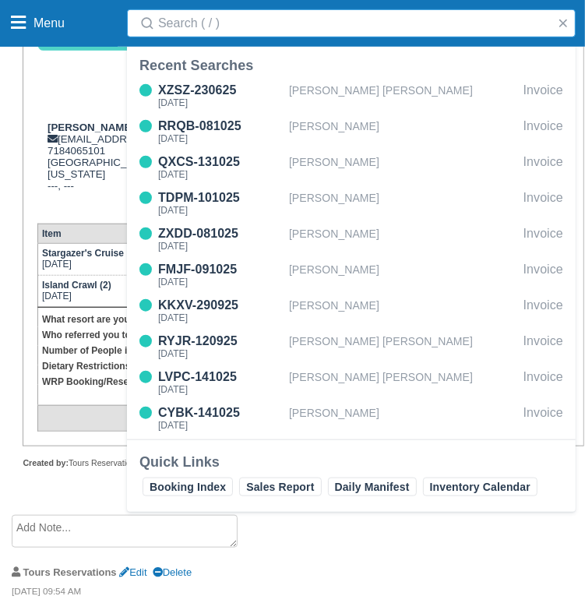
click at [466, 27] on input "Search" at bounding box center [354, 23] width 392 height 28
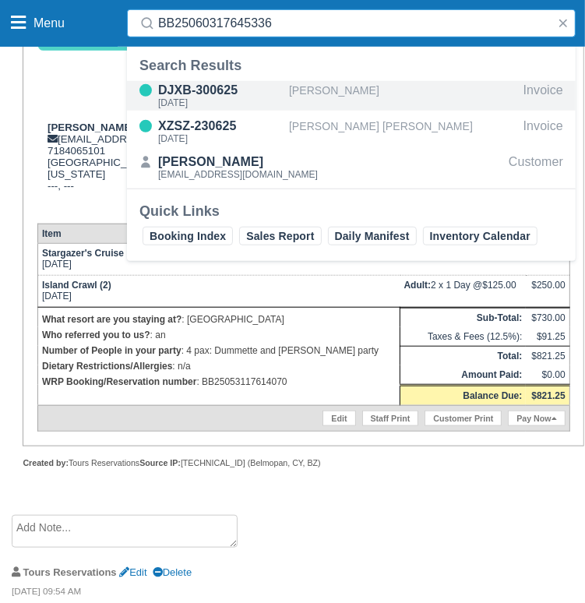
type input "BB25060317645336"
click at [342, 88] on div "[PERSON_NAME]" at bounding box center [403, 96] width 228 height 30
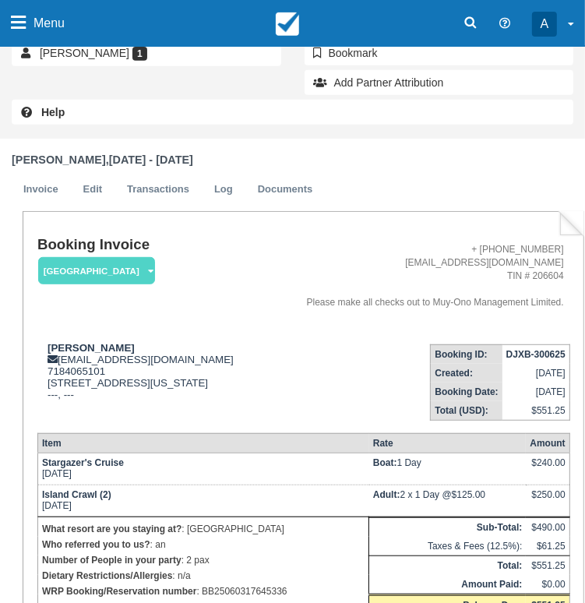
scroll to position [467, 0]
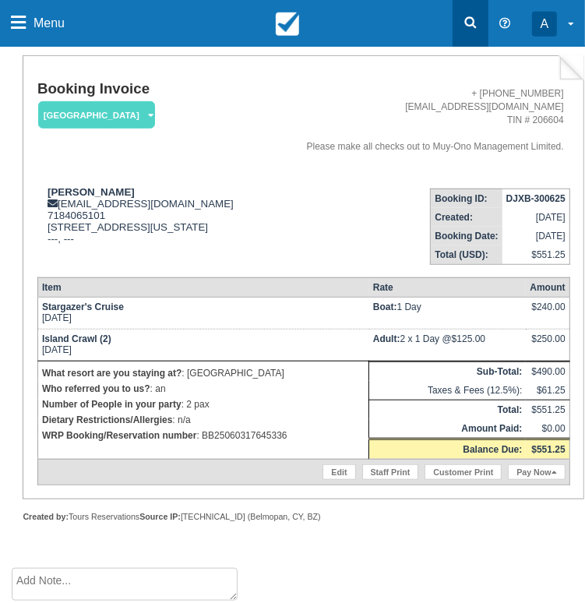
click at [473, 19] on icon at bounding box center [471, 23] width 16 height 16
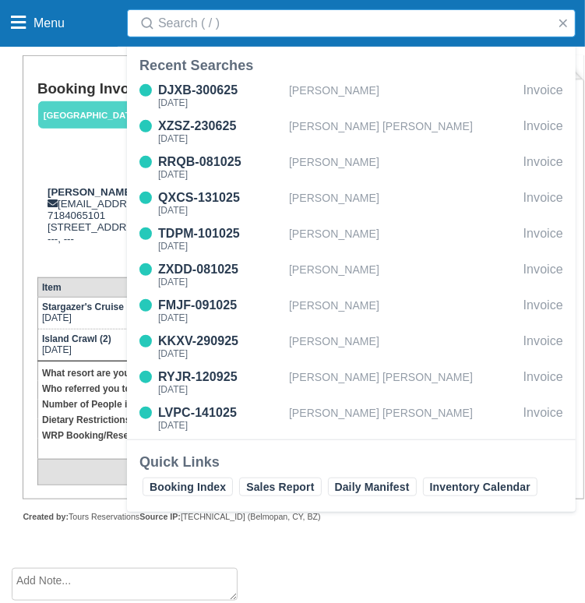
click at [342, 13] on input "Search" at bounding box center [354, 23] width 392 height 28
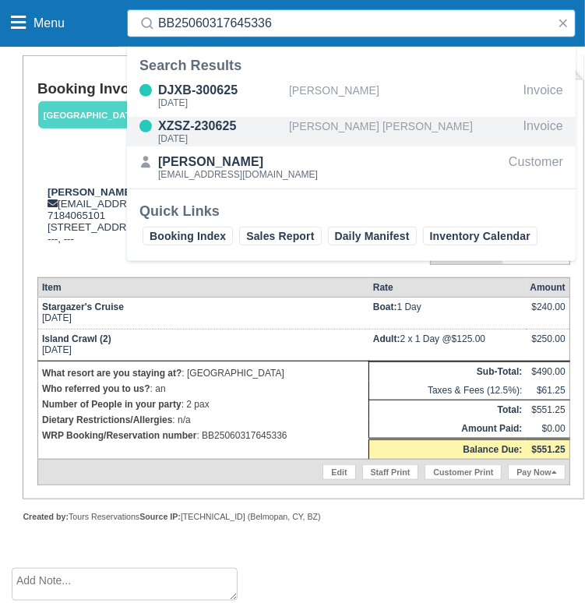
type input "BB25060317645336"
click at [278, 121] on div "XZSZ-230625" at bounding box center [220, 126] width 125 height 19
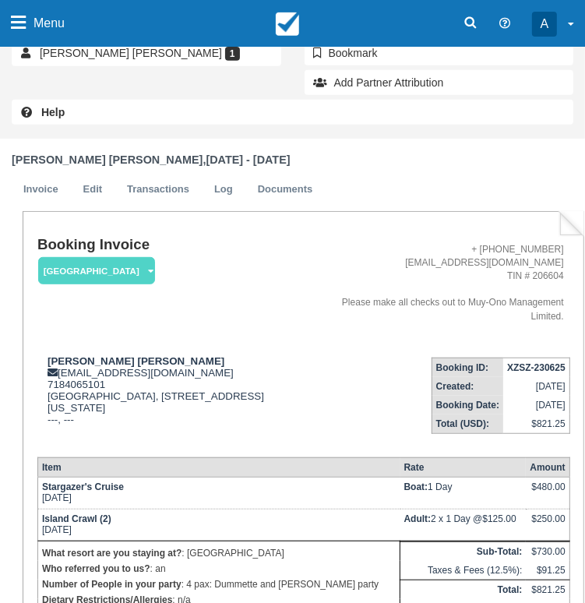
scroll to position [467, 0]
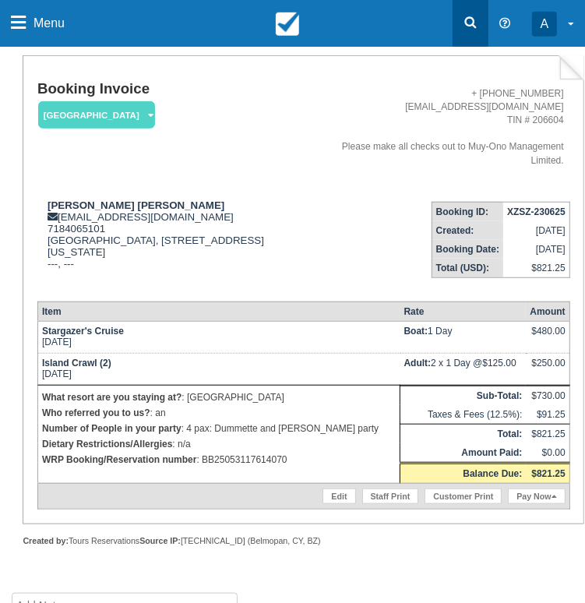
click at [462, 8] on link at bounding box center [470, 23] width 36 height 47
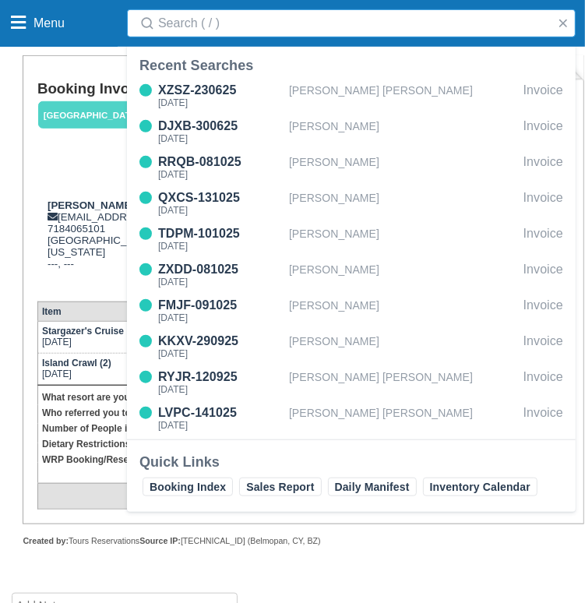
click at [404, 22] on input "Search" at bounding box center [354, 23] width 392 height 28
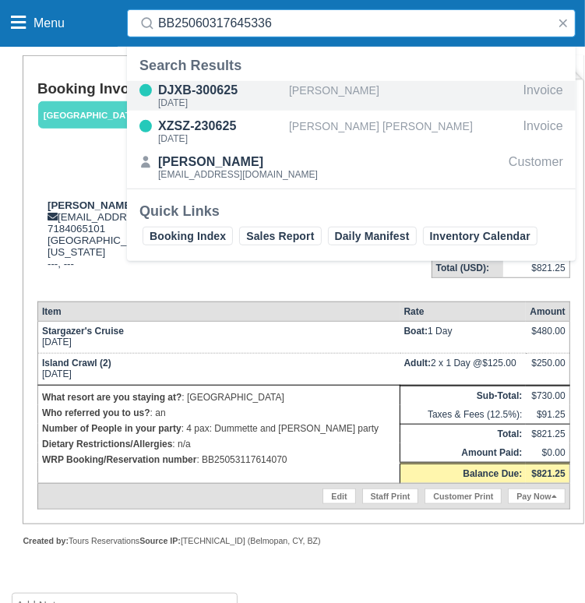
type input "BB25060317645336"
click at [191, 94] on div "DJXB-300625" at bounding box center [220, 90] width 125 height 19
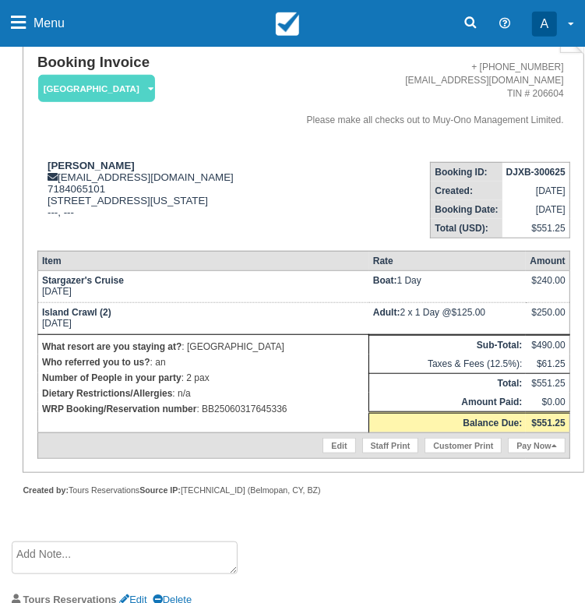
scroll to position [467, 0]
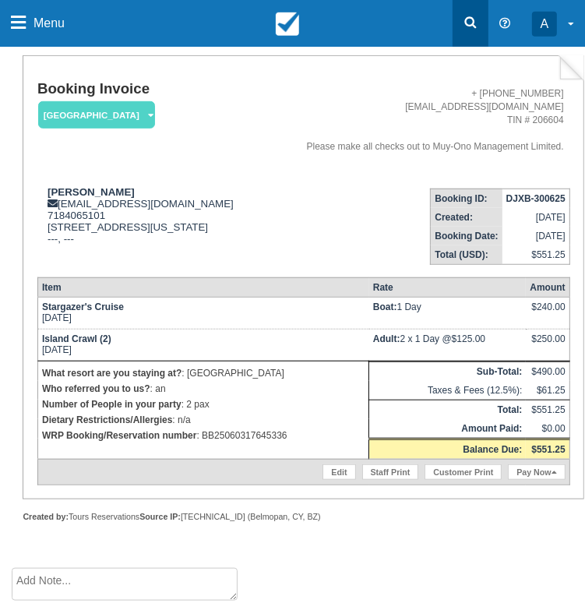
click at [478, 22] on link at bounding box center [470, 23] width 36 height 47
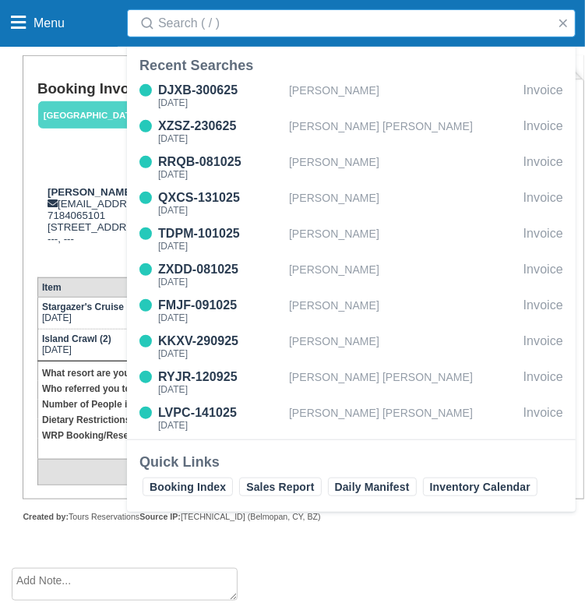
click at [454, 26] on input "Search" at bounding box center [354, 23] width 392 height 28
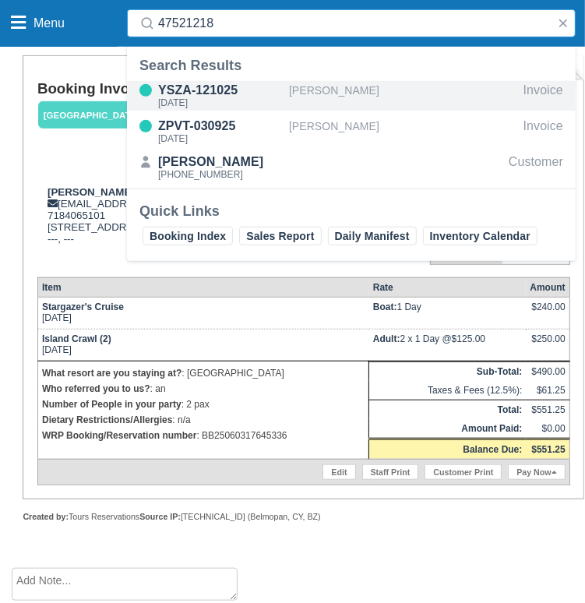
type input "47521218"
click at [336, 96] on div "[PERSON_NAME]" at bounding box center [403, 96] width 228 height 30
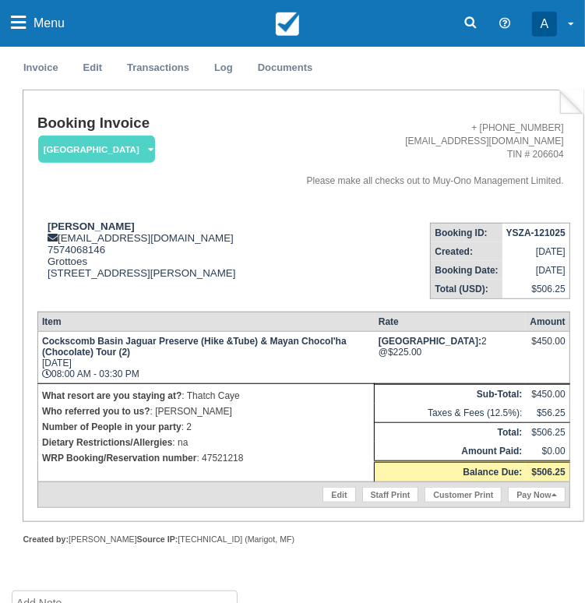
scroll to position [458, 0]
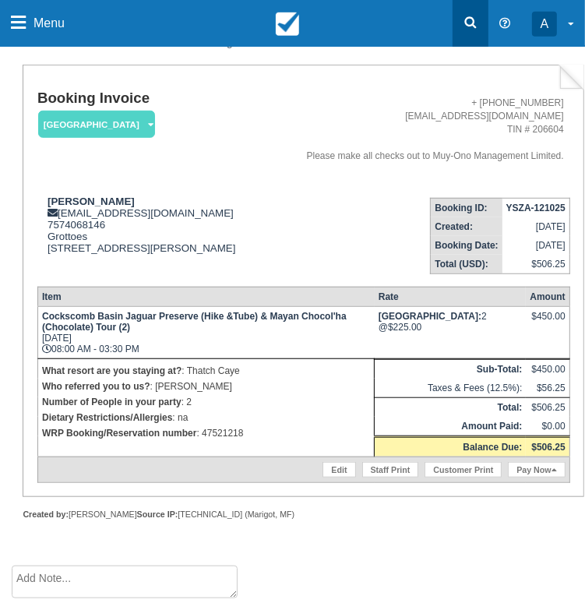
click at [479, 15] on link at bounding box center [470, 23] width 36 height 47
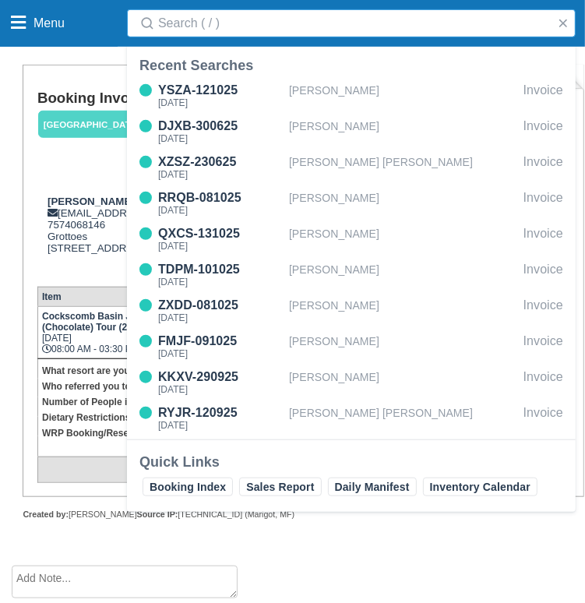
click at [445, 24] on input "Search" at bounding box center [354, 23] width 392 height 28
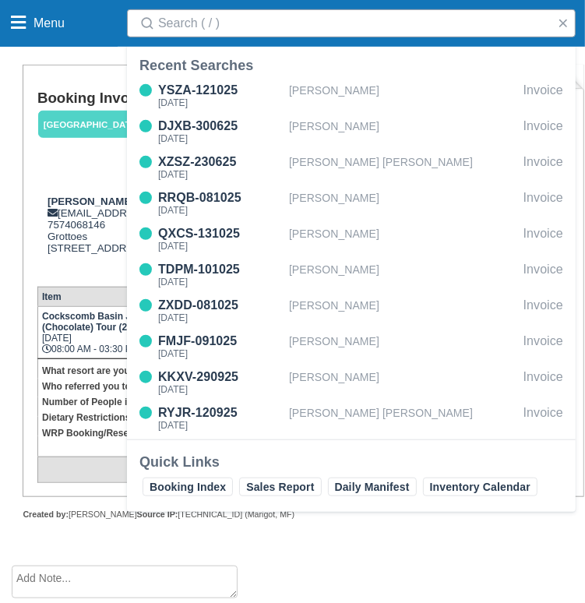
click at [461, 21] on input "Search" at bounding box center [354, 23] width 392 height 28
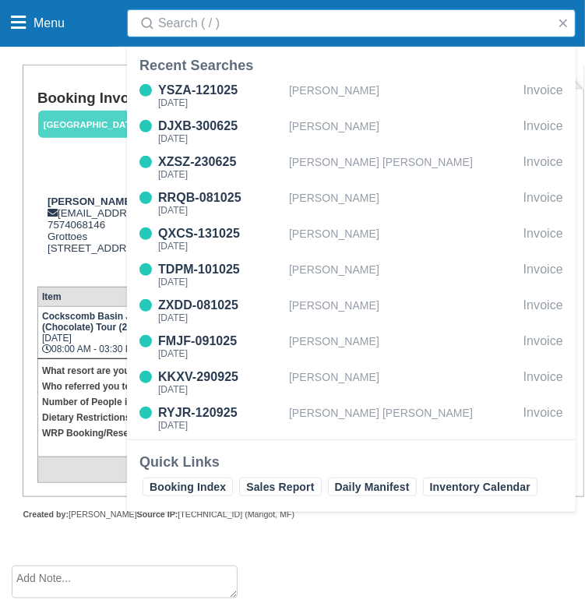
paste input "47521218"
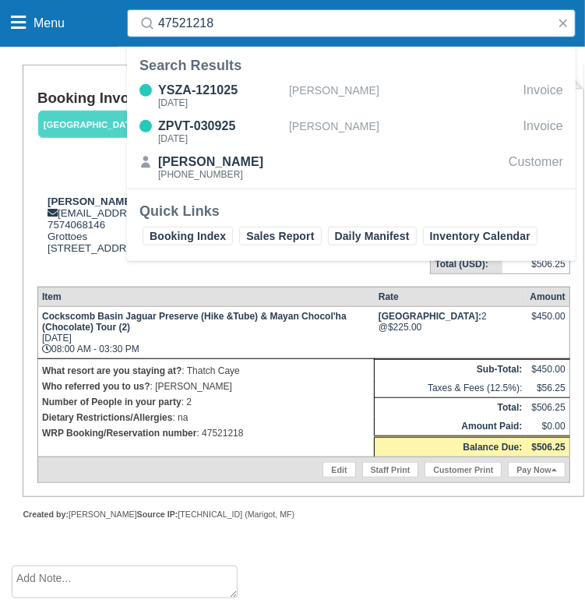
scroll to position [380, 0]
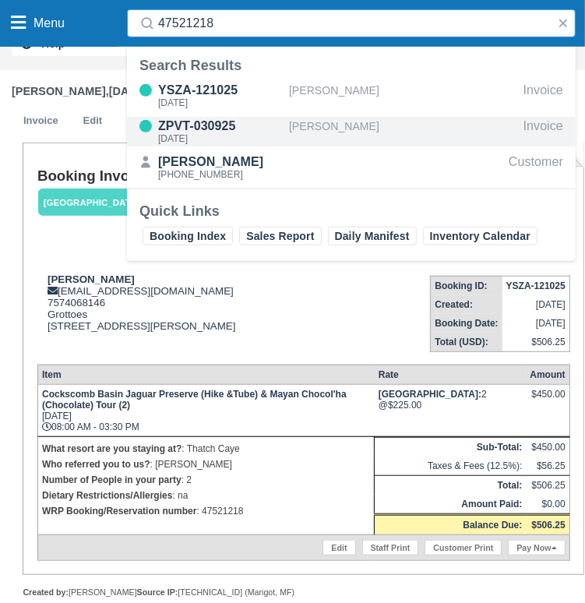
type input "47521218"
click at [245, 135] on div "[DATE]" at bounding box center [220, 138] width 125 height 9
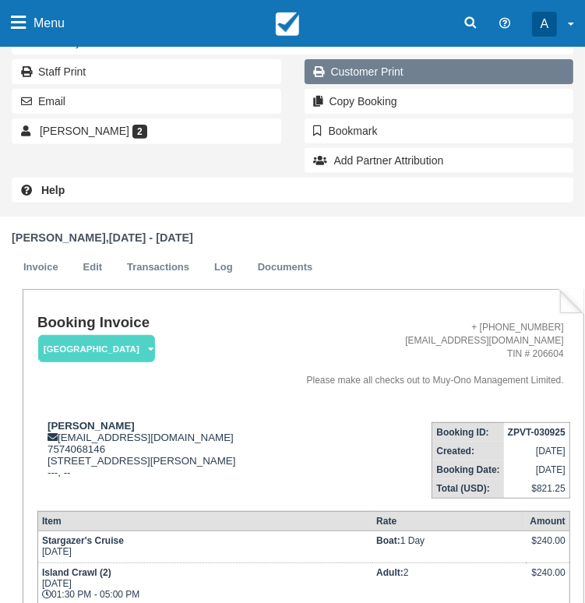
scroll to position [467, 0]
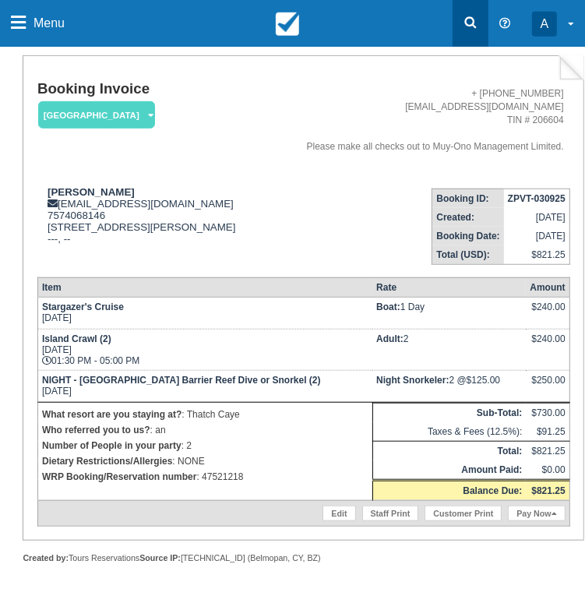
click at [459, 27] on link at bounding box center [470, 23] width 36 height 47
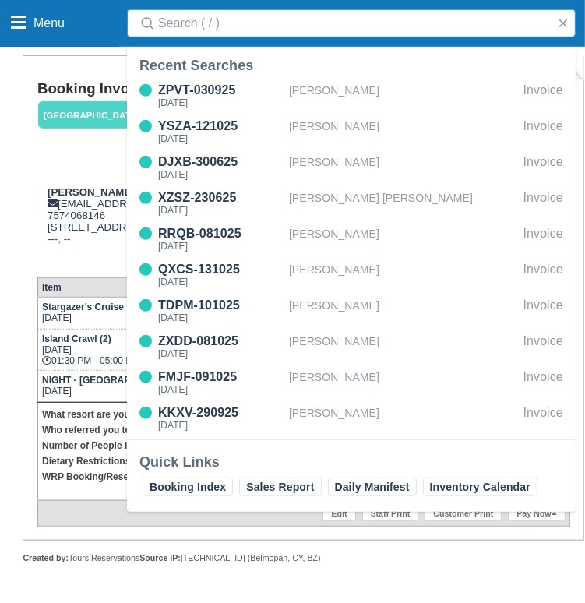
click at [460, 30] on input "Search" at bounding box center [354, 23] width 392 height 28
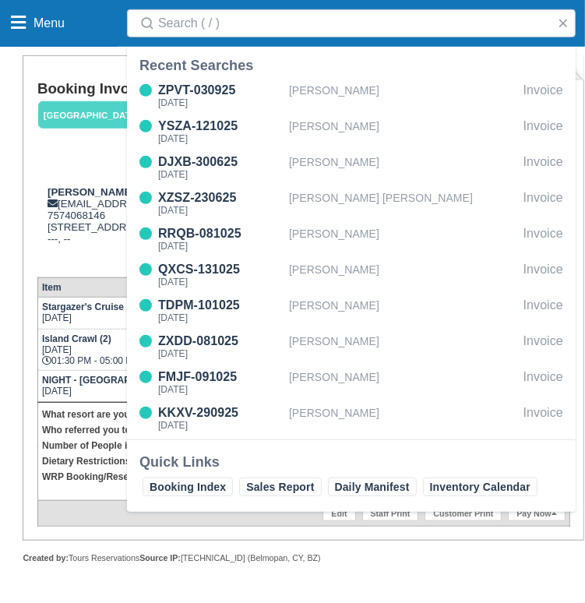
click at [231, 7] on div "Search" at bounding box center [351, 23] width 467 height 47
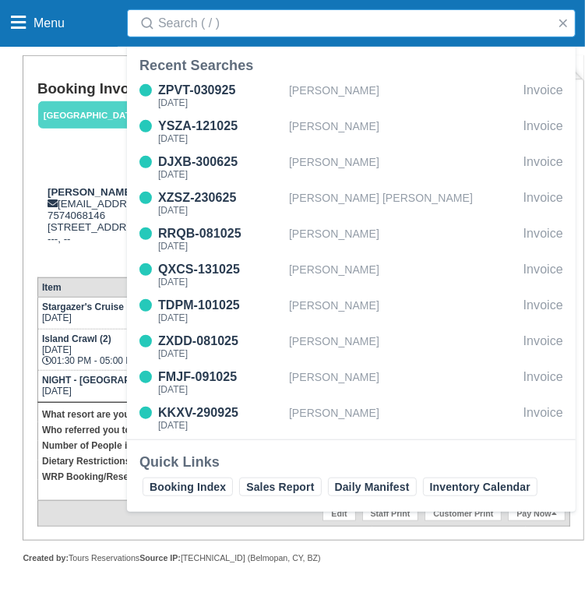
click at [195, 30] on input "Search" at bounding box center [354, 23] width 392 height 28
paste input "BB25090118576203"
type input "BB25090118576203"
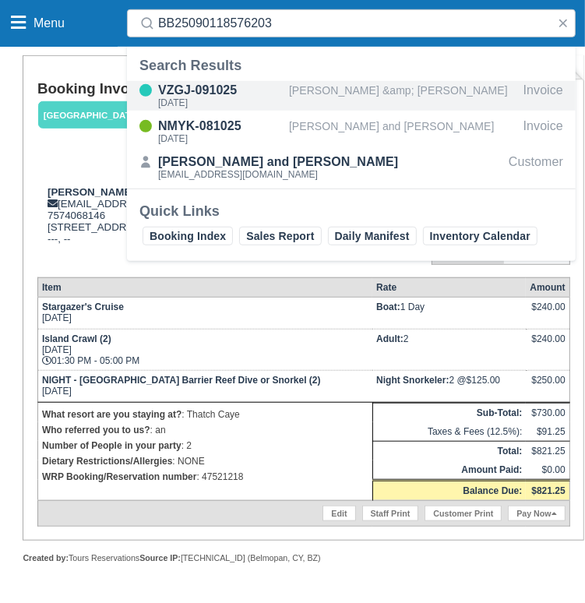
click at [340, 83] on div "[PERSON_NAME] &amp; [PERSON_NAME]" at bounding box center [403, 96] width 228 height 30
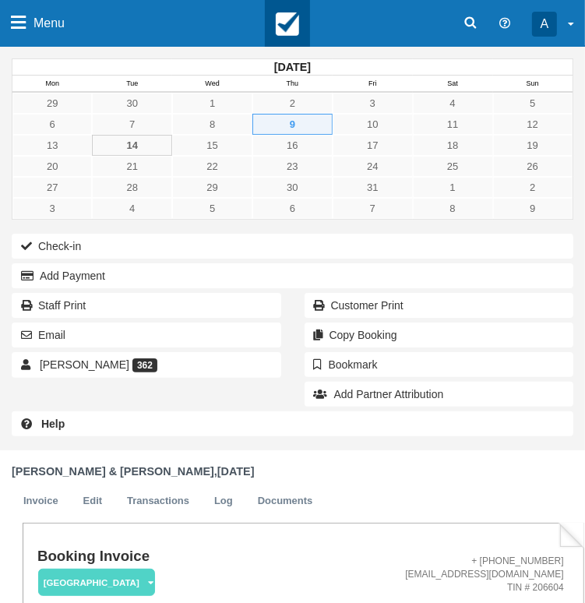
scroll to position [458, 0]
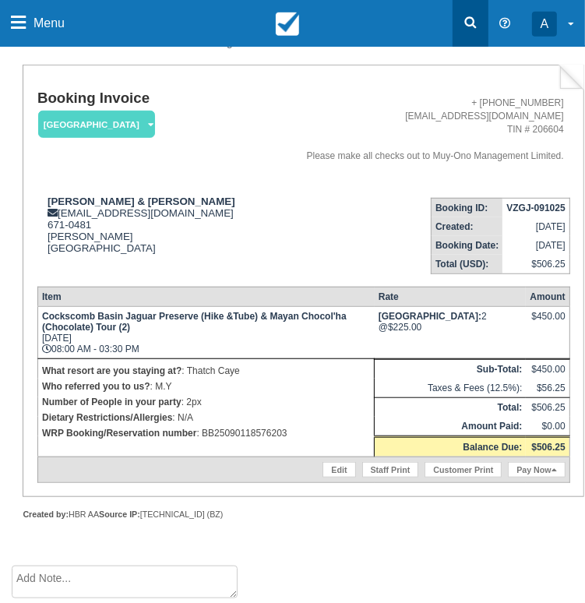
click at [467, 28] on icon at bounding box center [471, 23] width 16 height 16
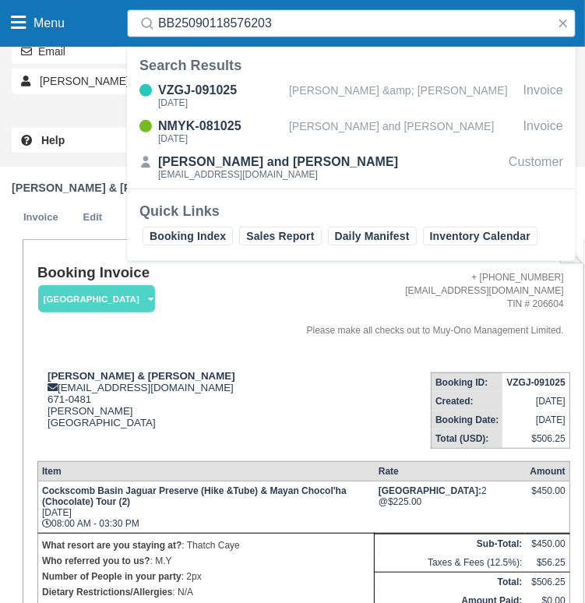
scroll to position [224, 0]
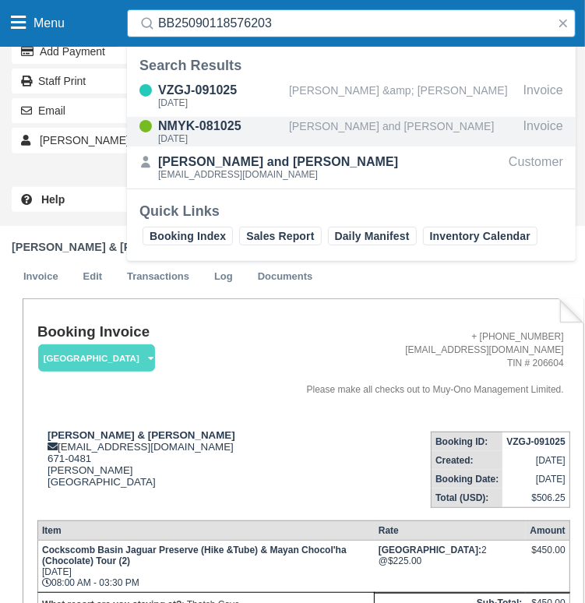
type input "BB25090118576203"
click at [247, 133] on div "NMYK-081025" at bounding box center [220, 126] width 125 height 19
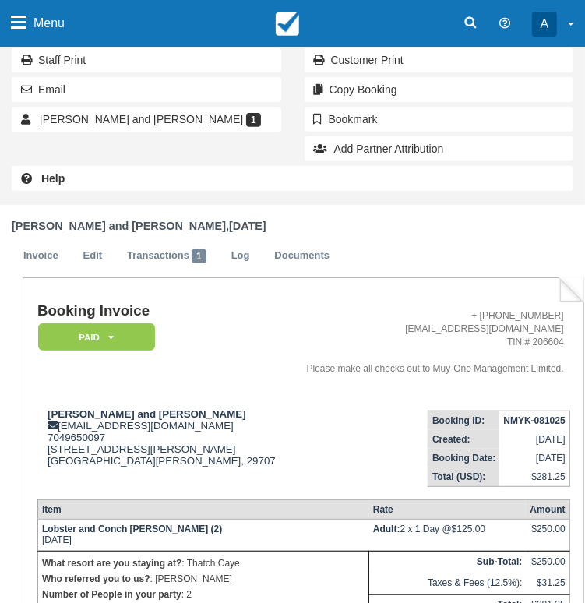
scroll to position [389, 0]
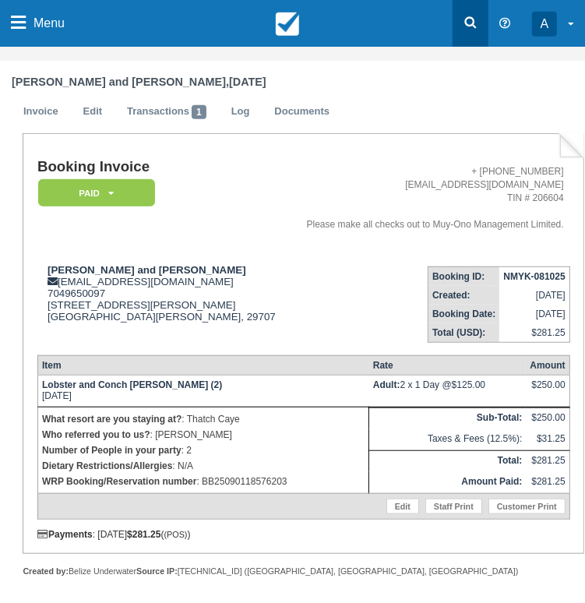
click at [473, 23] on icon at bounding box center [471, 23] width 12 height 12
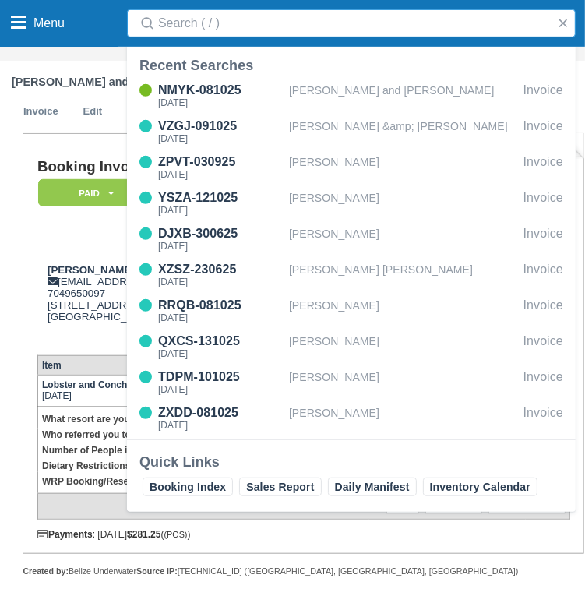
click at [256, 17] on input "Search" at bounding box center [354, 23] width 392 height 28
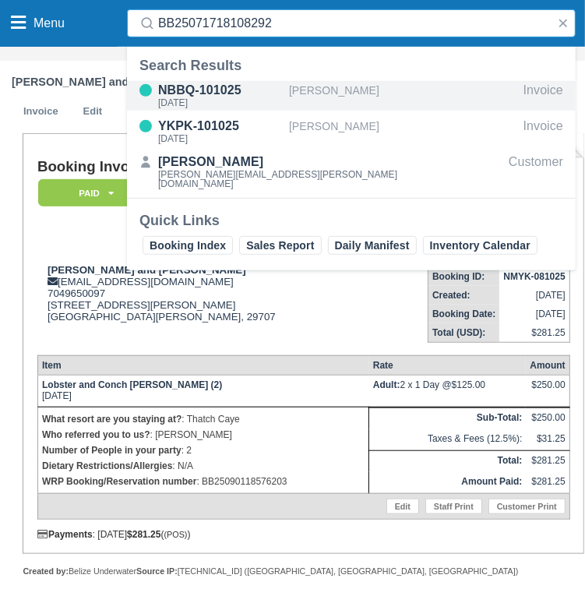
type input "BB25071718108292"
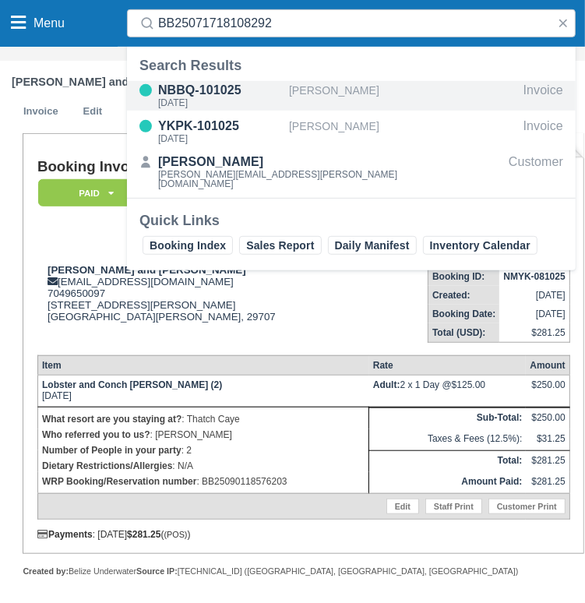
click at [238, 94] on div "NBBQ-101025" at bounding box center [220, 90] width 125 height 19
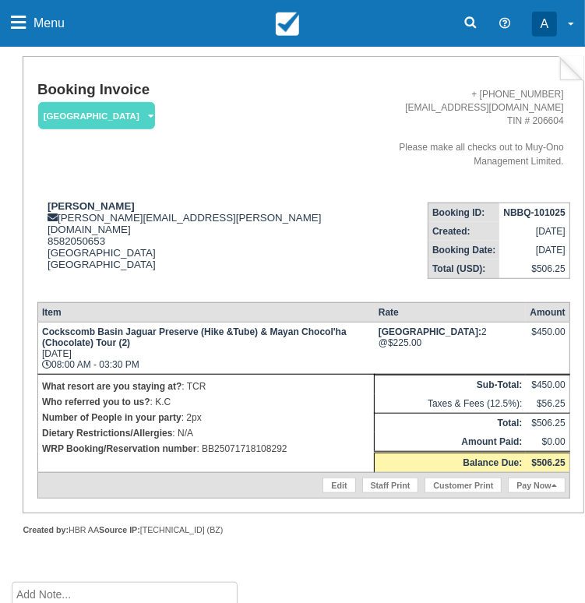
scroll to position [467, 0]
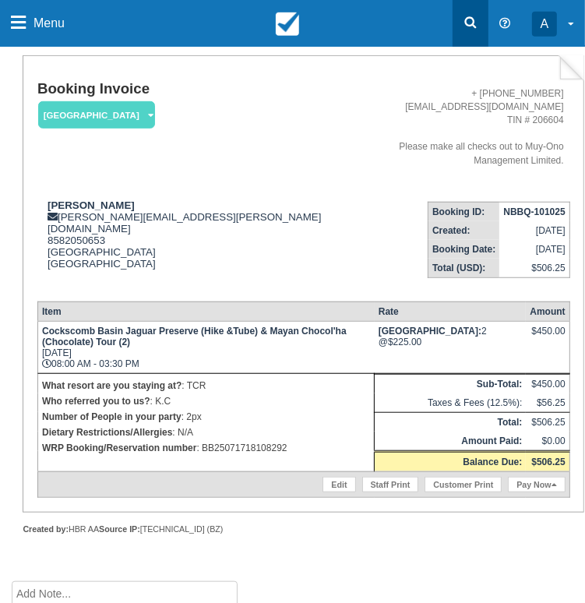
click at [456, 19] on link at bounding box center [470, 23] width 36 height 47
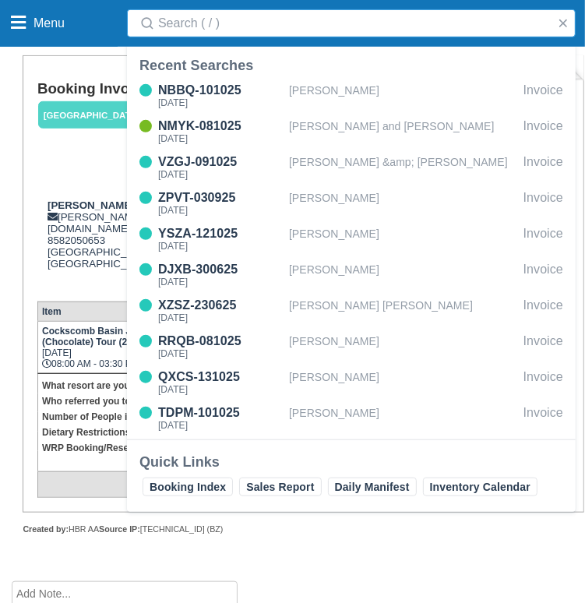
click at [452, 23] on input "Search" at bounding box center [354, 23] width 392 height 28
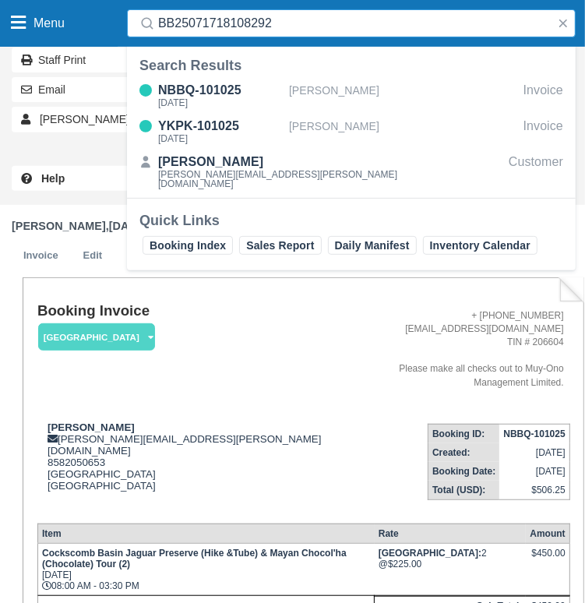
scroll to position [156, 0]
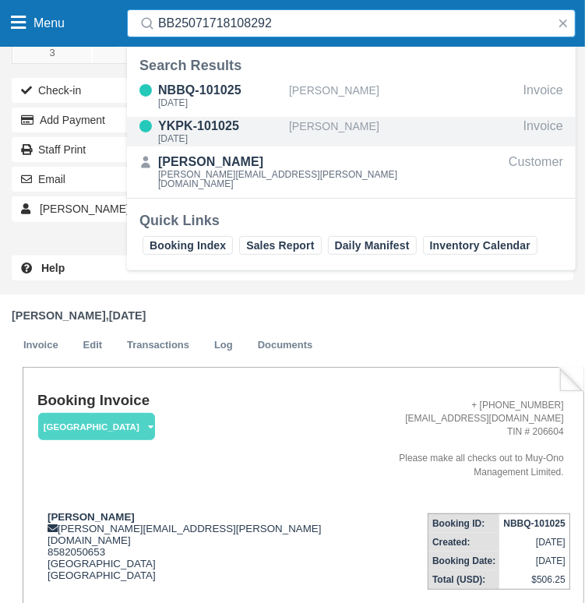
type input "BB25071718108292"
click at [220, 135] on div "[DATE]" at bounding box center [220, 138] width 125 height 9
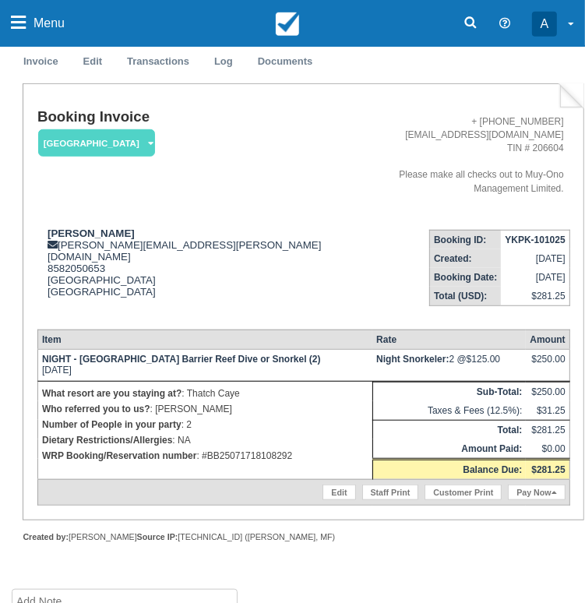
scroll to position [439, 0]
click at [531, 234] on strong "YKPK-101025" at bounding box center [535, 239] width 60 height 11
copy tbody "YKPK-101025"
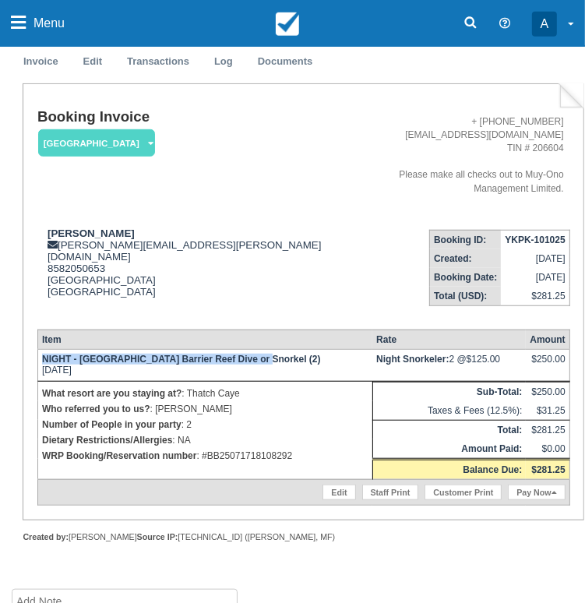
drag, startPoint x: 39, startPoint y: 333, endPoint x: 255, endPoint y: 339, distance: 216.6
click at [255, 349] on td "NIGHT - Belize Barrier Reef Dive or Snorkel (2) Sat Oct 11, 2025" at bounding box center [204, 365] width 335 height 32
copy strong "NIGHT - Belize Barrier Reef Dive or Snorkel (2)"
click at [473, 27] on icon at bounding box center [471, 23] width 16 height 16
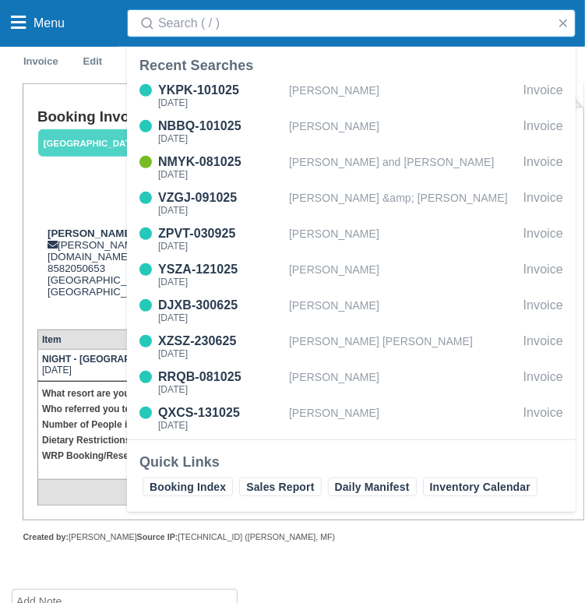
click at [467, 32] on input "Search" at bounding box center [354, 23] width 392 height 28
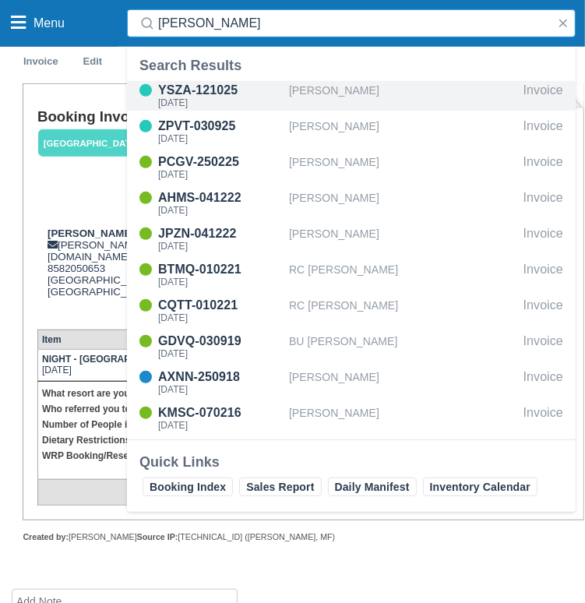
type input "megan b"
click at [376, 93] on div "[PERSON_NAME]" at bounding box center [403, 96] width 228 height 30
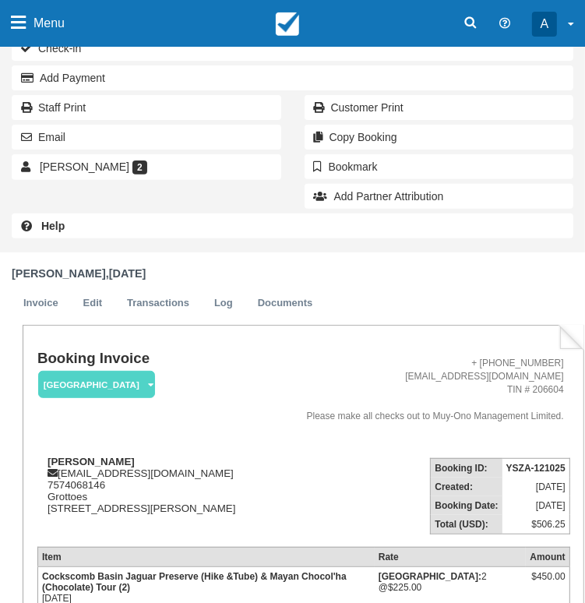
scroll to position [311, 0]
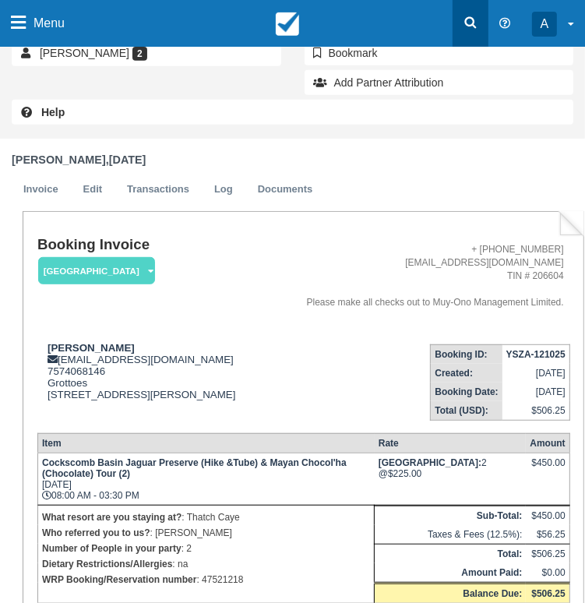
click at [482, 25] on link at bounding box center [470, 23] width 36 height 47
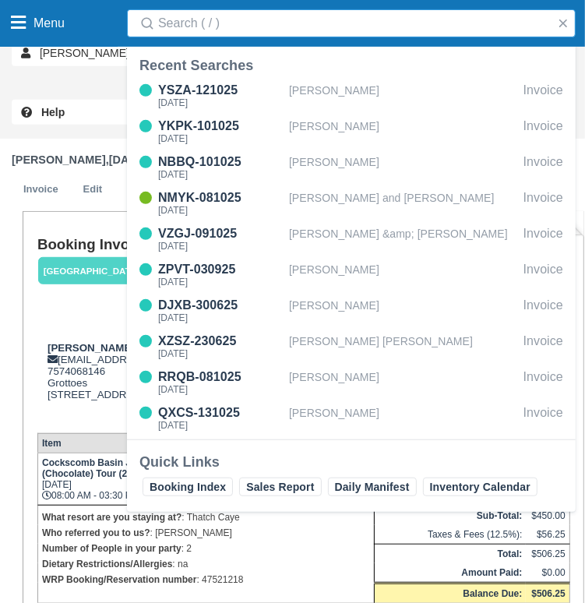
click at [430, 33] on input "Search" at bounding box center [354, 23] width 392 height 28
drag, startPoint x: 430, startPoint y: 33, endPoint x: 308, endPoint y: 25, distance: 122.5
click at [308, 25] on input "Search" at bounding box center [354, 23] width 392 height 28
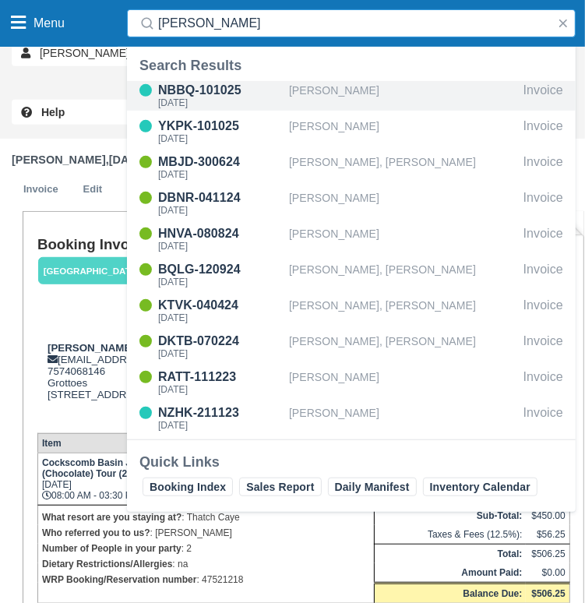
type input "[PERSON_NAME]"
click at [324, 90] on div "[PERSON_NAME]" at bounding box center [403, 96] width 228 height 30
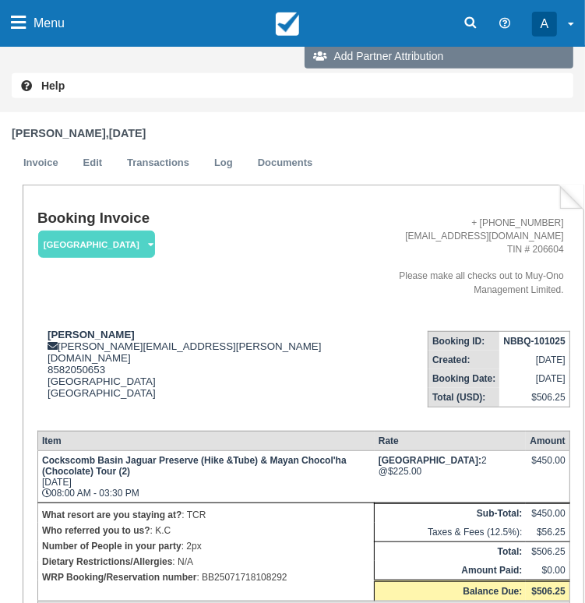
scroll to position [467, 0]
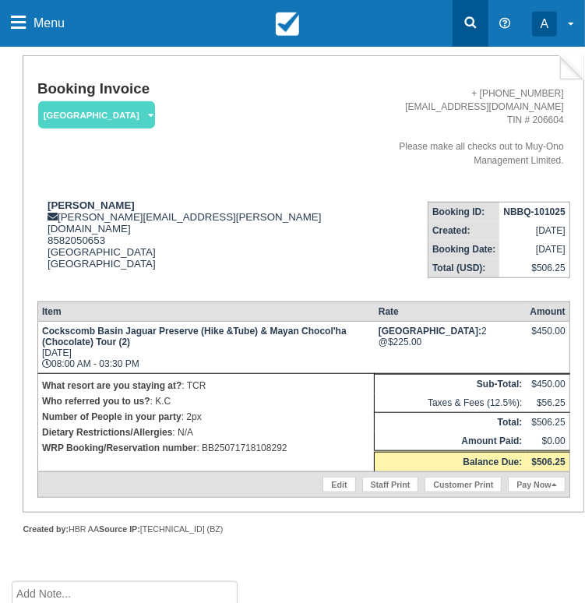
click at [463, 23] on icon at bounding box center [471, 23] width 16 height 16
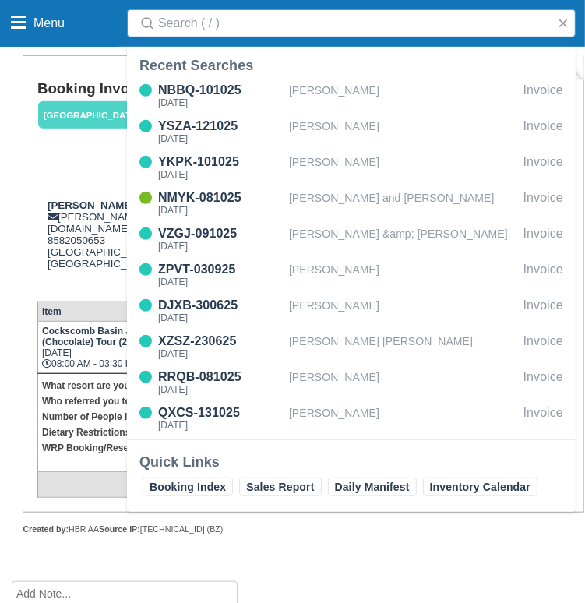
click at [409, 24] on input "Search" at bounding box center [354, 23] width 392 height 28
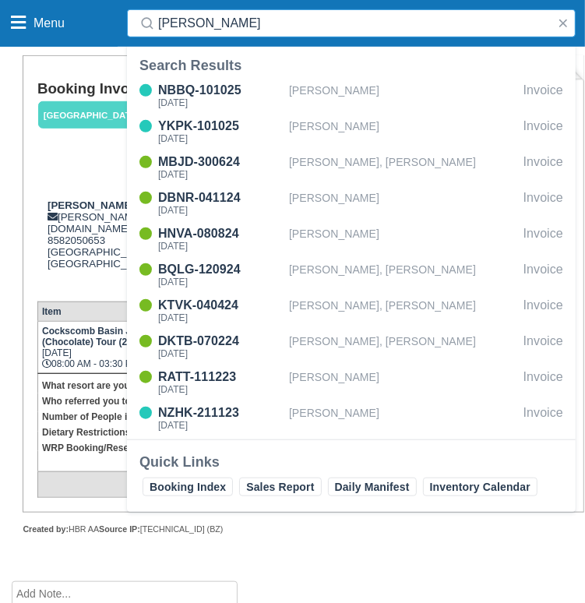
type input "[PERSON_NAME]"
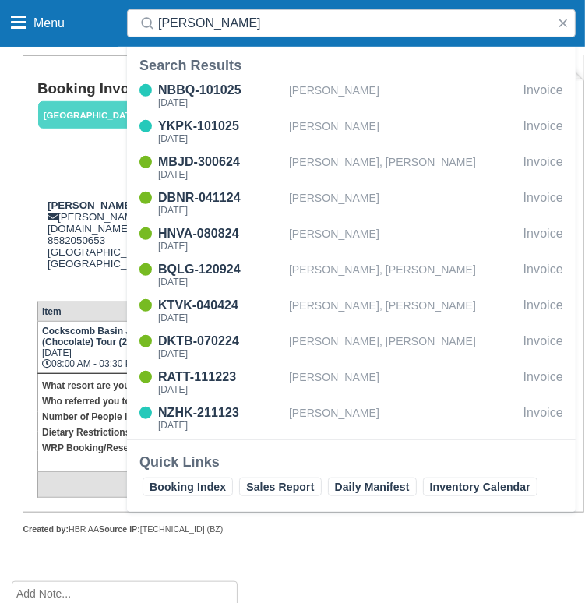
click at [332, 114] on div "NBBQ-101025 [DATE] [PERSON_NAME] YKPK-101025 [DATE] [PERSON_NAME] MBJD-300624 […" at bounding box center [351, 258] width 449 height 361
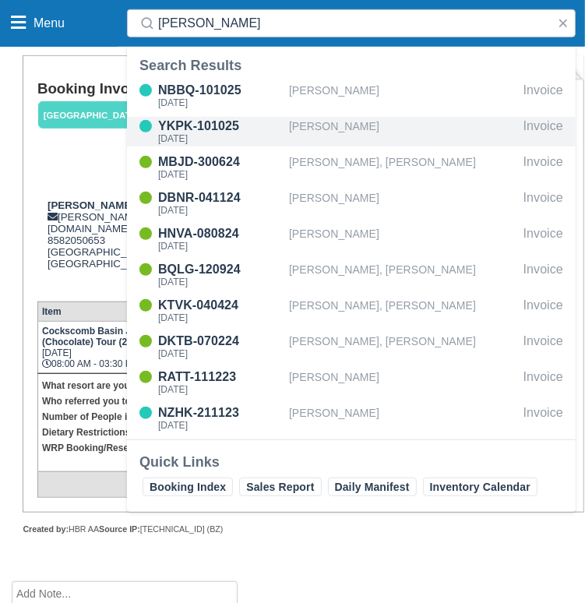
click at [333, 121] on div "[PERSON_NAME]" at bounding box center [403, 132] width 228 height 30
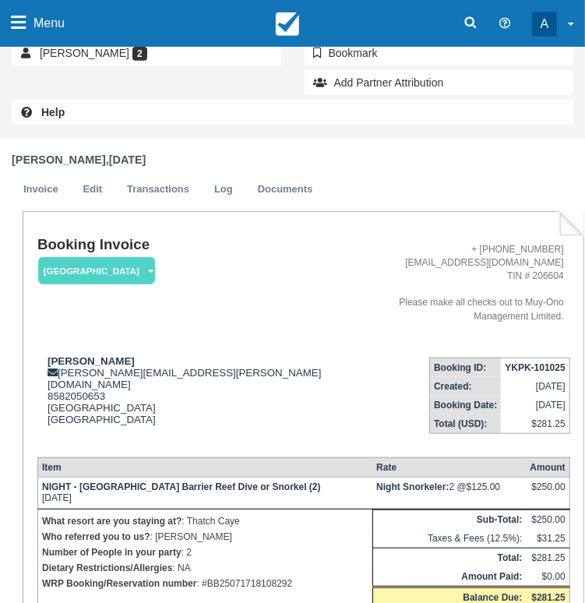
scroll to position [439, 0]
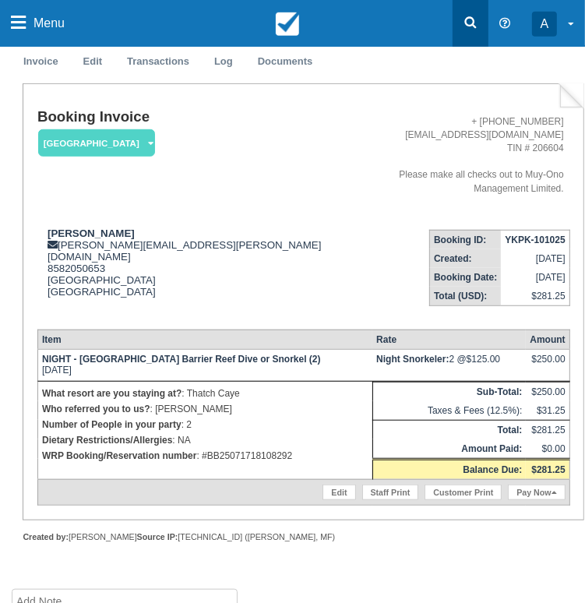
click at [470, 19] on icon at bounding box center [471, 23] width 16 height 16
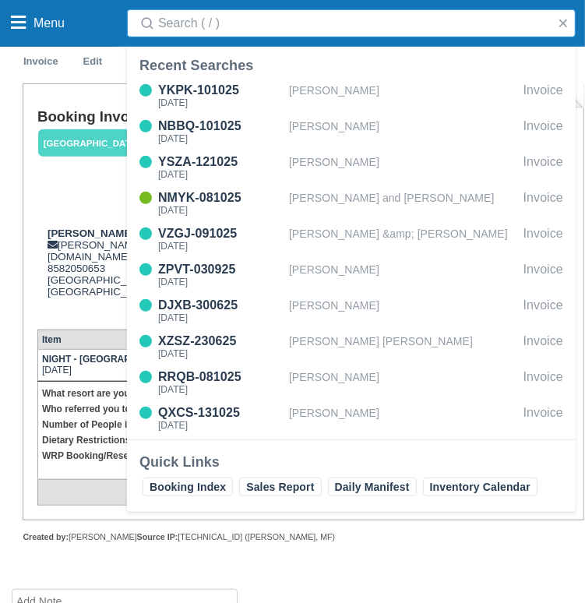
click at [371, 18] on input "Search" at bounding box center [354, 23] width 392 height 28
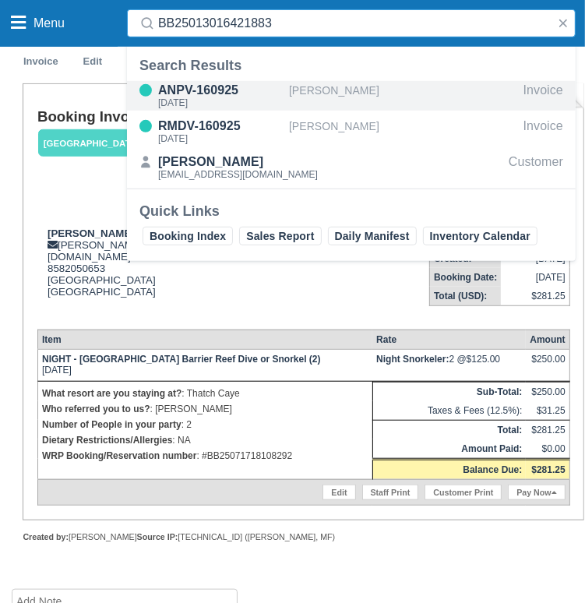
type input "BB25013016421883"
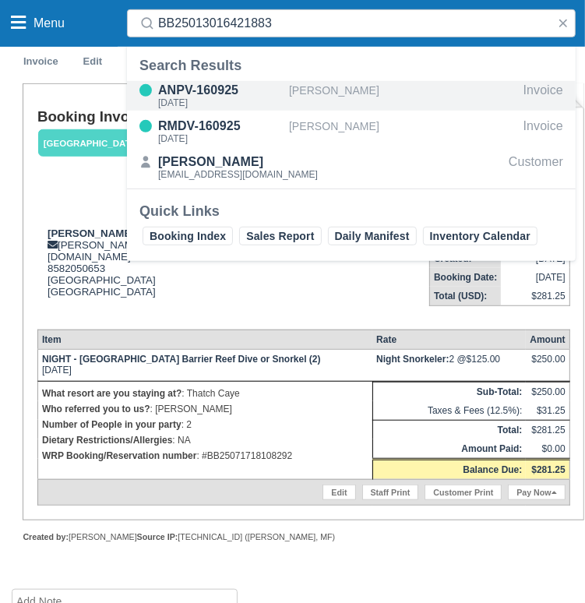
click at [252, 89] on div "ANPV-160925" at bounding box center [220, 90] width 125 height 19
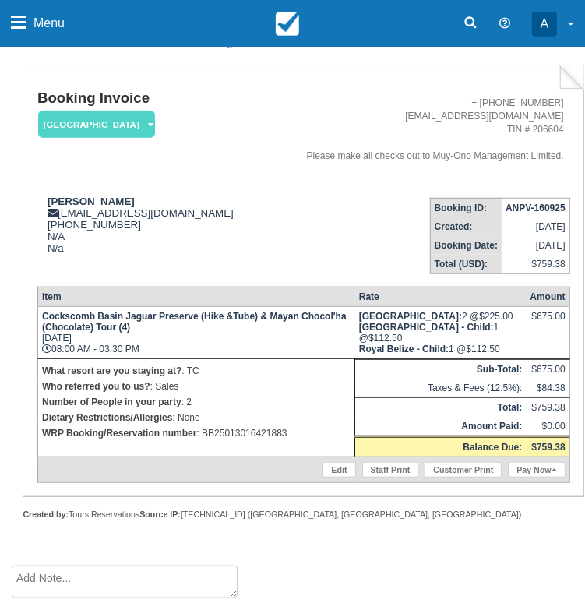
scroll to position [380, 0]
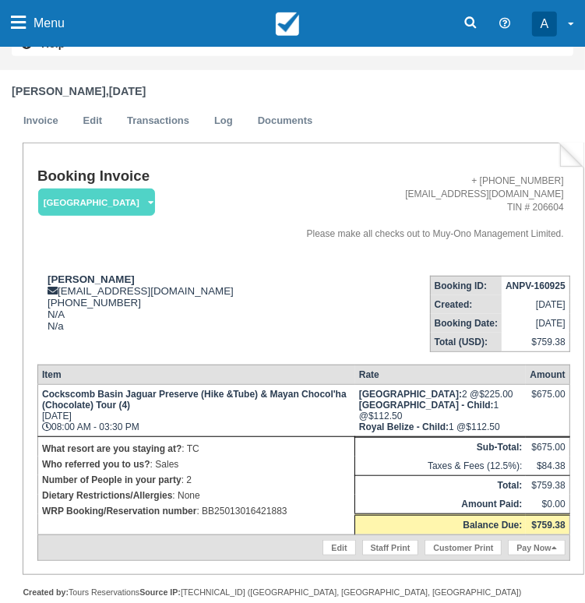
click at [542, 283] on strong "ANPV-160925" at bounding box center [535, 285] width 60 height 11
copy tbody "ANPV-160925"
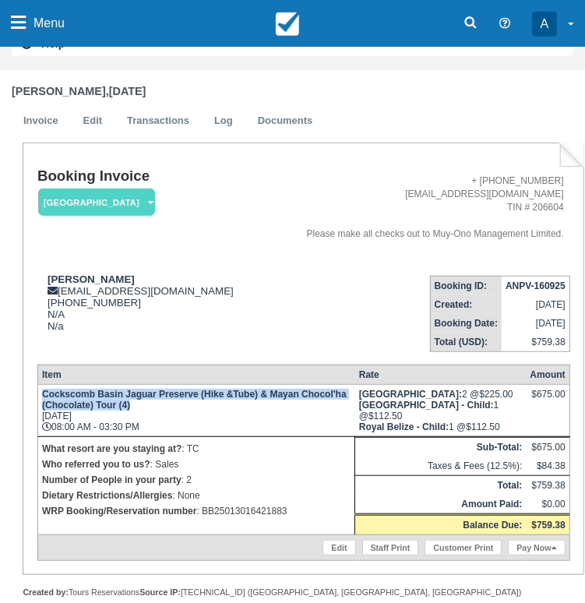
drag, startPoint x: 44, startPoint y: 400, endPoint x: 343, endPoint y: 404, distance: 299.8
click at [343, 404] on td "Cockscomb Basin Jaguar Preserve (Hike &Tube) & Mayan Chocol'ha (Chocolate) Tour…" at bounding box center [195, 410] width 317 height 52
copy strong "Cockscomb Basin Jaguar Preserve (Hike &Tube) & Mayan Chocol'ha (Chocolate) Tour…"
click at [469, 24] on icon at bounding box center [471, 23] width 16 height 16
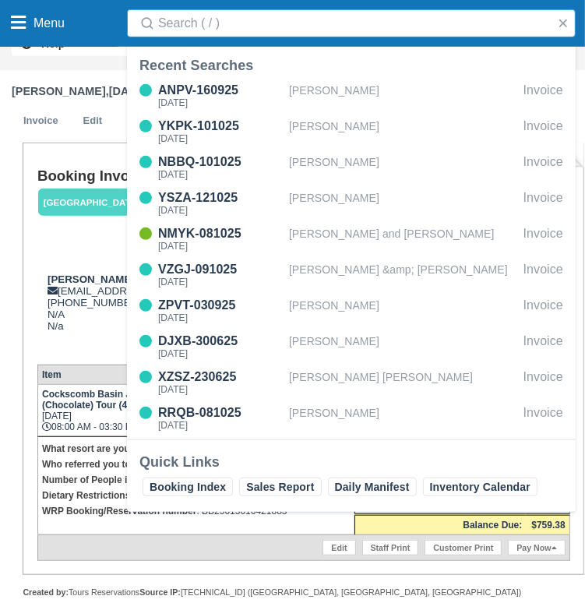
click at [417, 33] on input "Search" at bounding box center [354, 23] width 392 height 28
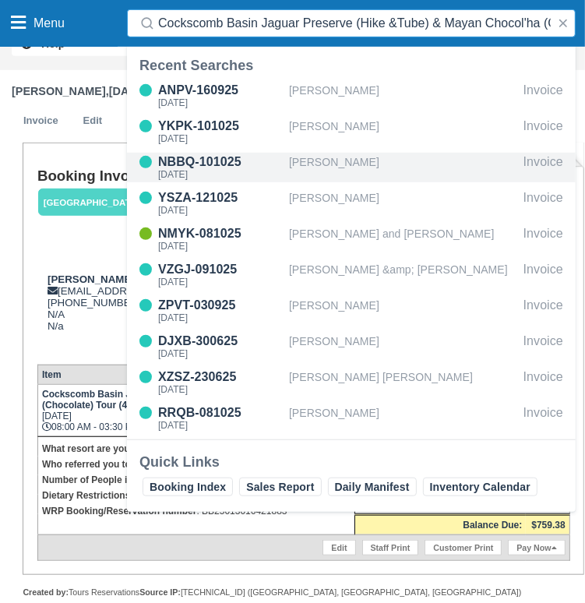
scroll to position [0, 97]
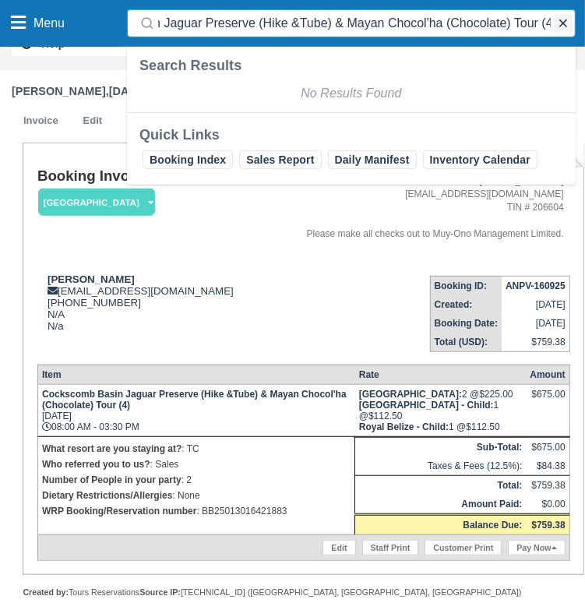
type input "Cockscomb Basin Jaguar Preserve (Hike &Tube) & Mayan Chocol'ha (Chocolate) Tour…"
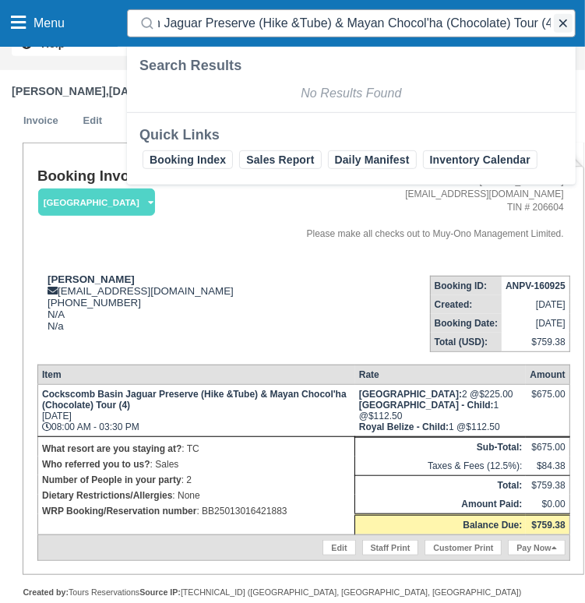
click at [570, 20] on button "button" at bounding box center [563, 23] width 19 height 19
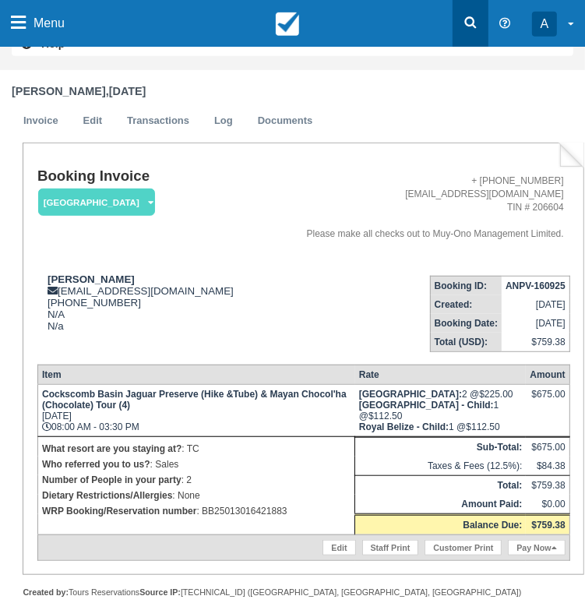
click at [476, 21] on icon at bounding box center [471, 23] width 16 height 16
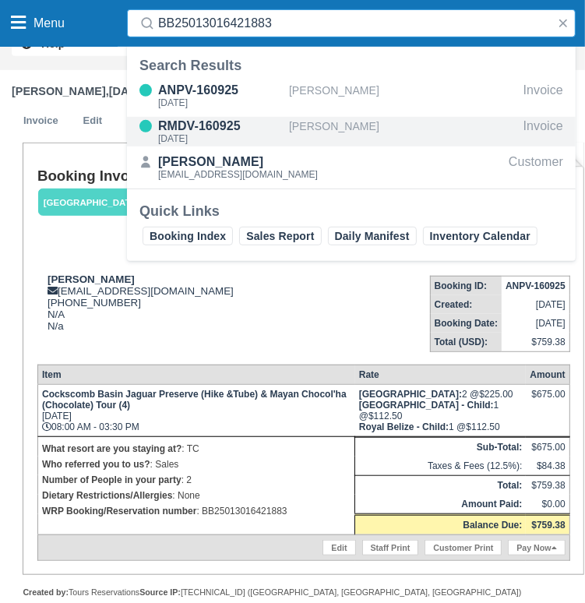
type input "BB25013016421883"
click at [320, 125] on div "[PERSON_NAME]" at bounding box center [403, 132] width 228 height 30
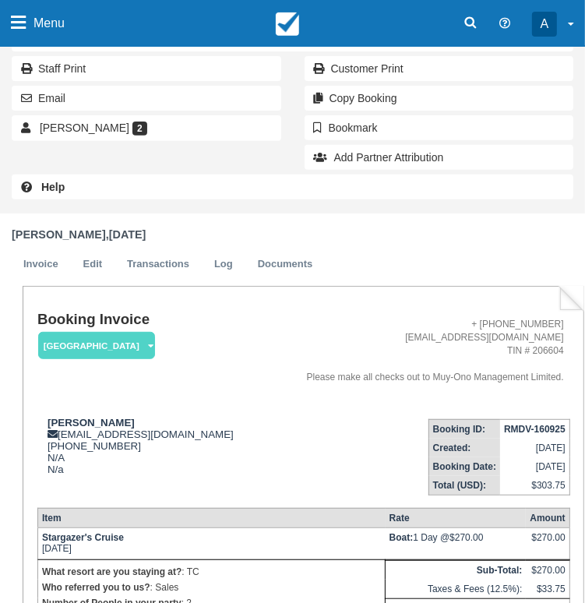
scroll to position [439, 0]
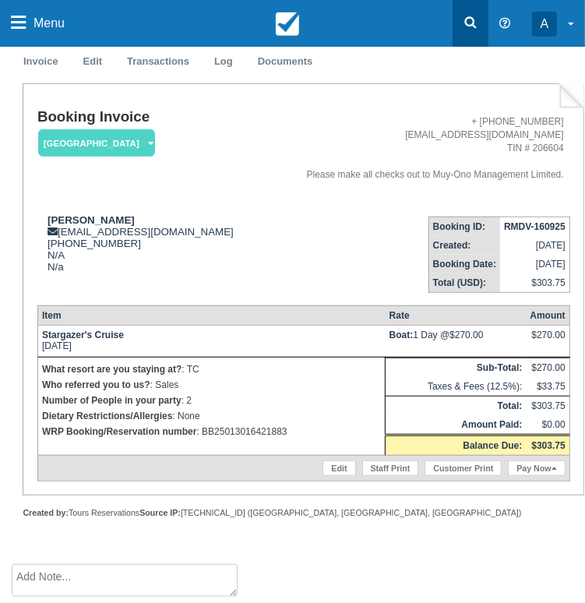
click at [473, 12] on link at bounding box center [470, 23] width 36 height 47
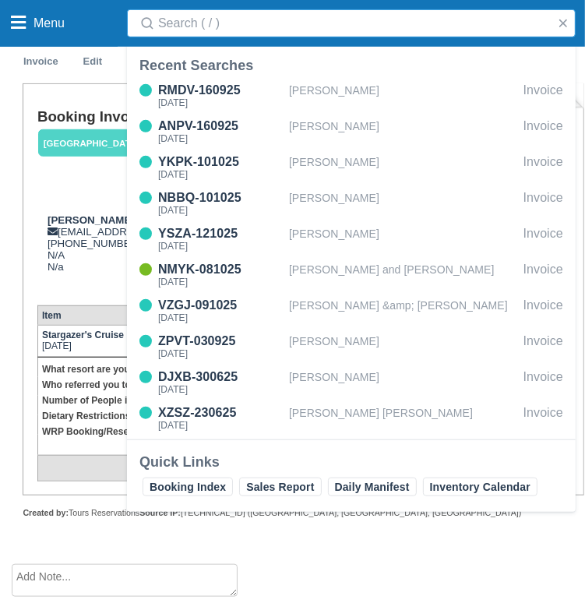
click at [219, 30] on input "Search" at bounding box center [354, 23] width 392 height 28
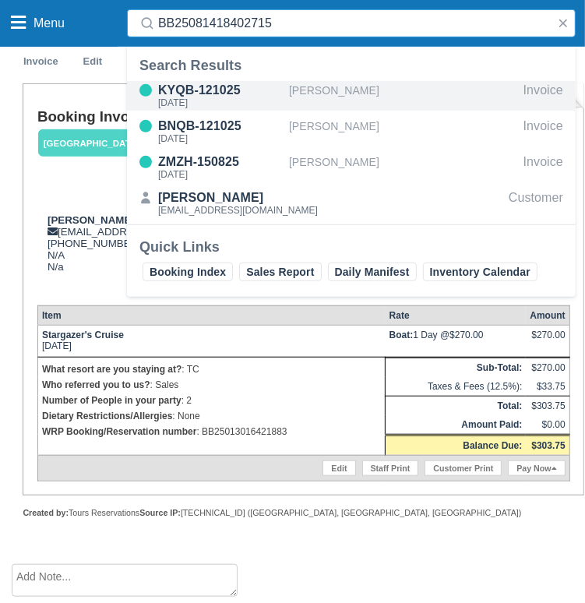
type input "BB25081418402715"
click at [255, 96] on div "KYQB-121025" at bounding box center [220, 90] width 125 height 19
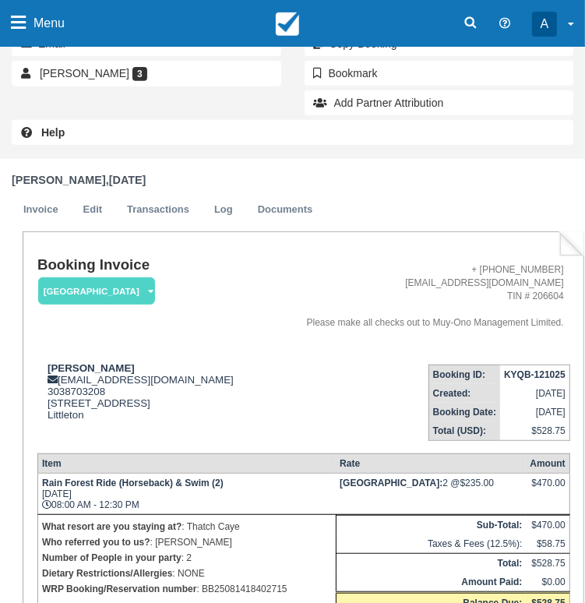
scroll to position [448, 0]
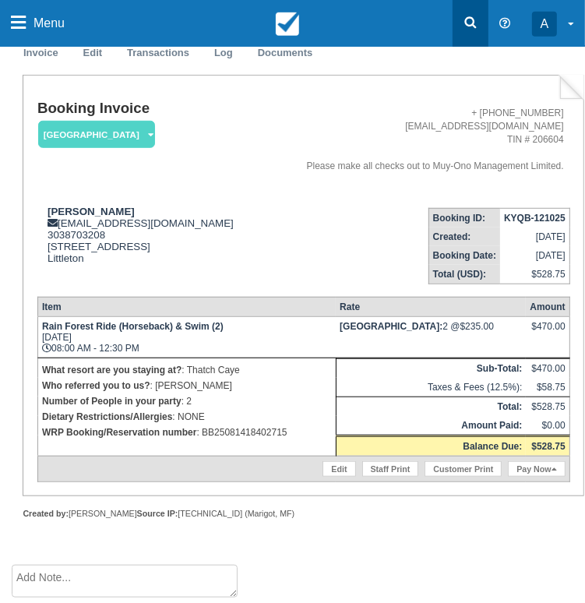
click at [459, 9] on link at bounding box center [470, 23] width 36 height 47
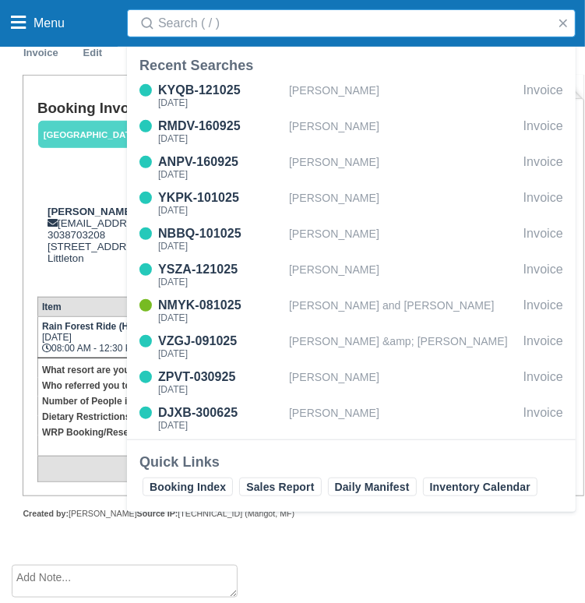
click at [427, 28] on input "Search" at bounding box center [354, 23] width 392 height 28
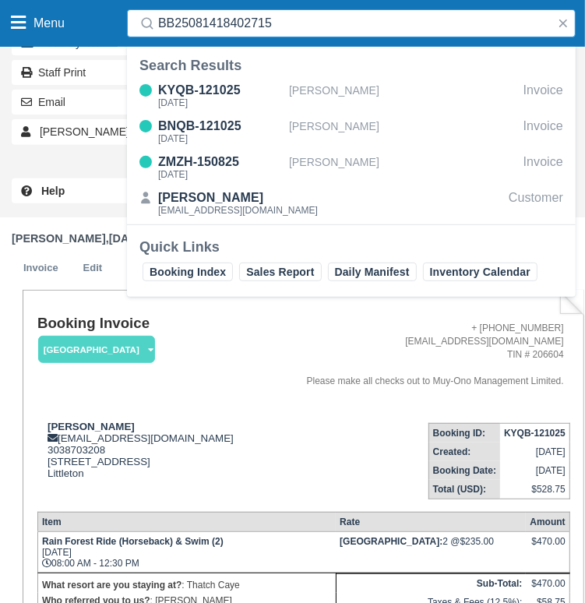
scroll to position [214, 0]
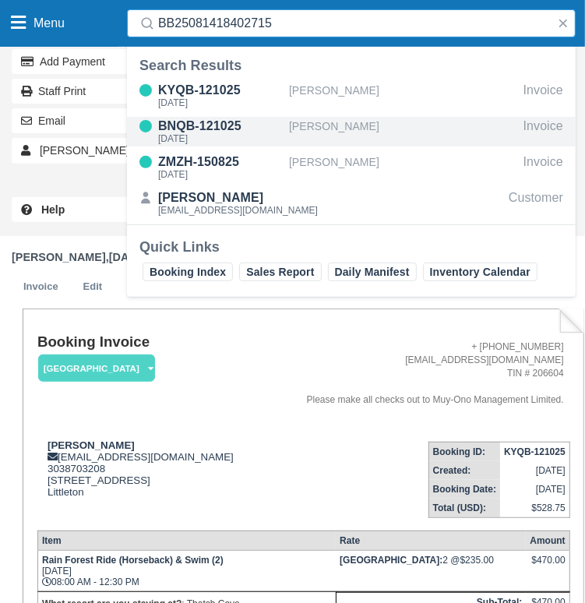
type input "BB25081418402715"
click at [217, 124] on div "BNQB-121025" at bounding box center [220, 126] width 125 height 19
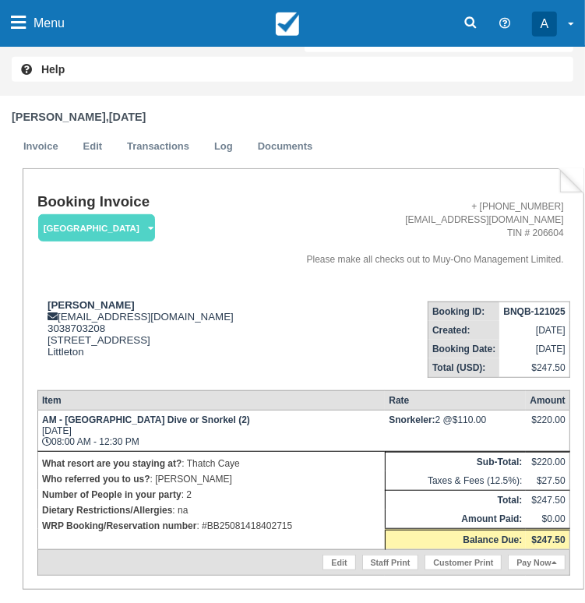
scroll to position [389, 0]
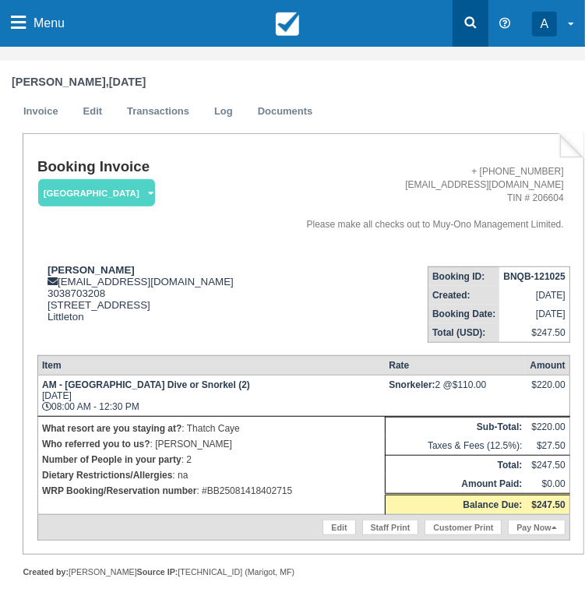
click at [458, 8] on link at bounding box center [470, 23] width 36 height 47
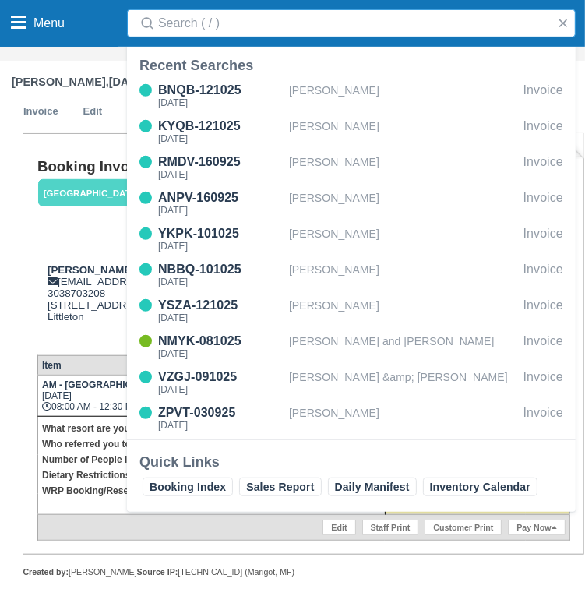
click at [473, 17] on input "Search" at bounding box center [354, 23] width 392 height 28
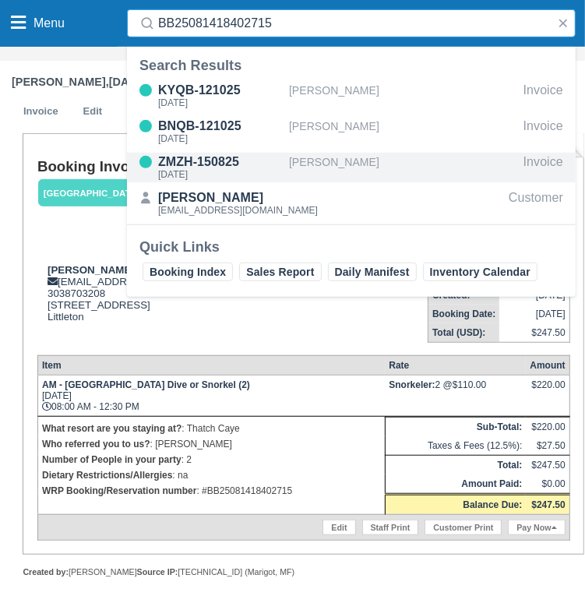
type input "BB25081418402715"
click at [198, 153] on div "ZMZH-150825" at bounding box center [220, 162] width 125 height 19
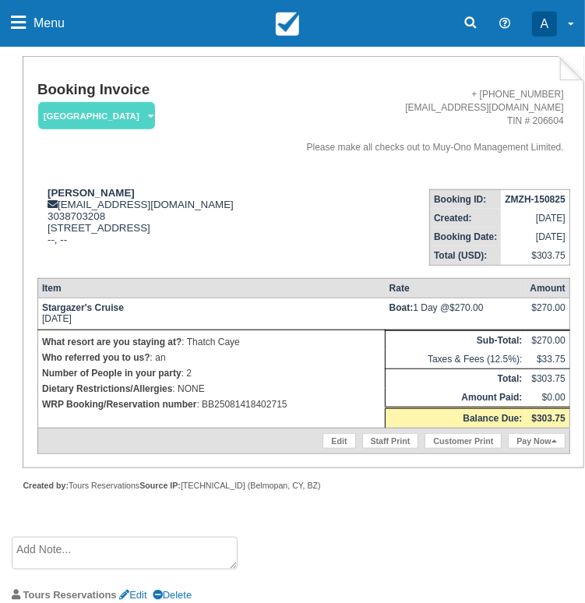
scroll to position [467, 0]
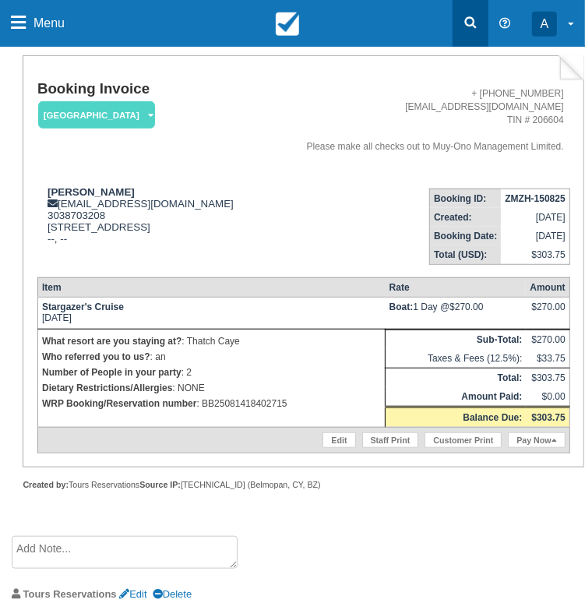
click at [473, 20] on icon at bounding box center [471, 23] width 12 height 12
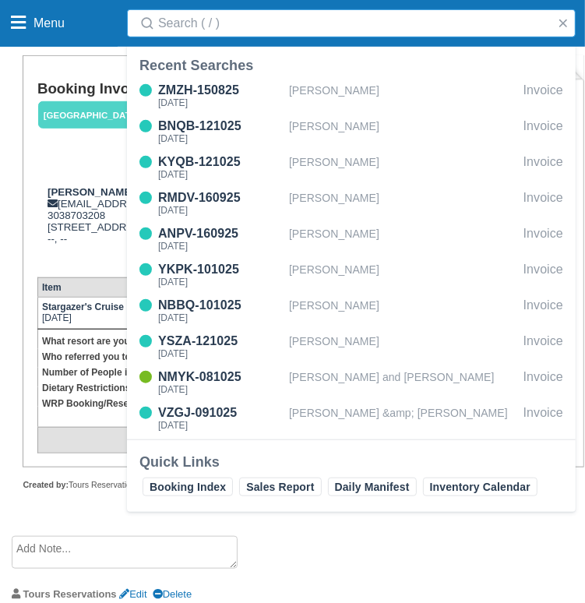
click at [461, 33] on input "Search" at bounding box center [354, 23] width 392 height 28
type input "BB25092318792320"
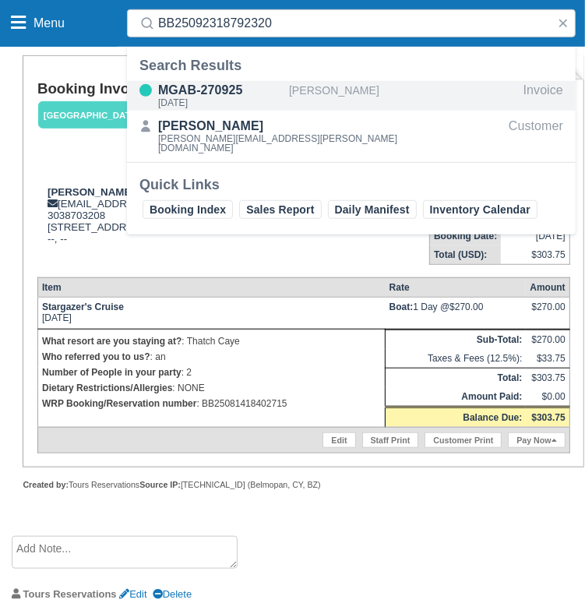
click at [351, 86] on div "[PERSON_NAME]" at bounding box center [403, 96] width 228 height 30
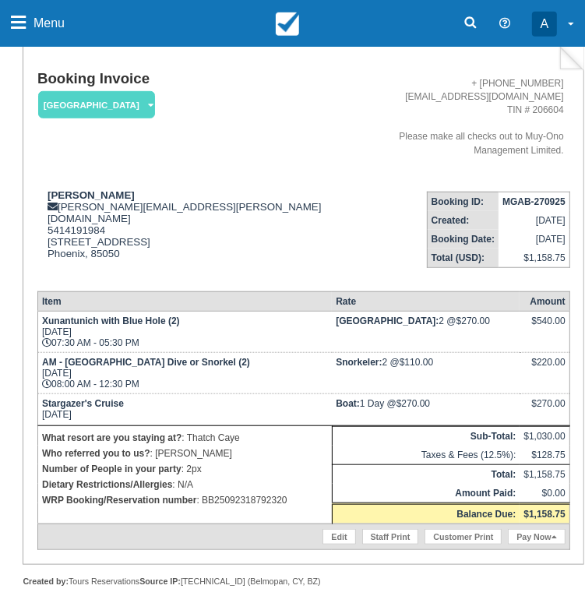
scroll to position [545, 0]
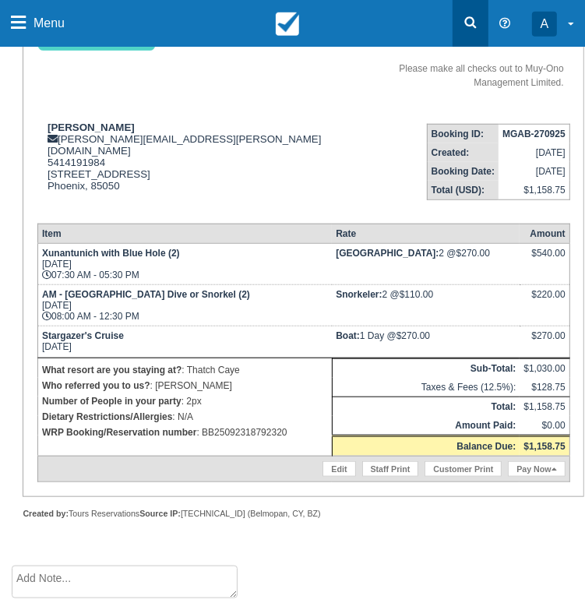
click at [480, 18] on link at bounding box center [470, 23] width 36 height 47
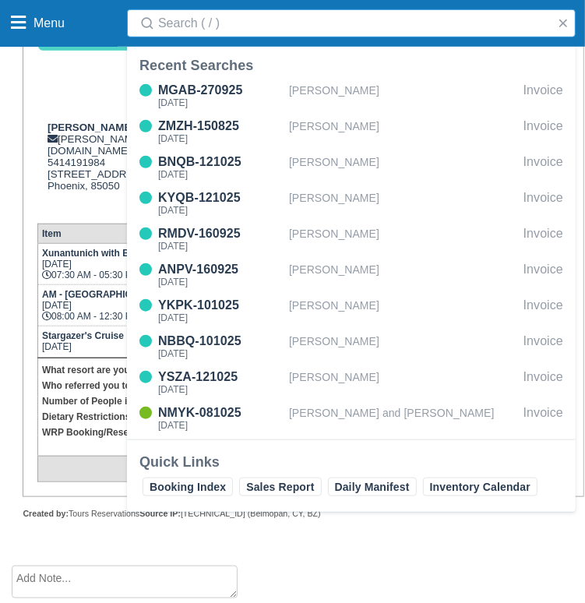
click at [456, 23] on input "Search" at bounding box center [354, 23] width 392 height 28
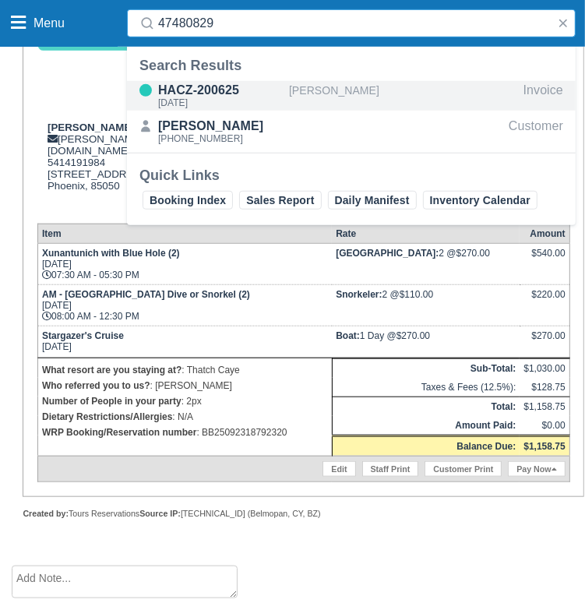
type input "47480829"
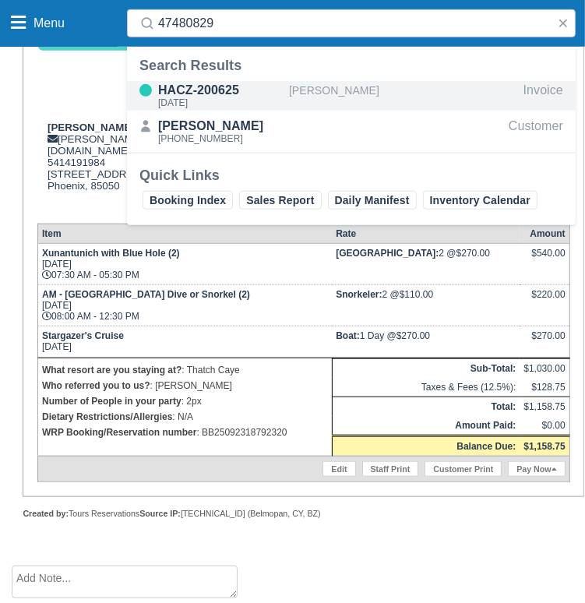
click at [308, 91] on div "[PERSON_NAME]" at bounding box center [403, 96] width 228 height 30
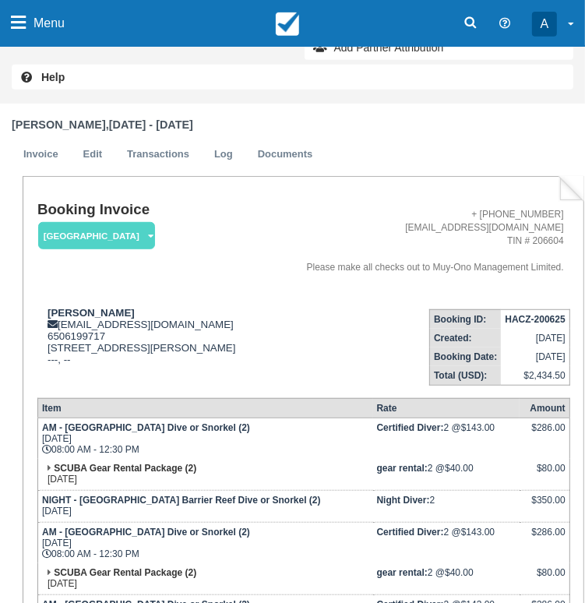
scroll to position [311, 0]
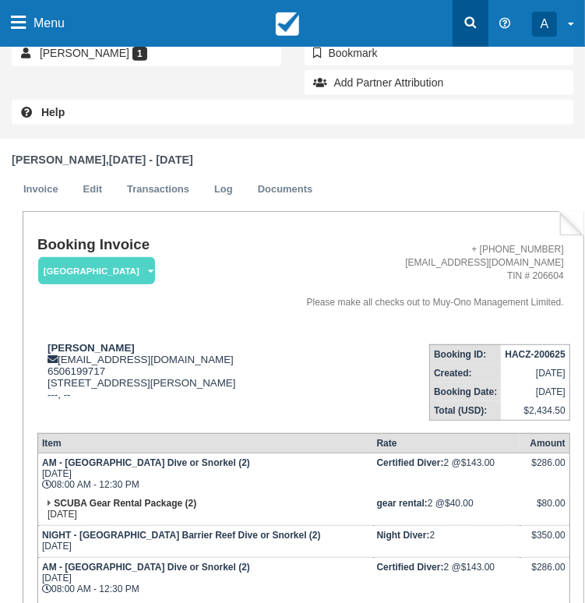
click at [473, 24] on icon at bounding box center [471, 23] width 12 height 12
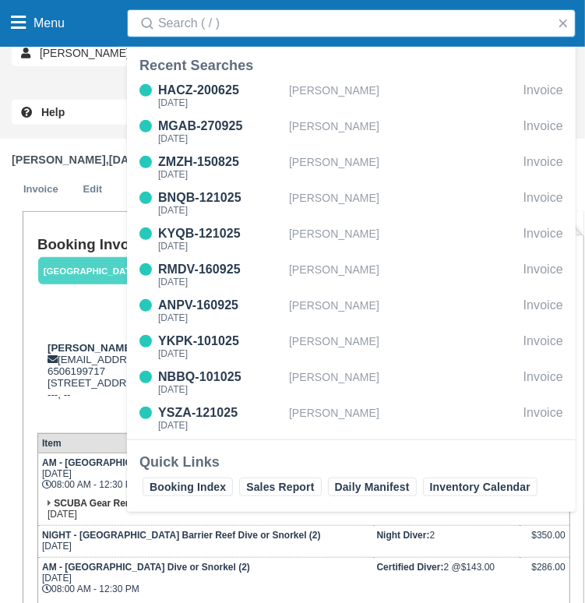
click at [374, 9] on input "Search" at bounding box center [354, 23] width 392 height 28
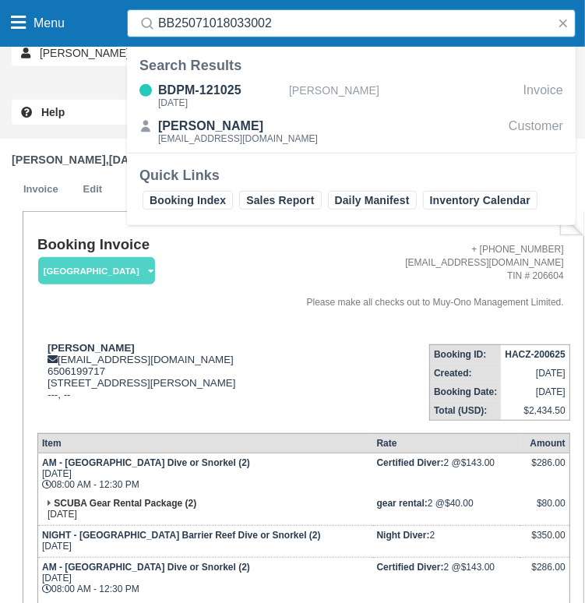
type input "BB25071018033002"
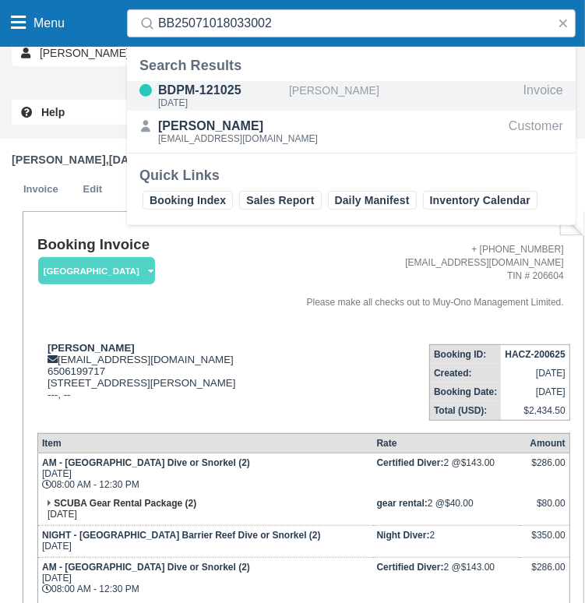
click at [364, 81] on div "[PERSON_NAME]" at bounding box center [403, 96] width 228 height 30
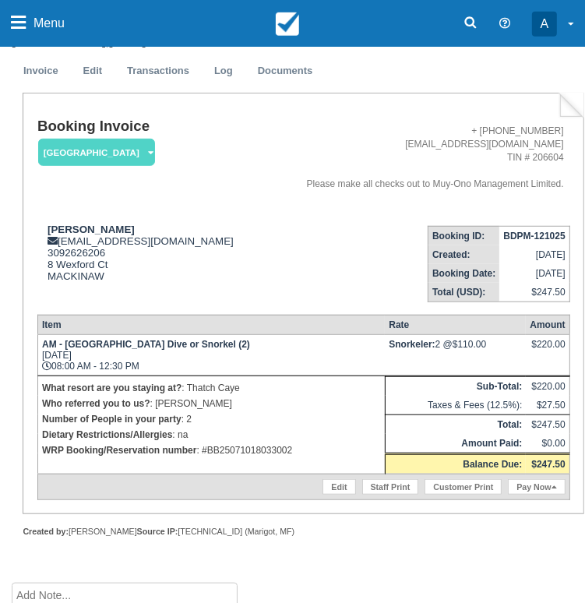
scroll to position [448, 0]
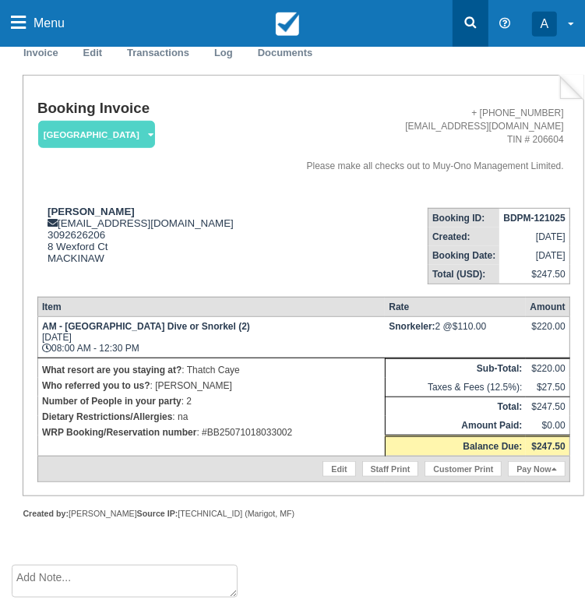
click at [480, 18] on link at bounding box center [470, 23] width 36 height 47
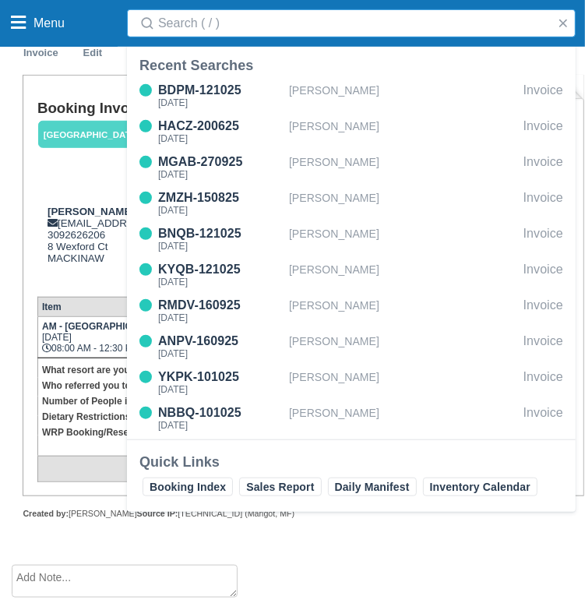
click at [387, 27] on input "Search" at bounding box center [354, 23] width 392 height 28
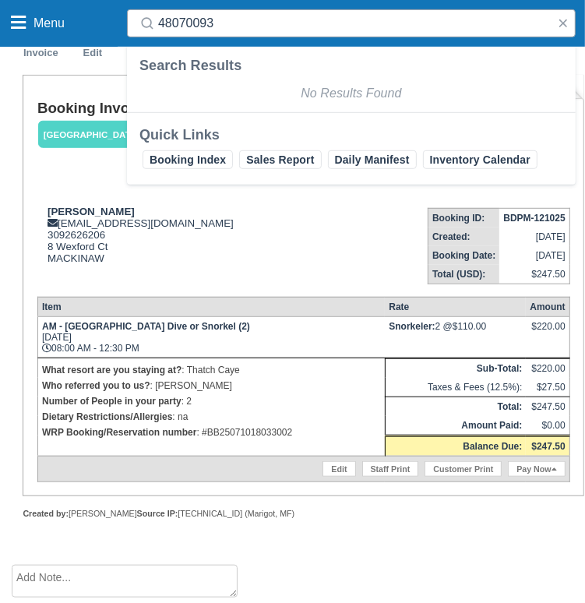
click at [304, 21] on input "48070093" at bounding box center [354, 23] width 392 height 28
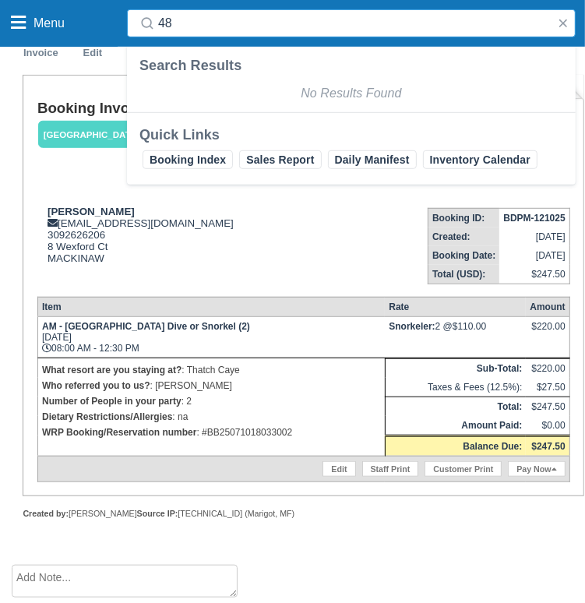
type input "4"
type input "[PERSON_NAME]"
click at [567, 23] on button "button" at bounding box center [563, 23] width 19 height 19
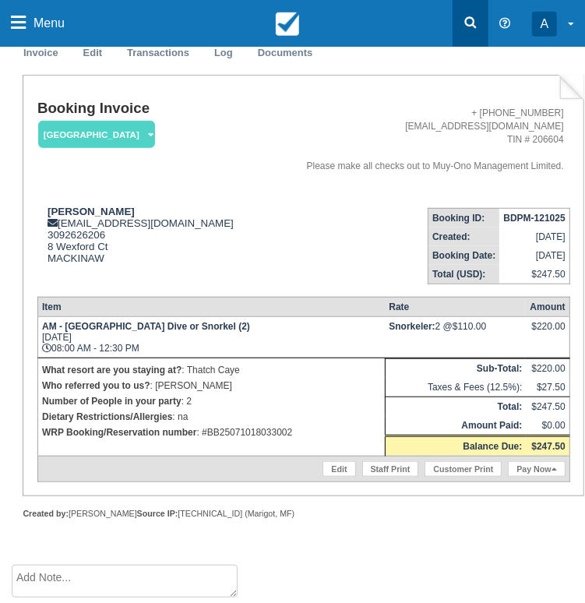
click at [459, 24] on link at bounding box center [470, 23] width 36 height 47
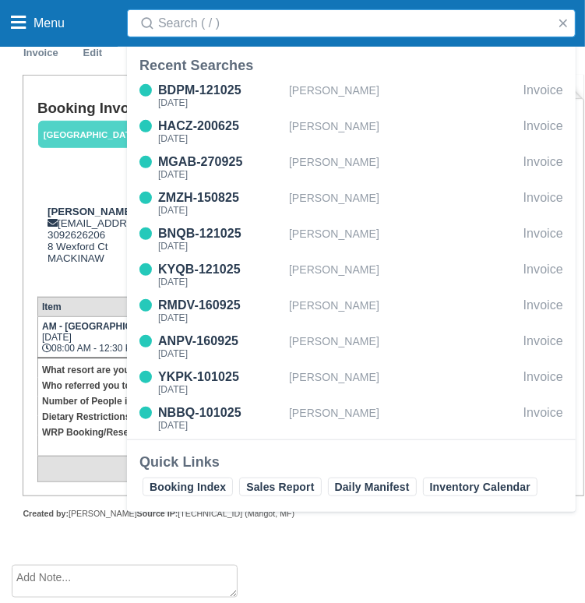
click at [421, 32] on input "Search" at bounding box center [354, 23] width 392 height 28
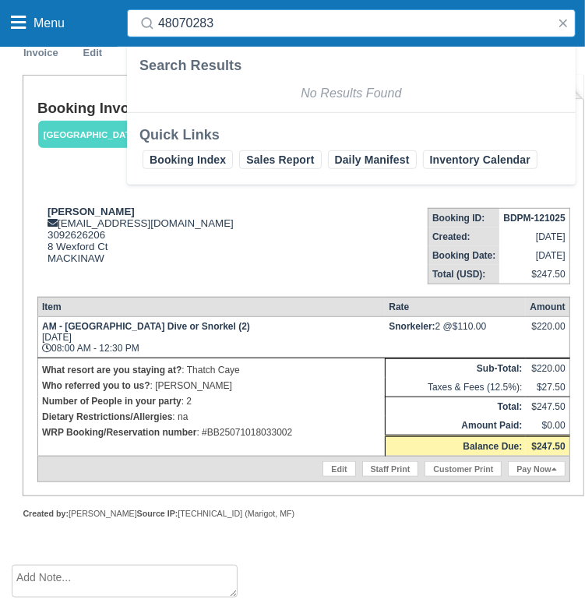
type input "48070283"
